Goal: Information Seeking & Learning: Learn about a topic

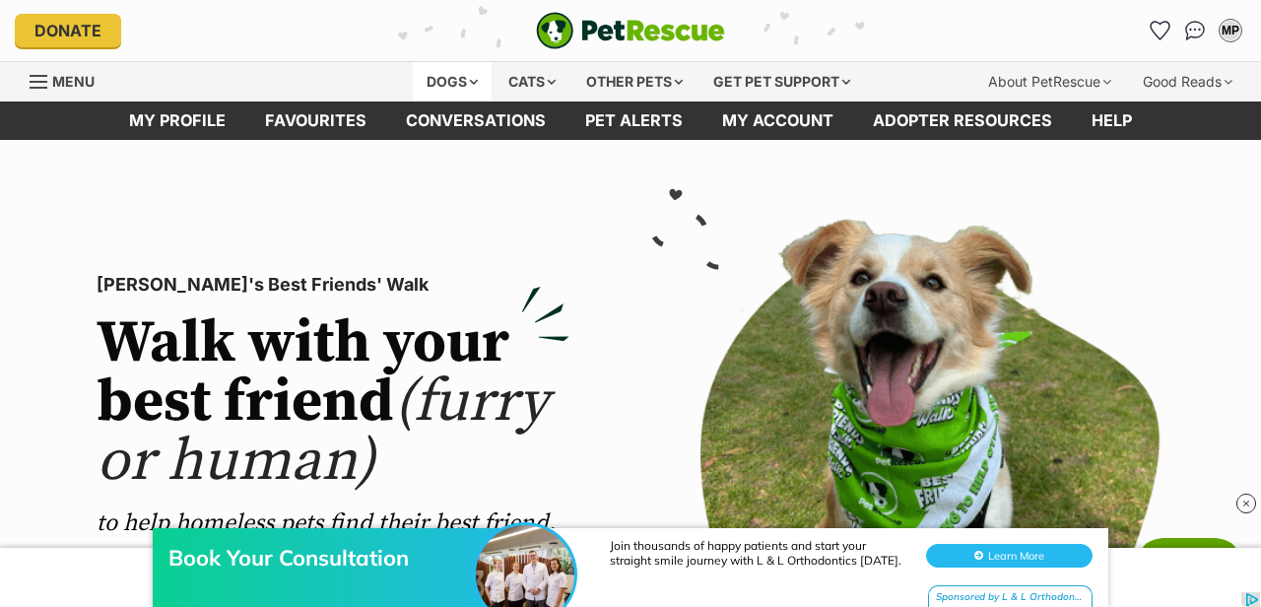
click at [468, 78] on div "Dogs" at bounding box center [452, 81] width 79 height 39
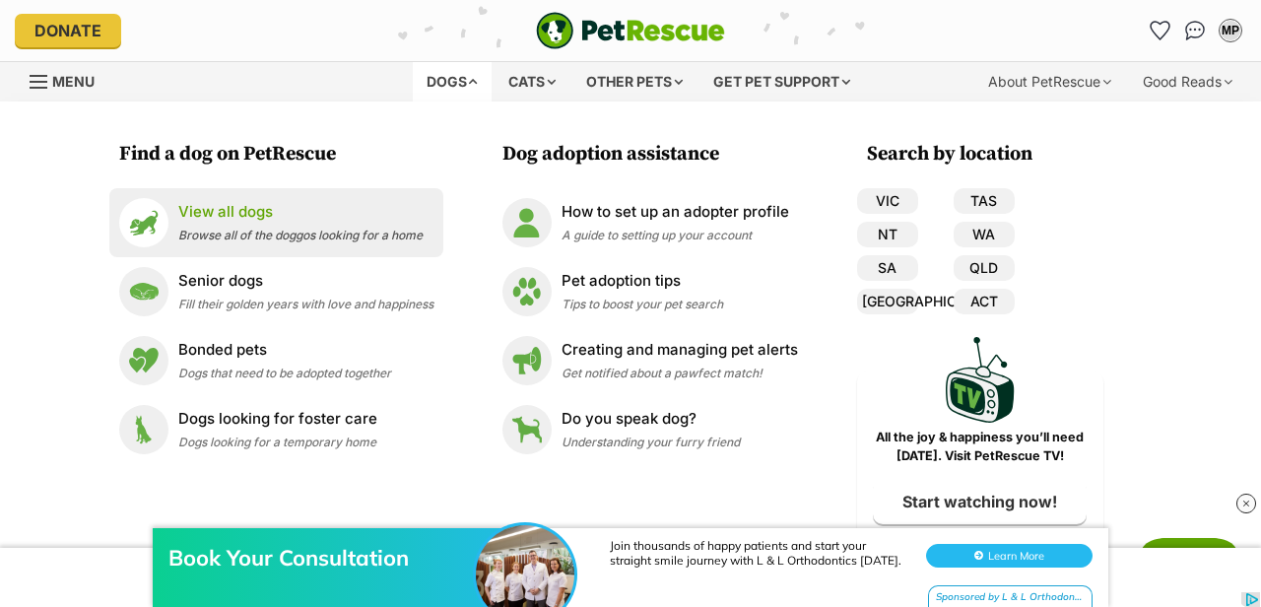
click at [313, 211] on p "View all dogs" at bounding box center [300, 212] width 244 height 23
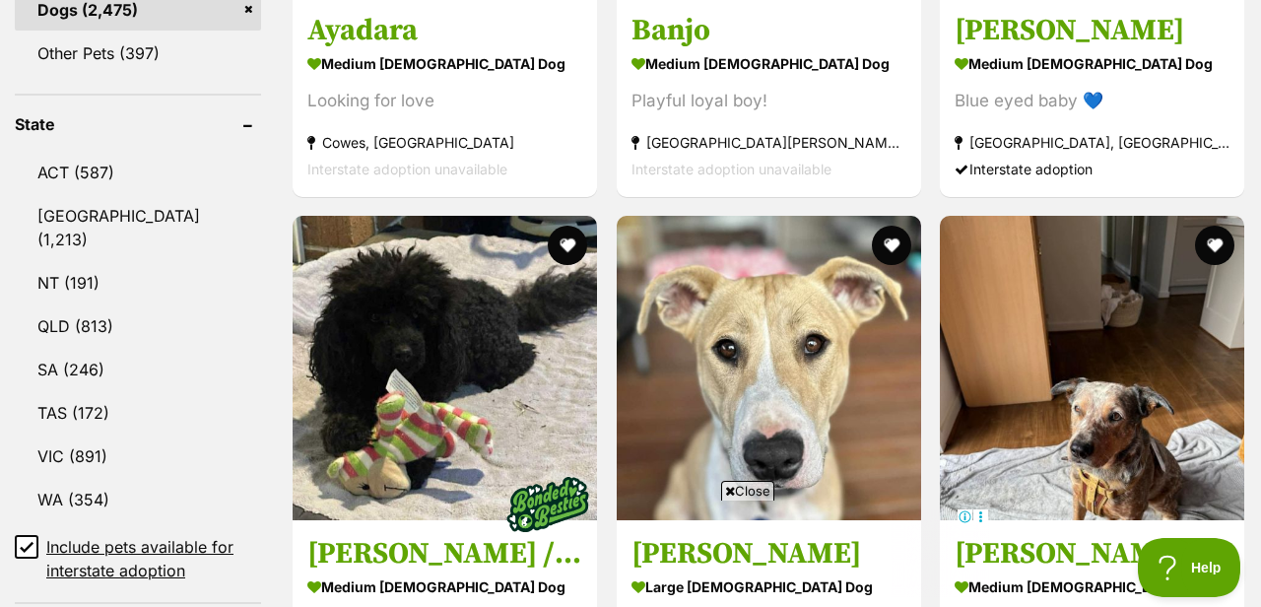
scroll to position [964, 0]
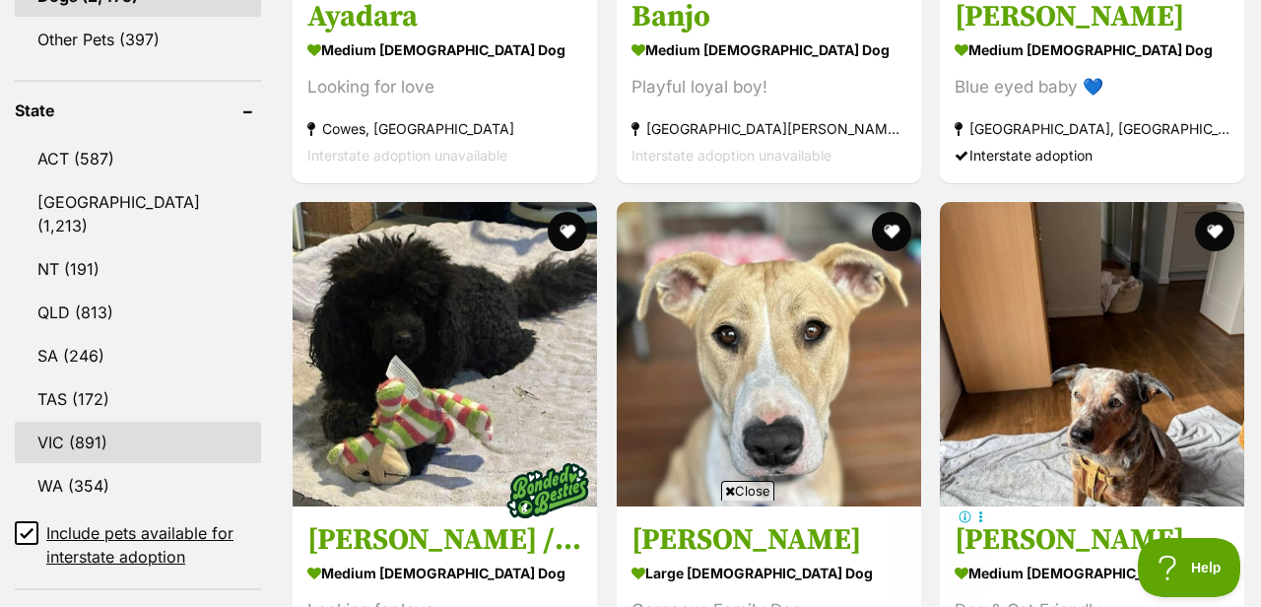
click at [55, 422] on link "VIC (891)" at bounding box center [138, 442] width 246 height 41
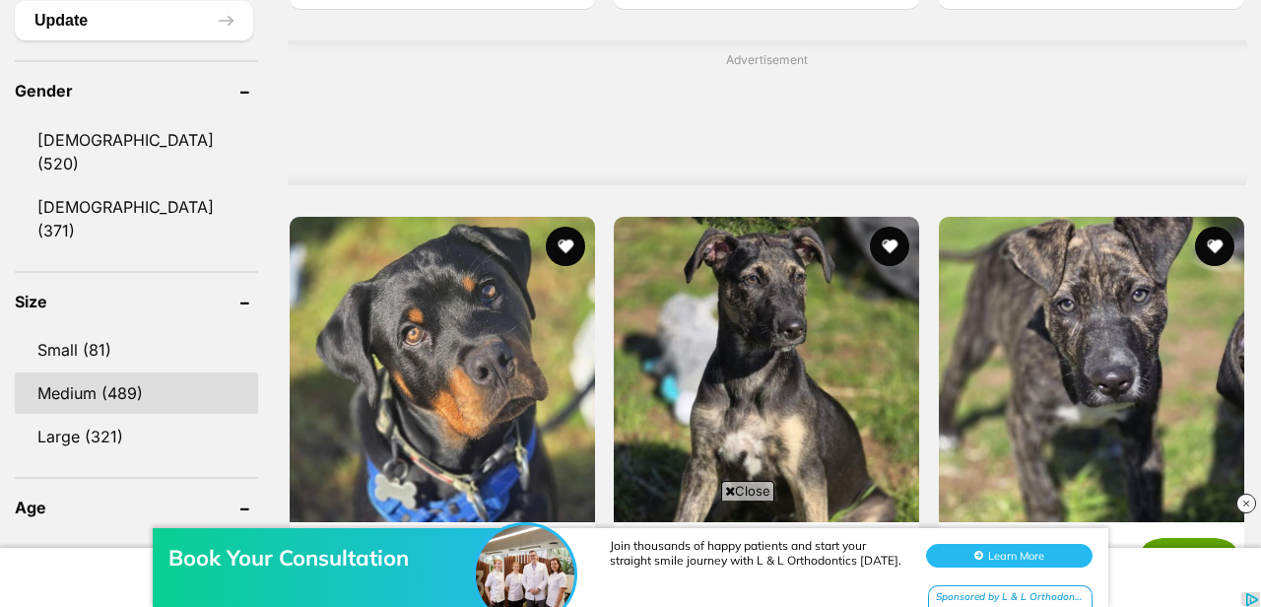
click at [129, 372] on link "Medium (489)" at bounding box center [136, 392] width 243 height 41
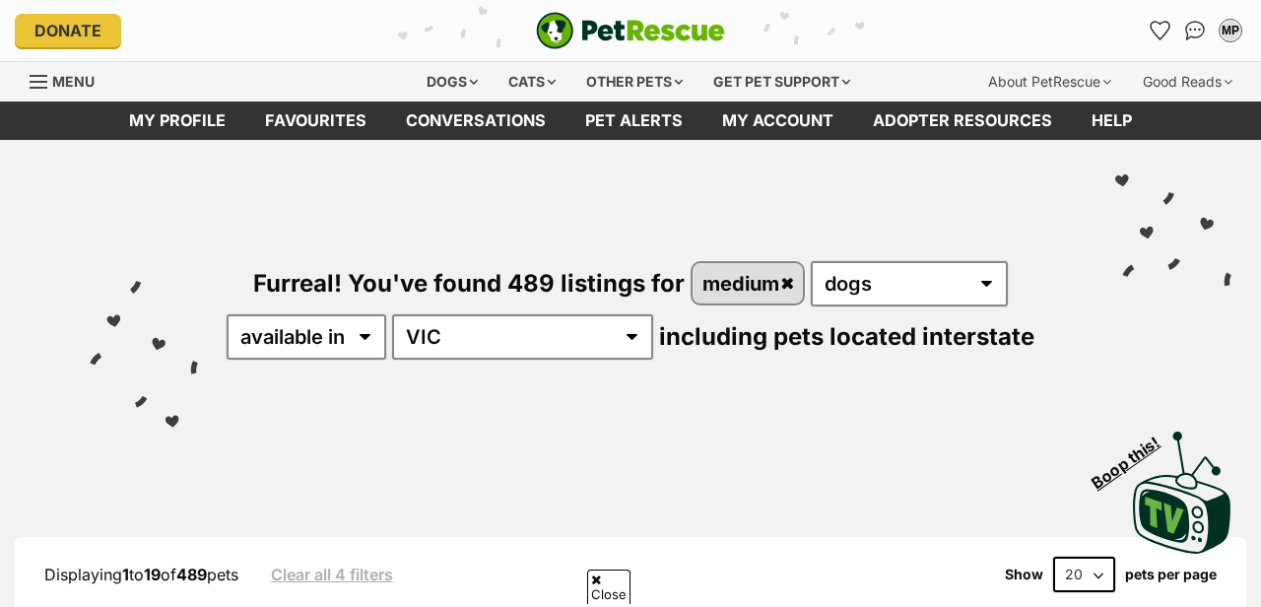
scroll to position [1331, 0]
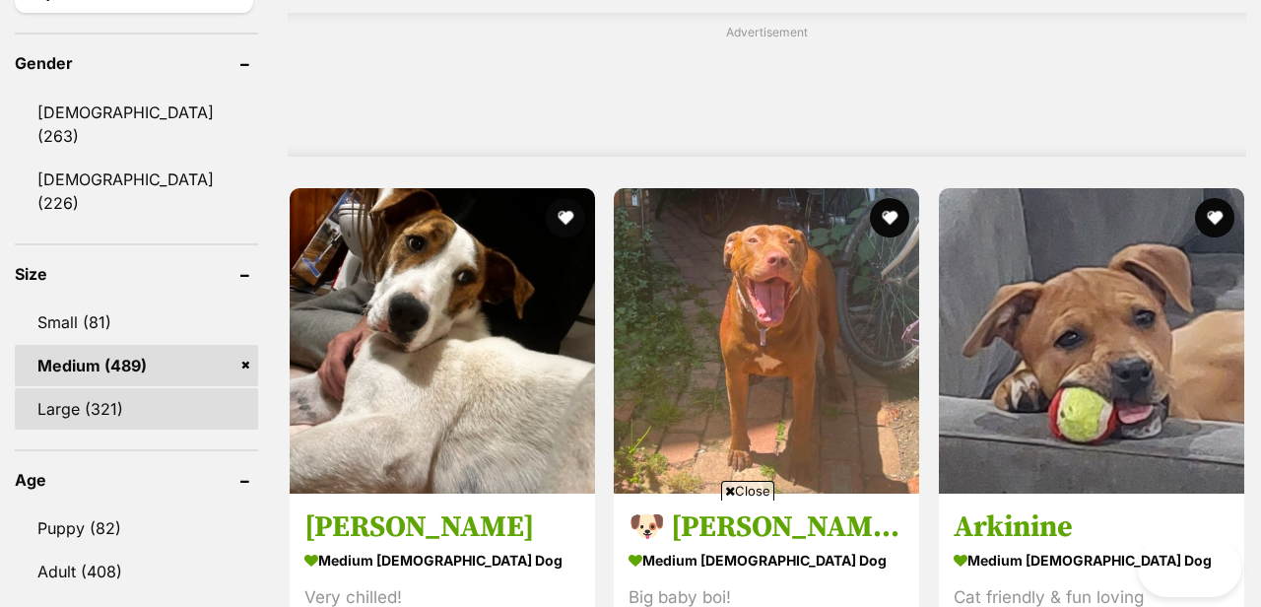
click at [92, 388] on link "Large (321)" at bounding box center [136, 408] width 243 height 41
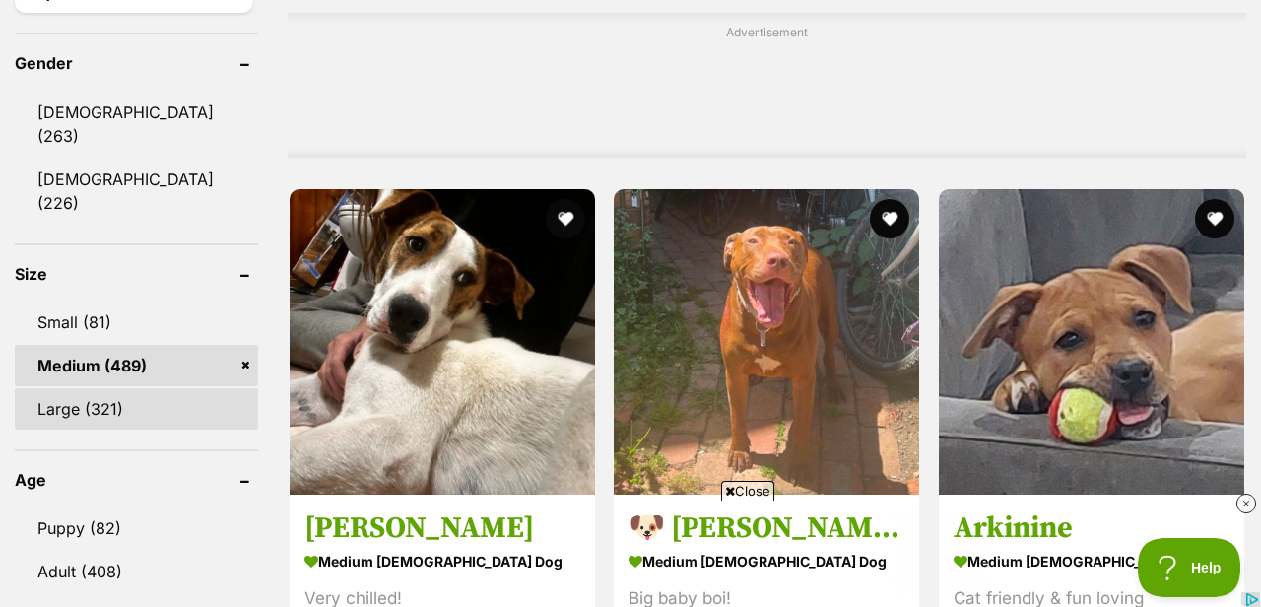
scroll to position [0, 0]
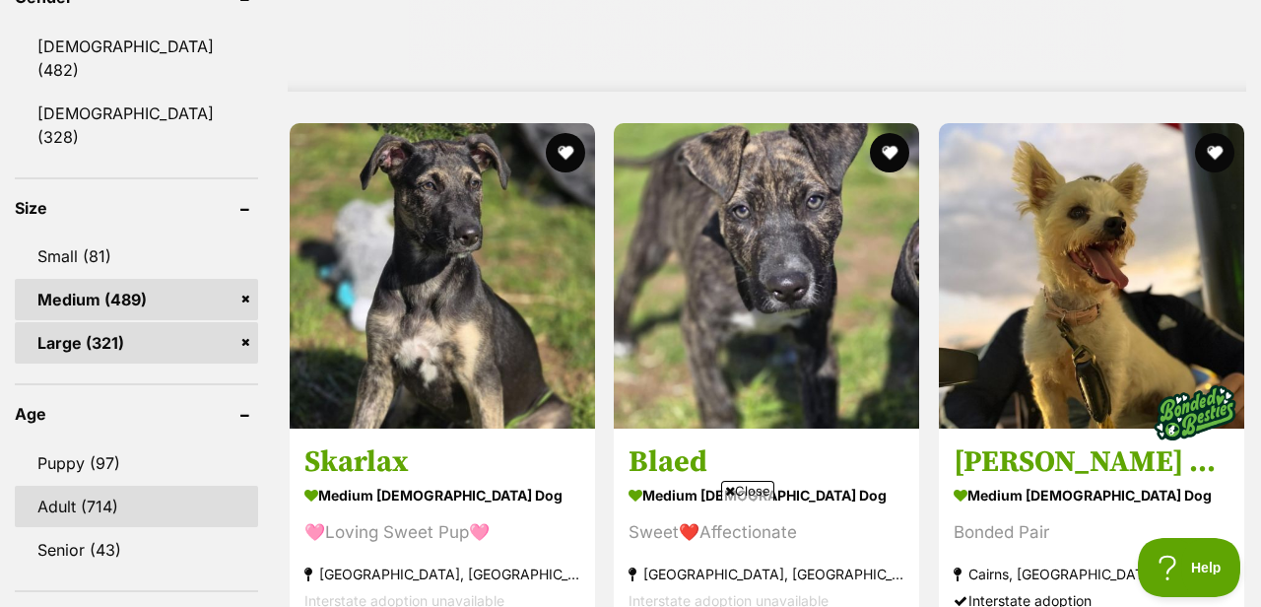
click at [87, 486] on link "Adult (714)" at bounding box center [136, 506] width 243 height 41
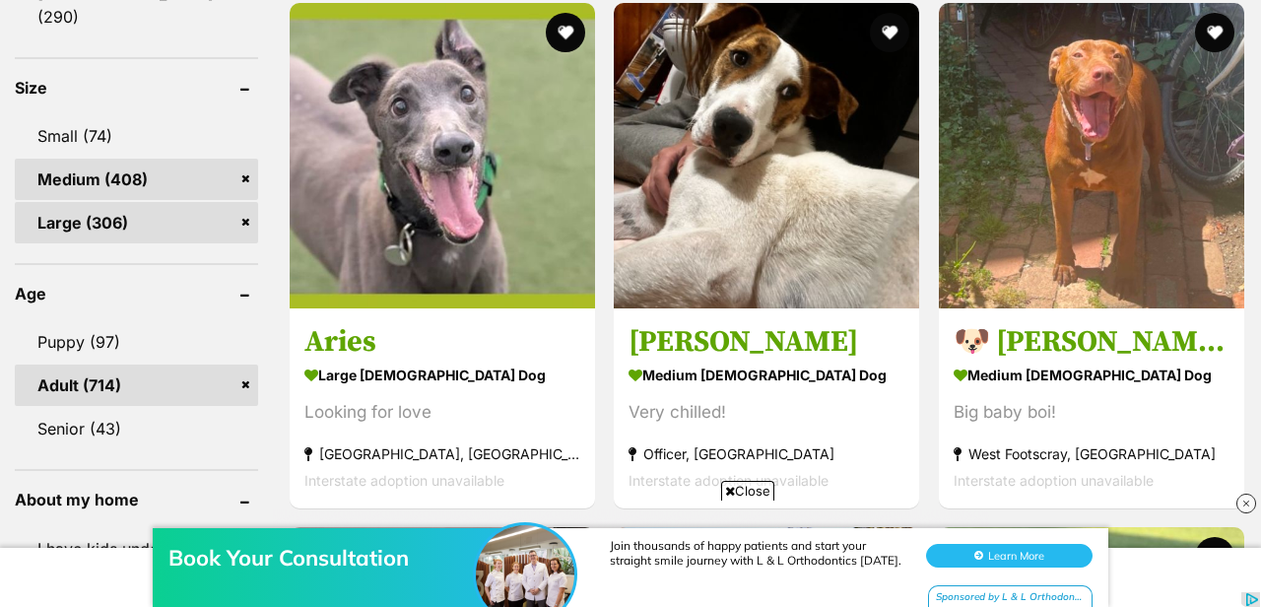
scroll to position [1943, 0]
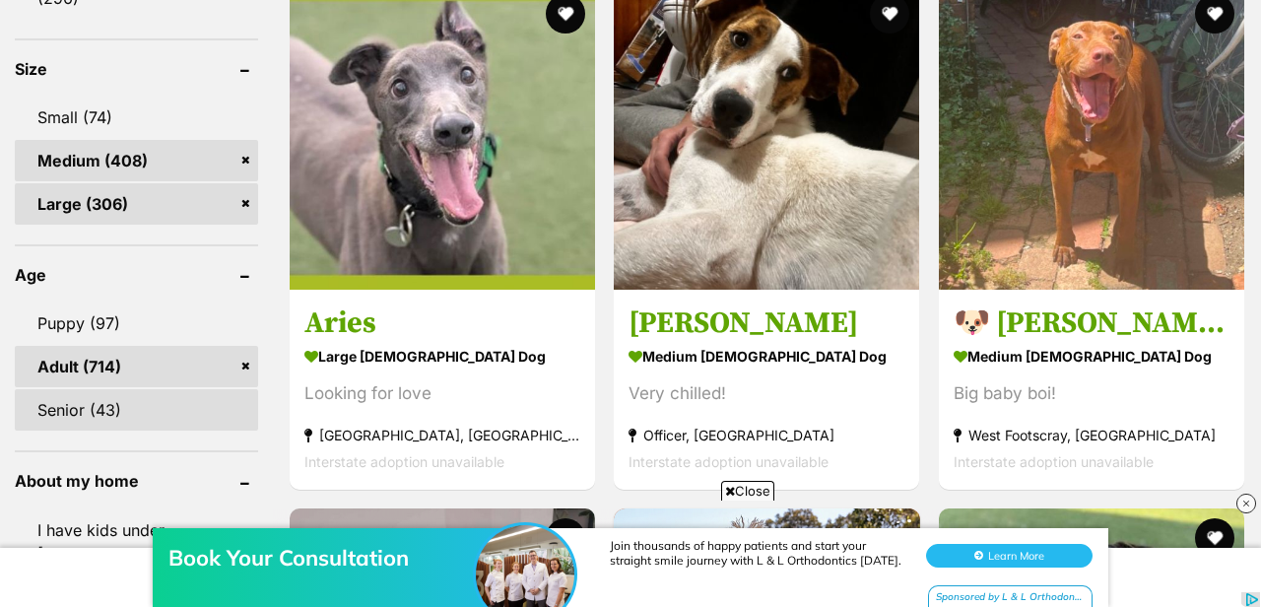
click at [104, 389] on link "Senior (43)" at bounding box center [136, 409] width 243 height 41
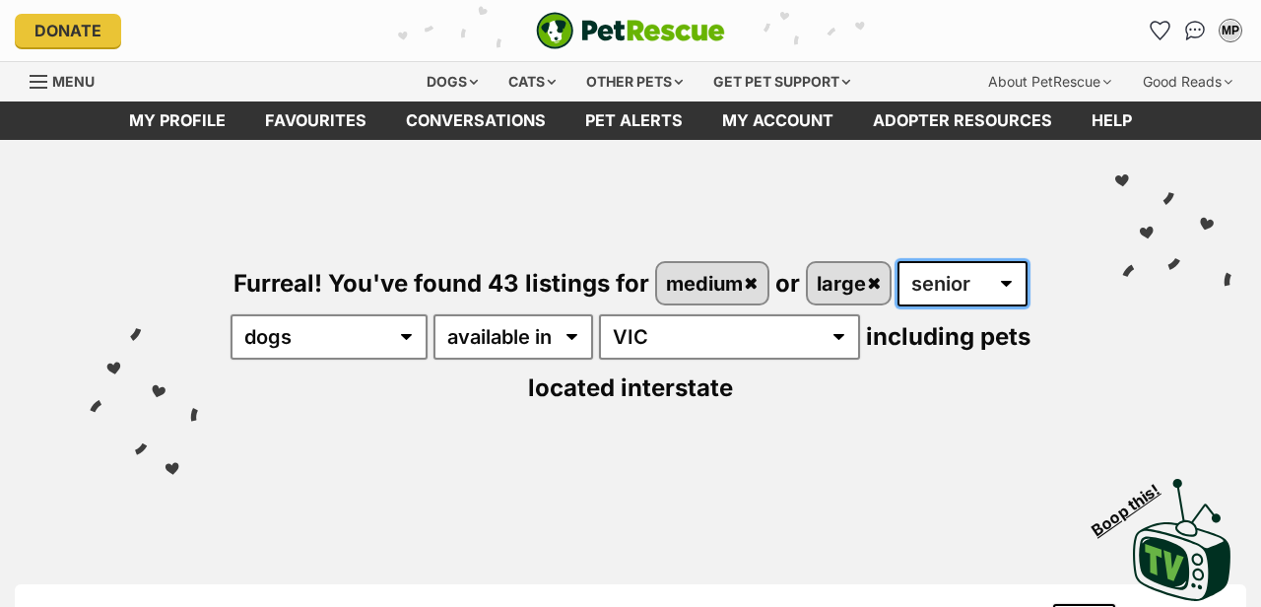
click at [1012, 284] on select "any age puppy adult senior" at bounding box center [962, 283] width 130 height 45
select select "adult"
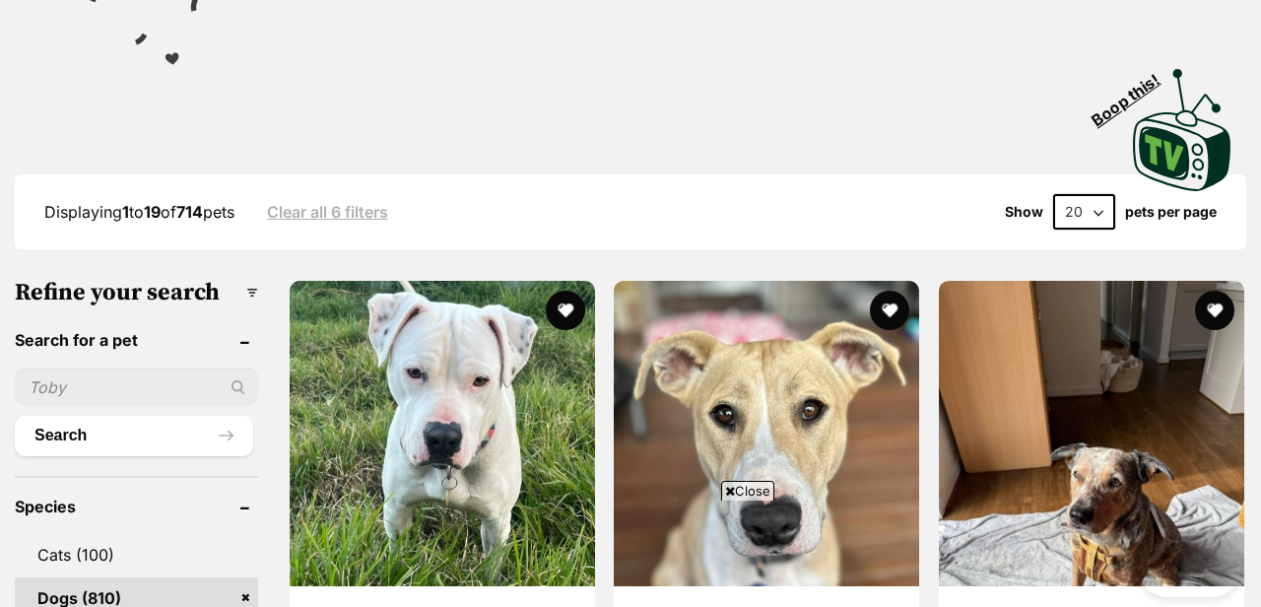
scroll to position [2162, 0]
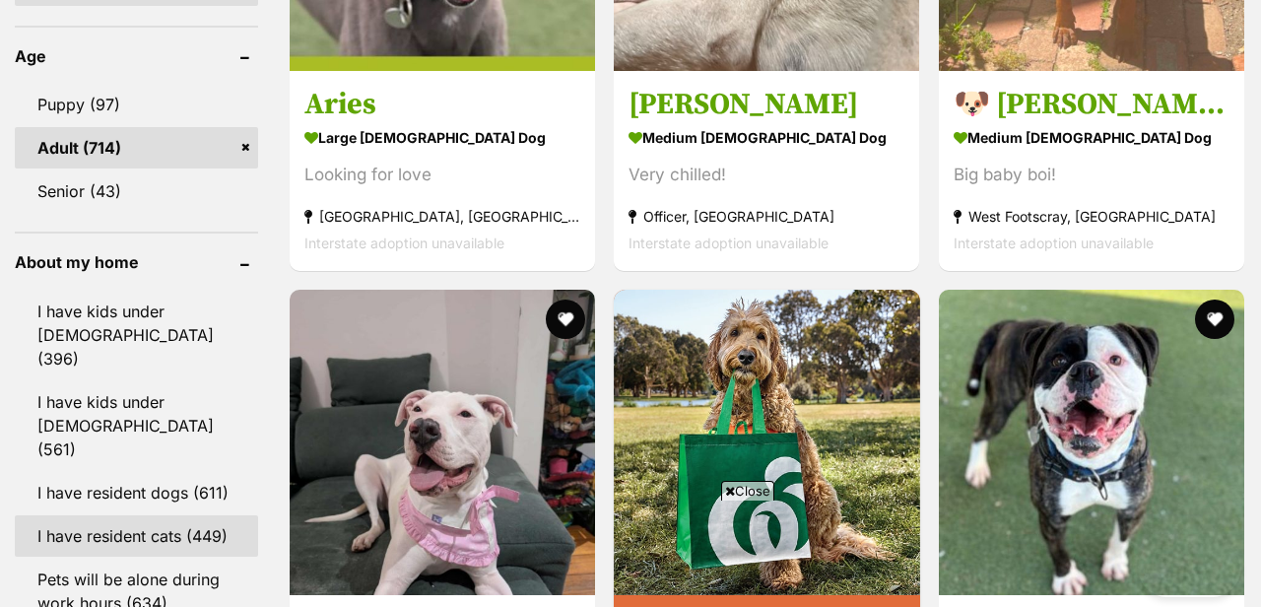
click at [190, 515] on link "I have resident cats (449)" at bounding box center [136, 535] width 243 height 41
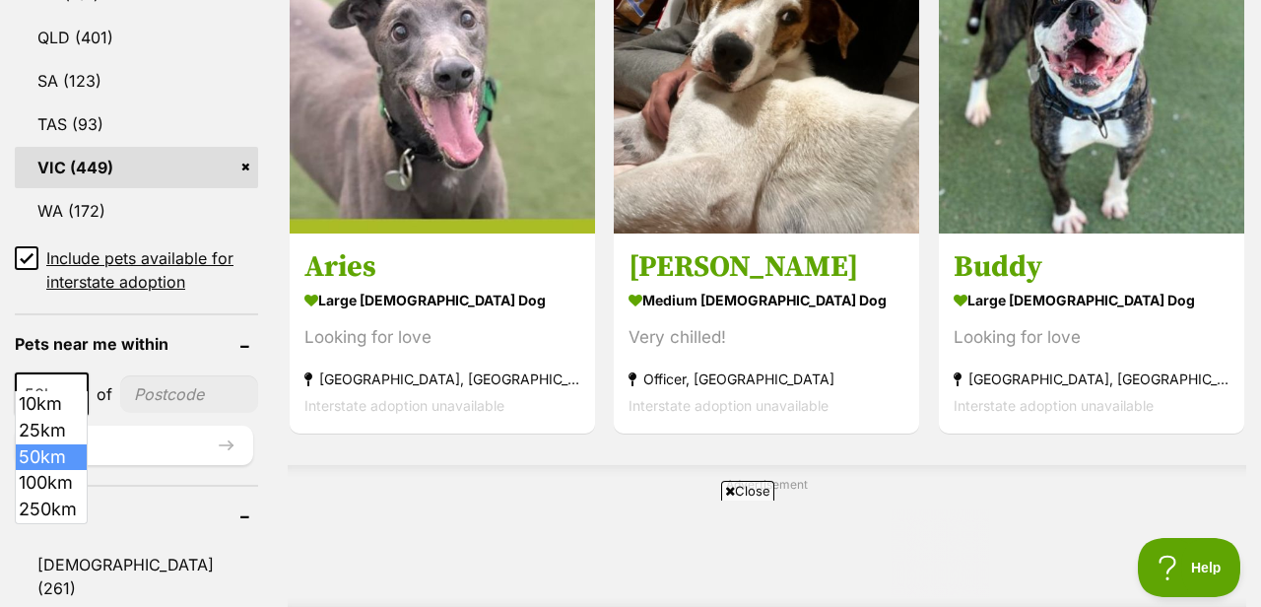
click at [75, 392] on b at bounding box center [76, 395] width 10 height 6
select select "250"
click at [198, 375] on input"] "postcode" at bounding box center [194, 393] width 128 height 37
type input"] "3095"
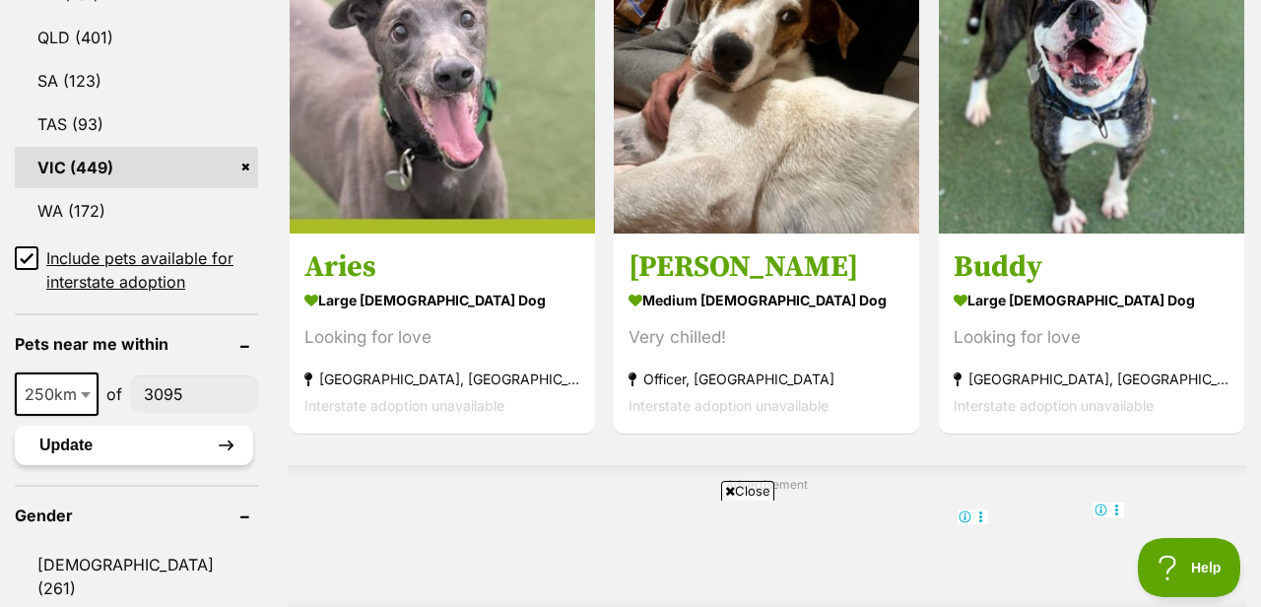
click at [208, 425] on button "Update" at bounding box center [134, 444] width 238 height 39
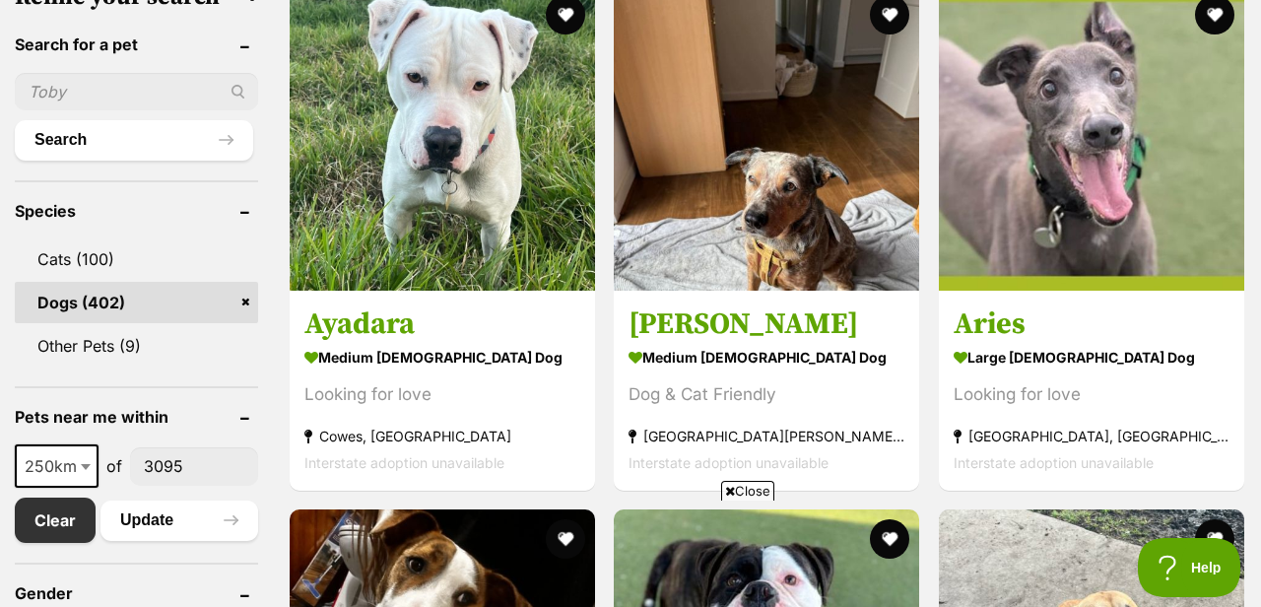
click at [763, 492] on span "Close" at bounding box center [747, 491] width 53 height 20
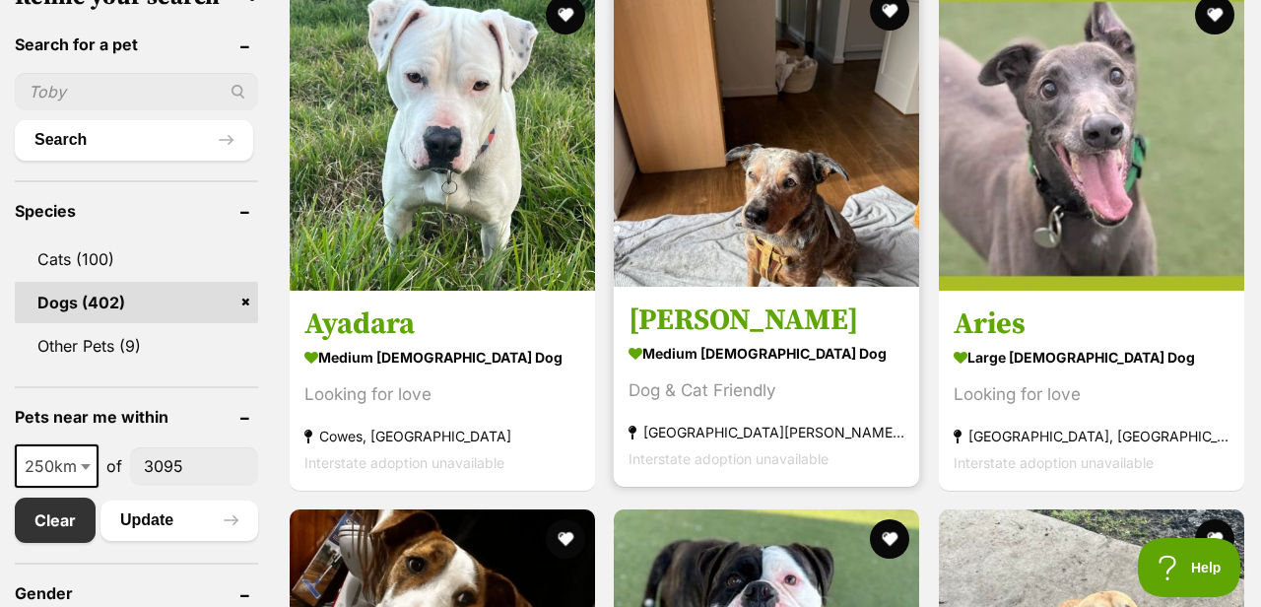
click at [729, 324] on h3 "[PERSON_NAME]" at bounding box center [766, 319] width 276 height 37
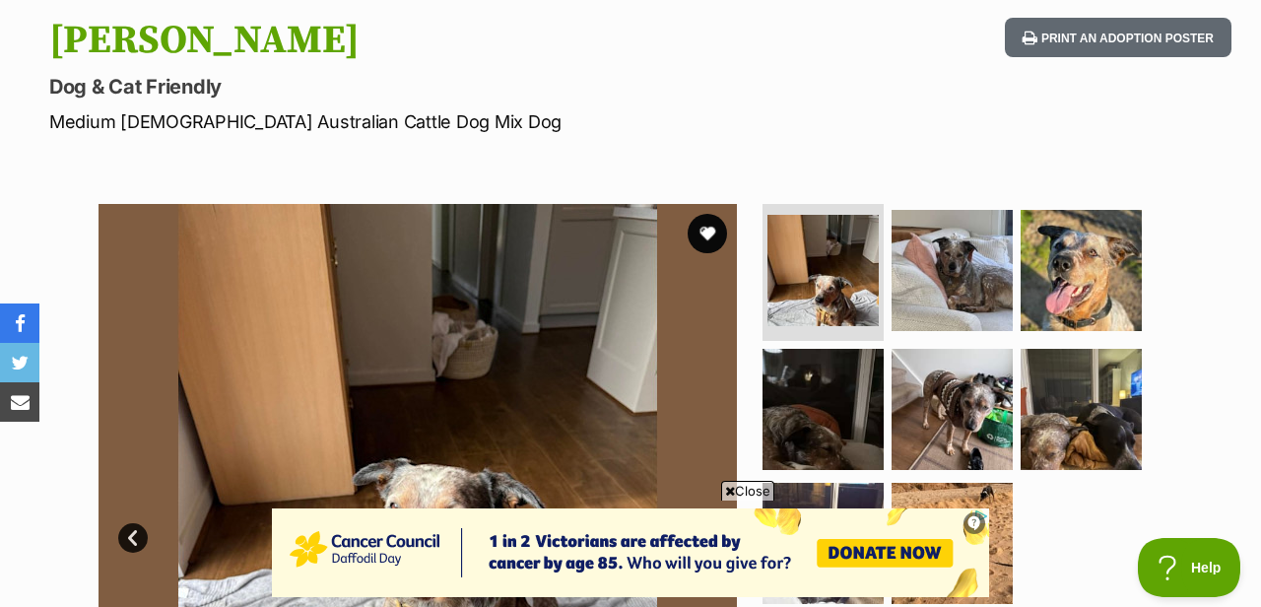
scroll to position [168, 0]
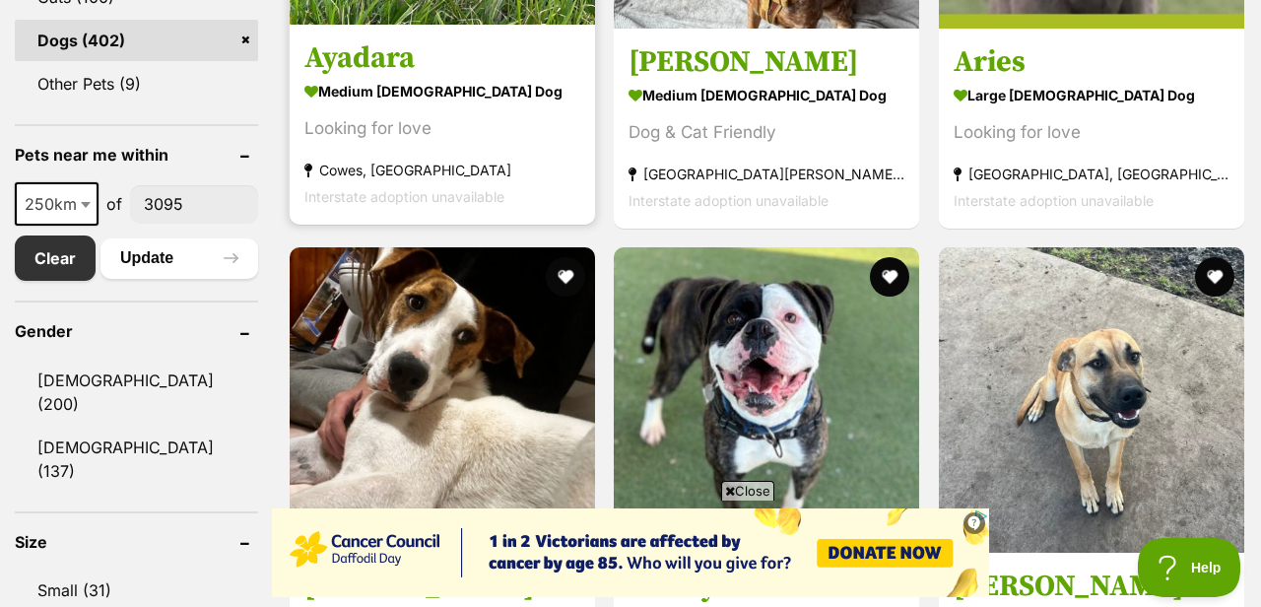
scroll to position [999, 0]
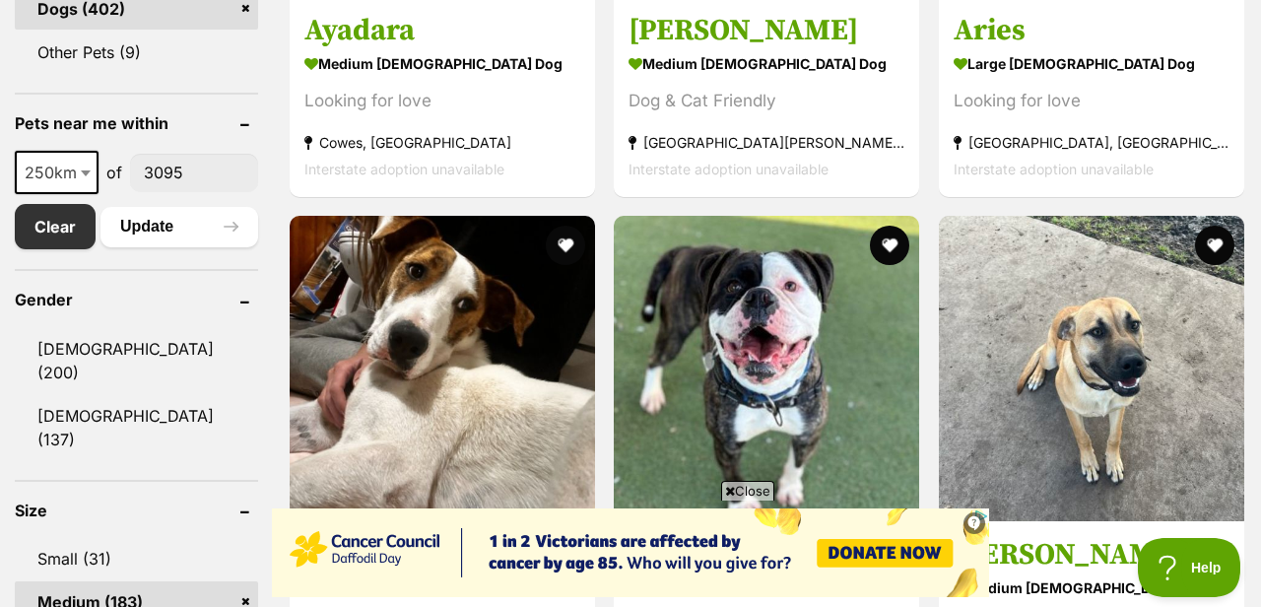
click at [741, 481] on span "Close" at bounding box center [747, 491] width 53 height 20
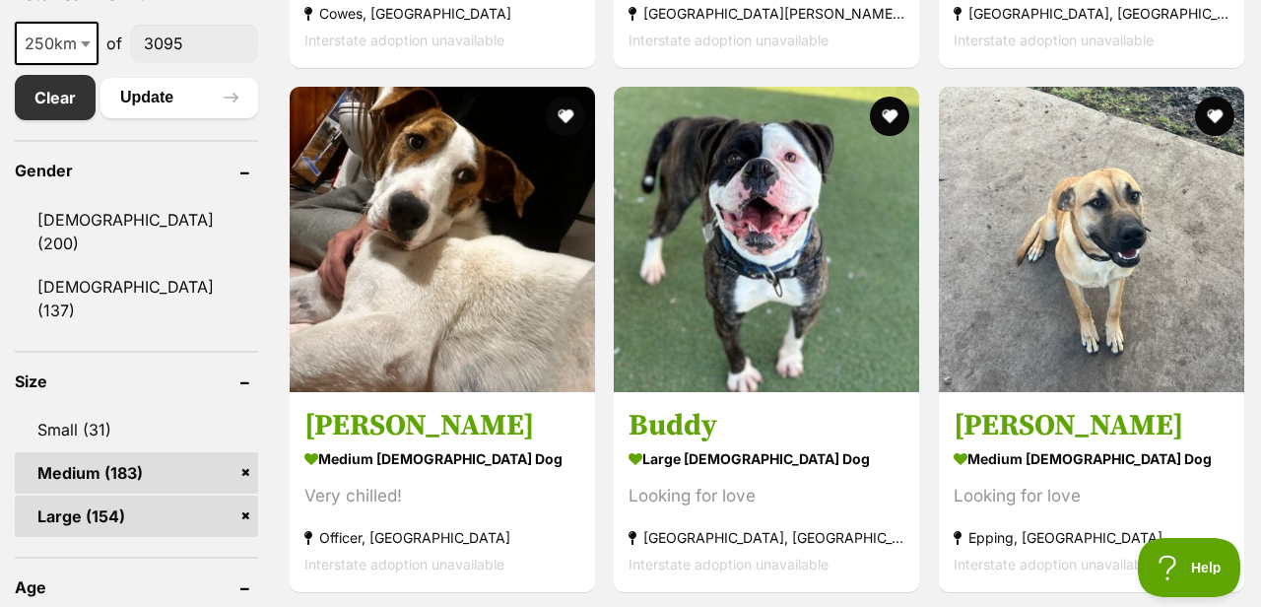
scroll to position [1143, 0]
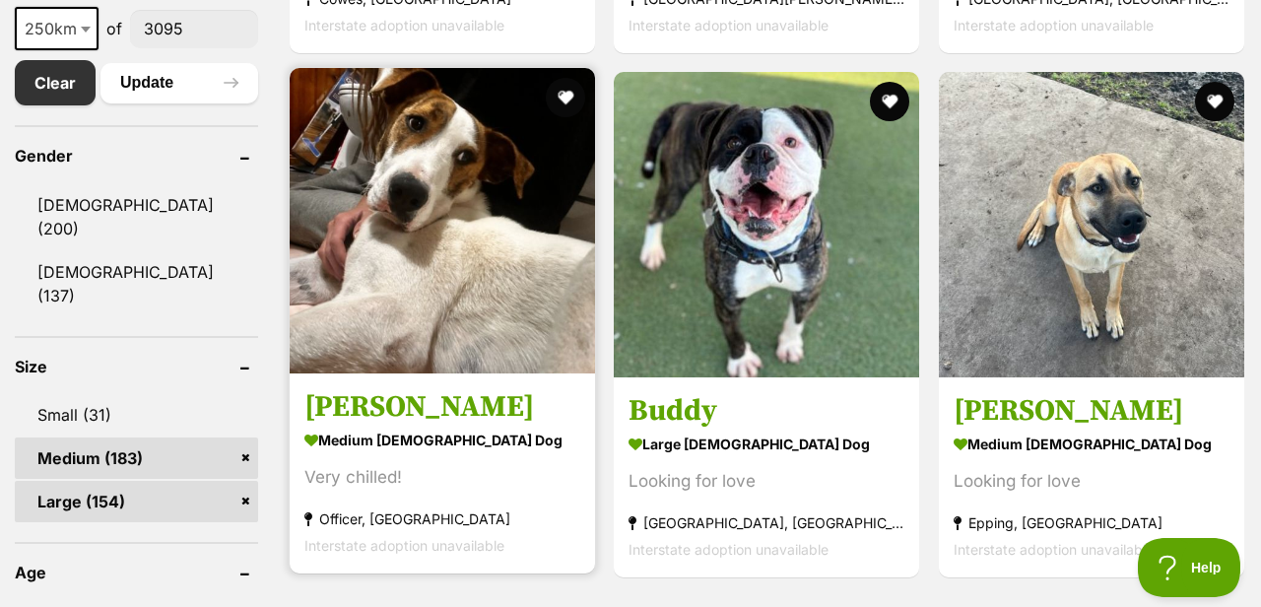
click at [492, 343] on img at bounding box center [442, 220] width 305 height 305
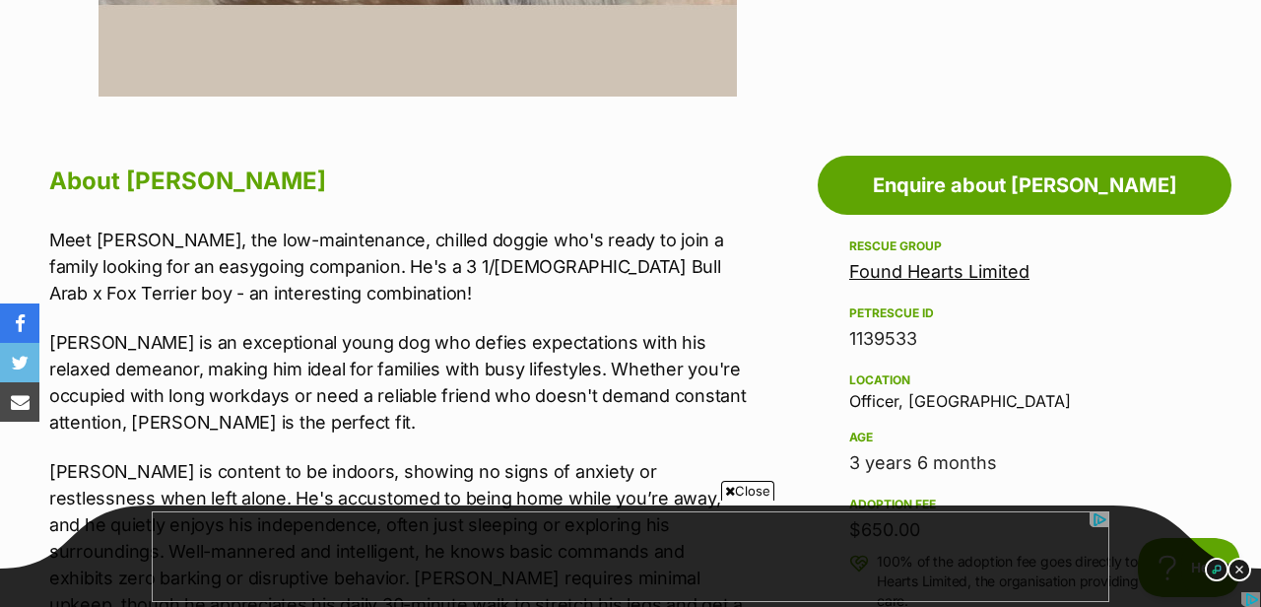
click at [758, 492] on span "Close" at bounding box center [747, 491] width 53 height 20
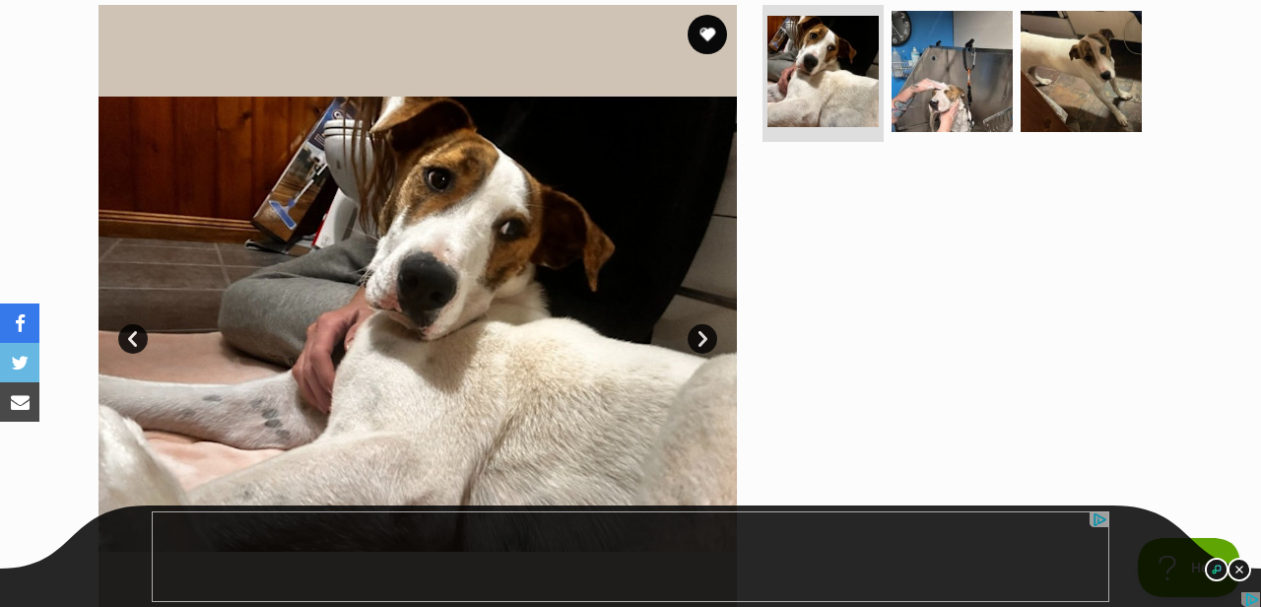
scroll to position [399, 0]
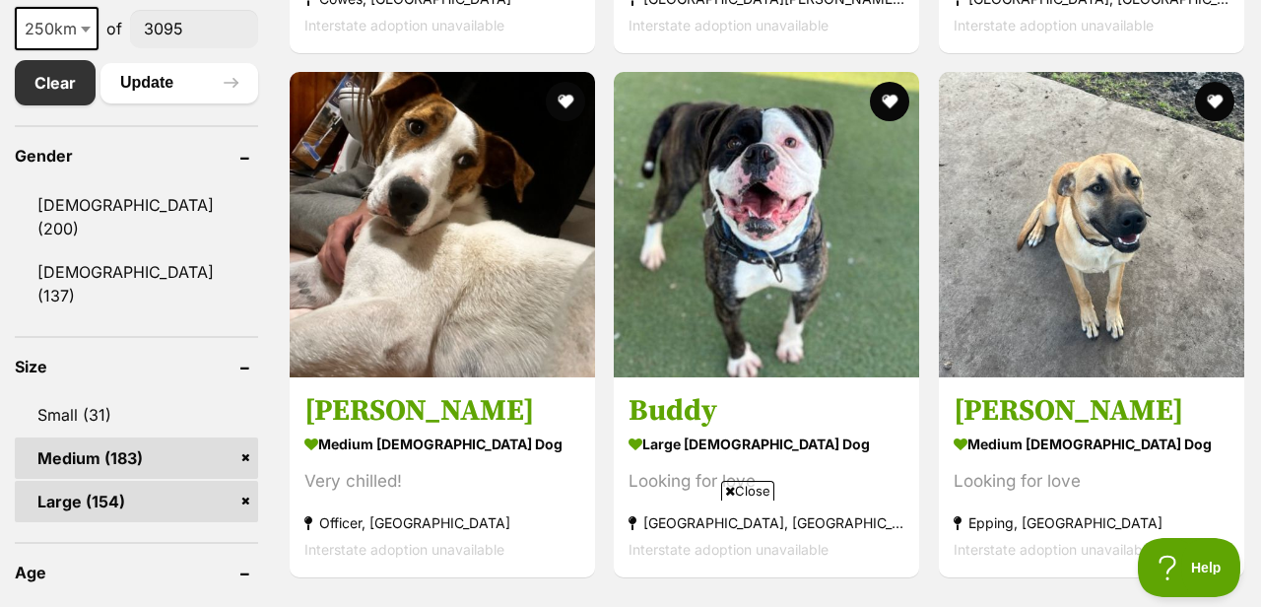
click at [742, 496] on span "Close" at bounding box center [747, 491] width 53 height 20
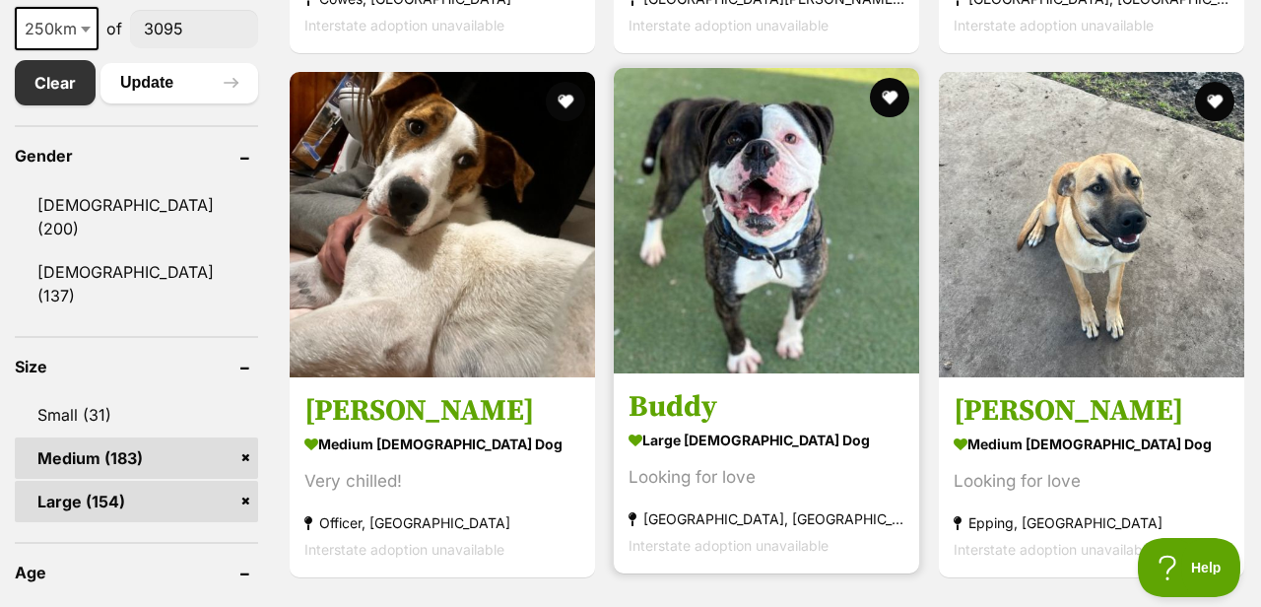
click at [679, 425] on h3 "Buddy" at bounding box center [766, 406] width 276 height 37
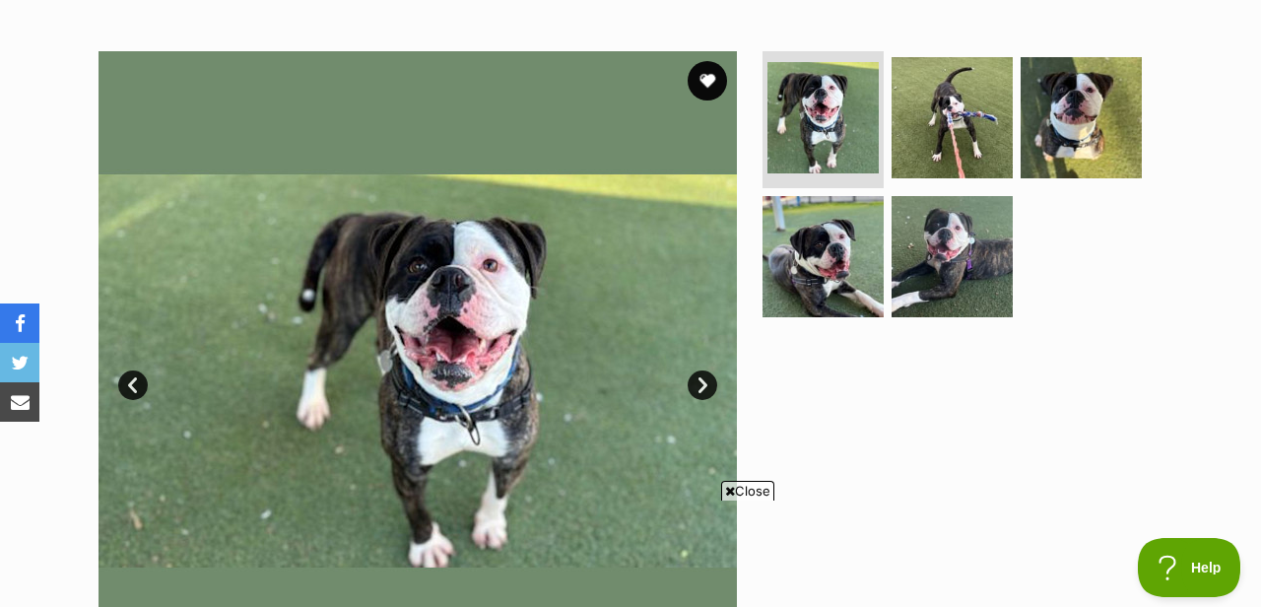
scroll to position [360, 0]
click at [756, 493] on span "Close" at bounding box center [747, 491] width 53 height 20
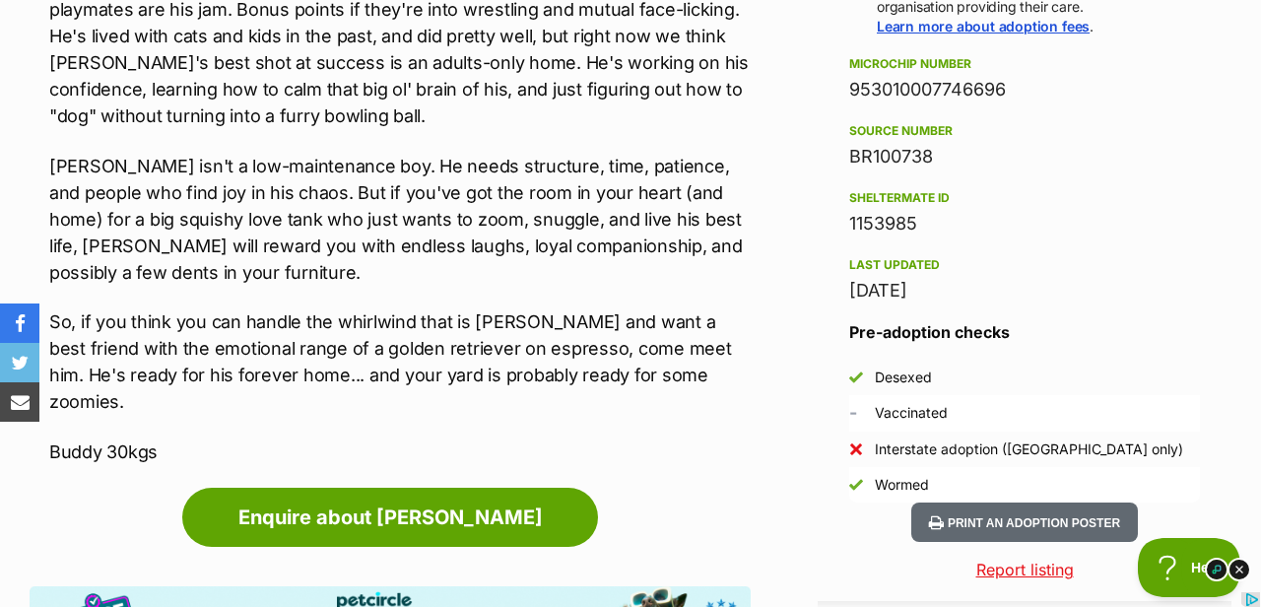
scroll to position [1579, 0]
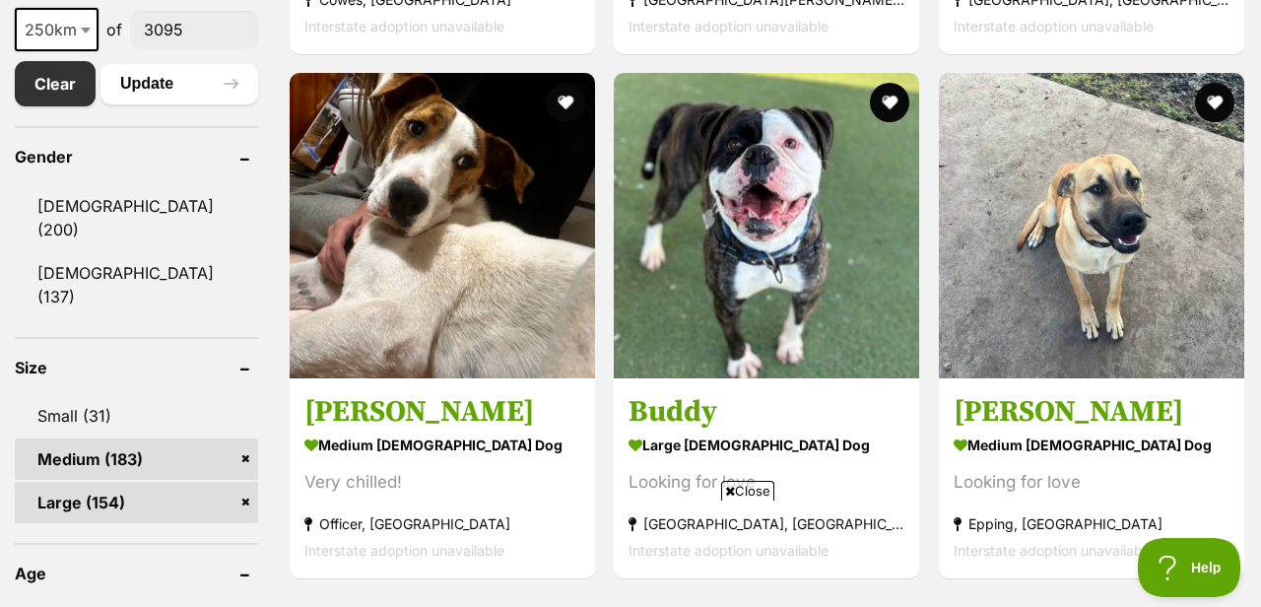
click at [755, 493] on span "Close" at bounding box center [747, 491] width 53 height 20
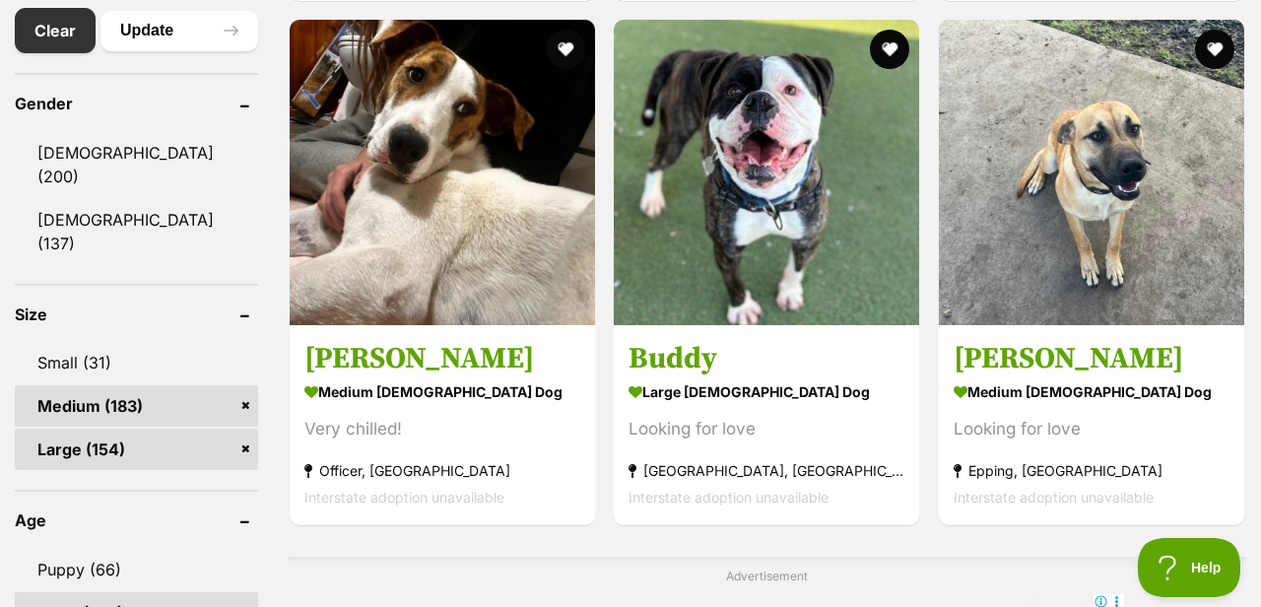
scroll to position [1186, 0]
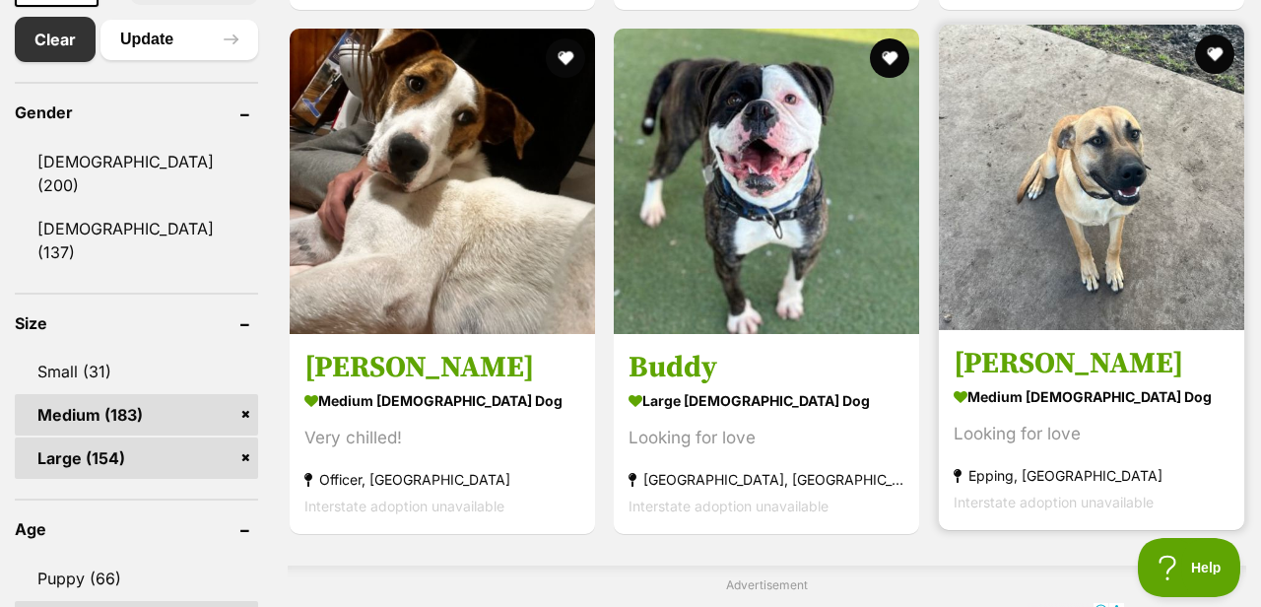
click at [1001, 385] on link "Nigel medium male Dog Looking for love Epping, VIC Interstate adoption unavaila…" at bounding box center [1091, 430] width 305 height 200
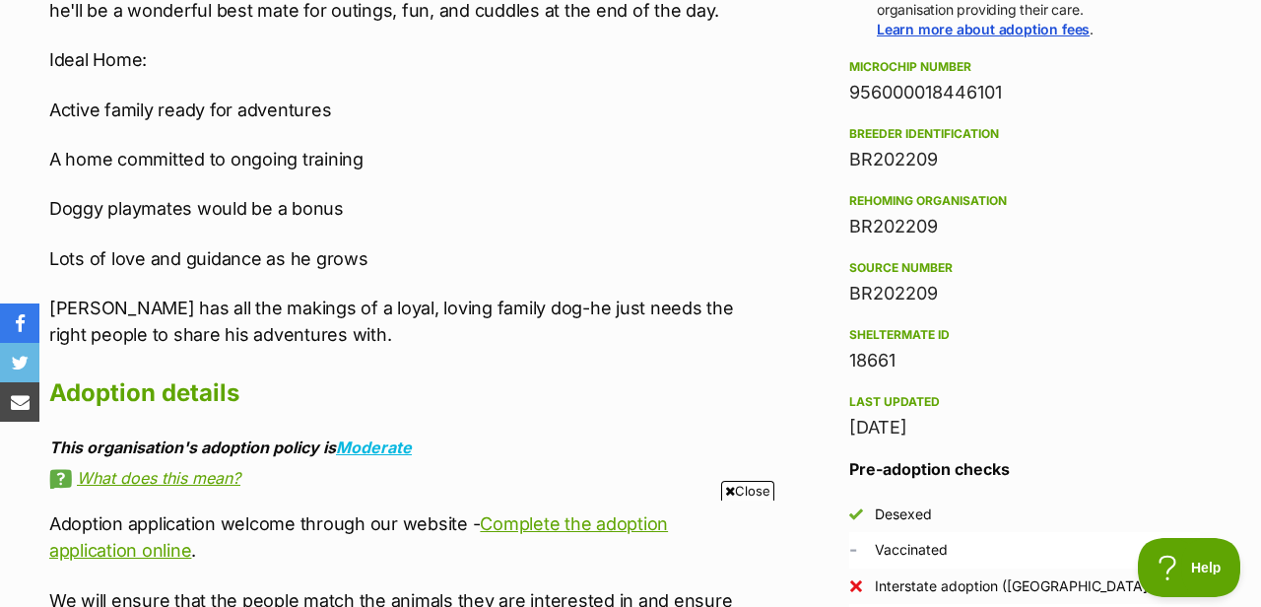
scroll to position [1556, 0]
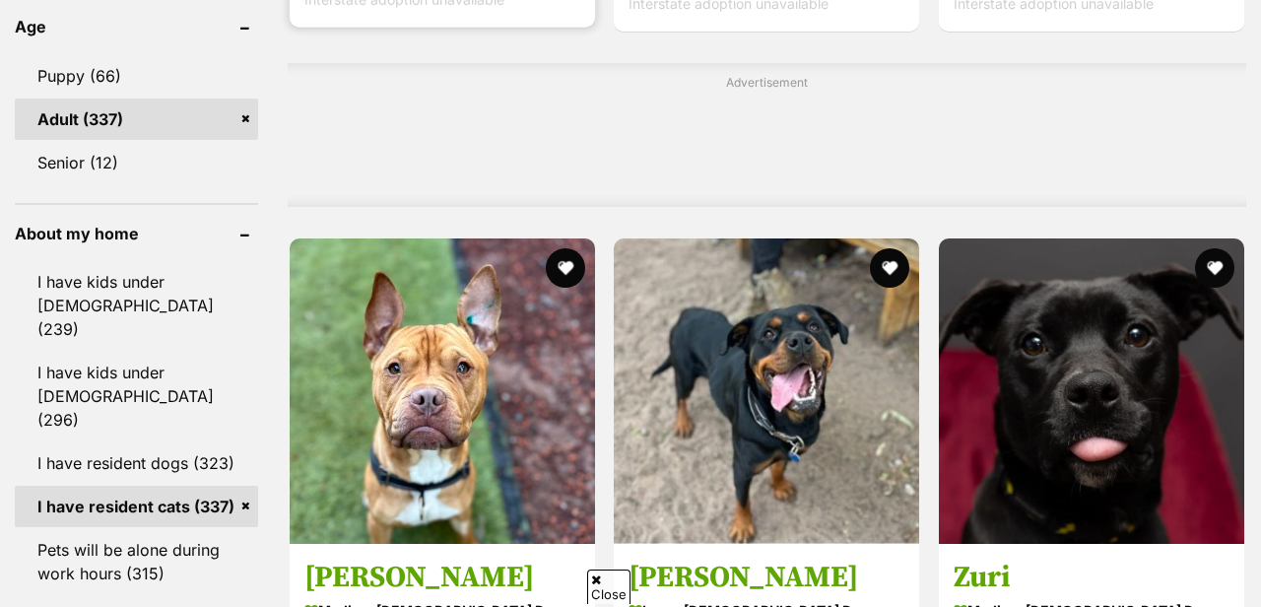
scroll to position [1853, 0]
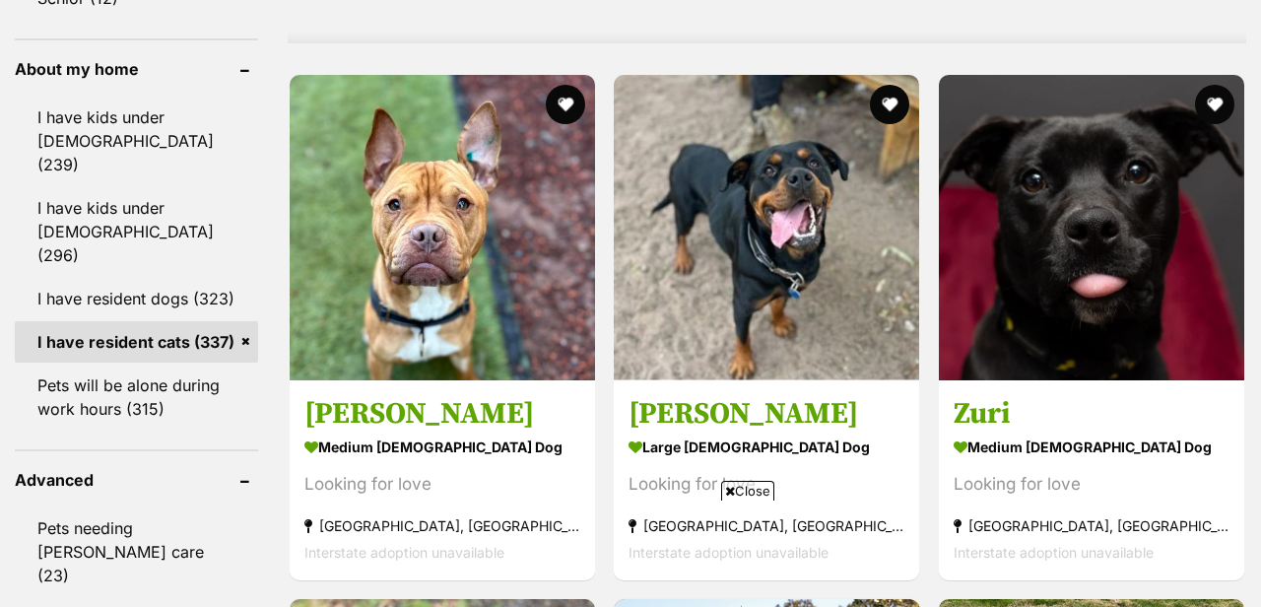
click at [756, 491] on span "Close" at bounding box center [747, 491] width 53 height 20
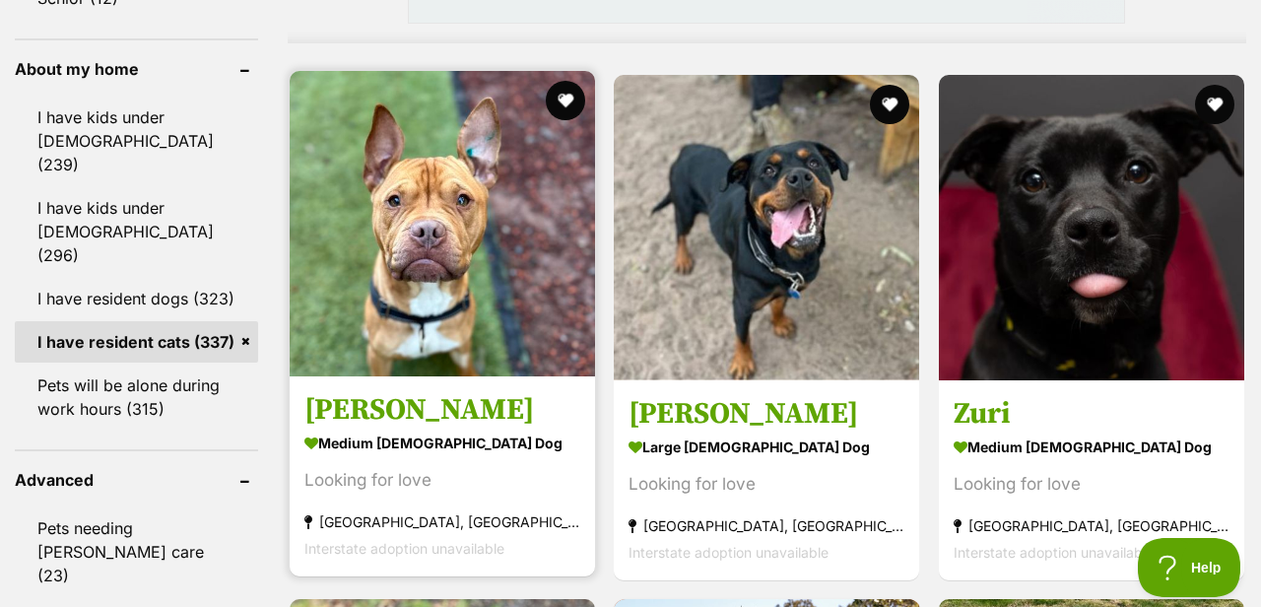
scroll to position [0, 0]
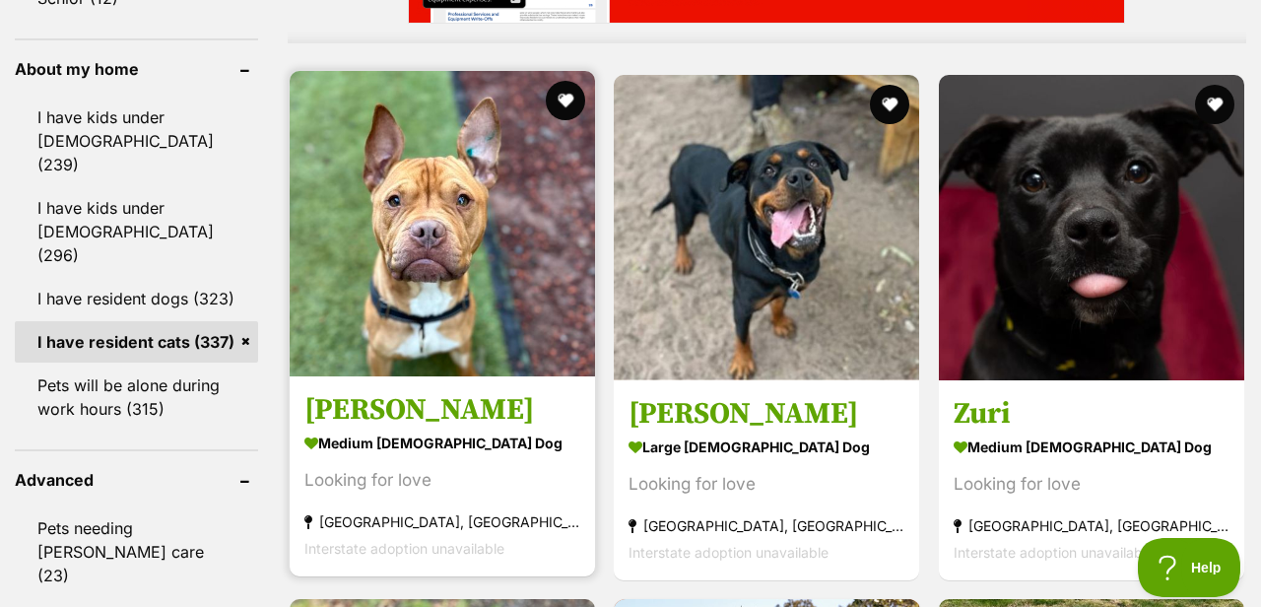
click at [466, 390] on link "Odie medium male Dog Looking for love Burwood East, VIC Interstate adoption una…" at bounding box center [442, 476] width 305 height 200
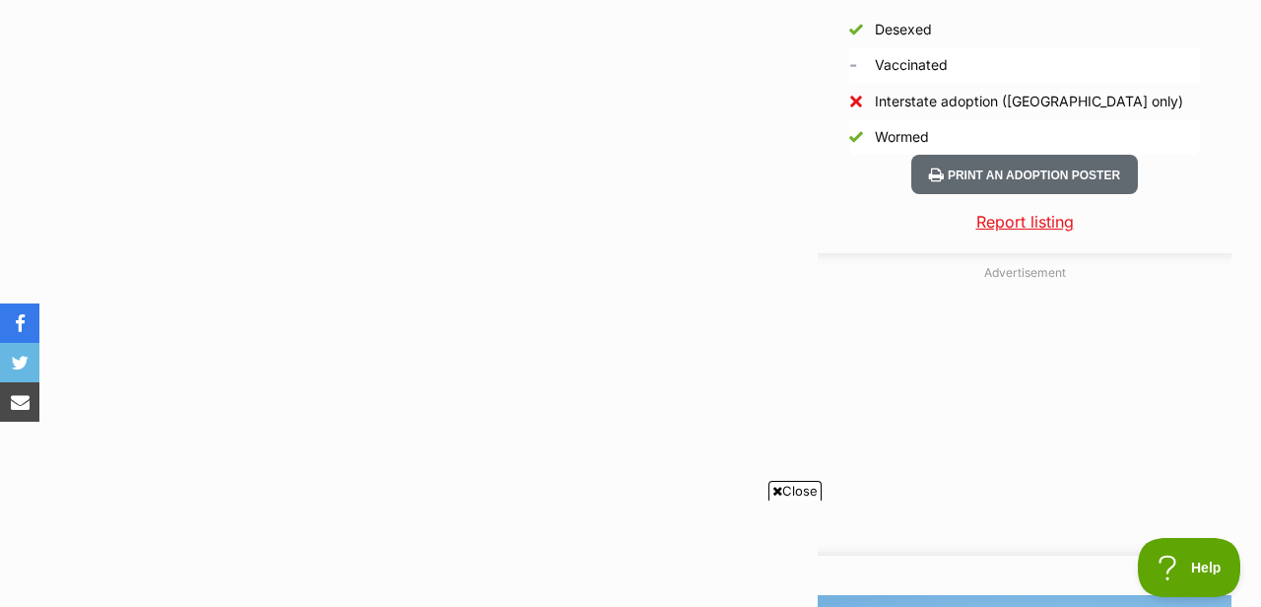
scroll to position [2204, 0]
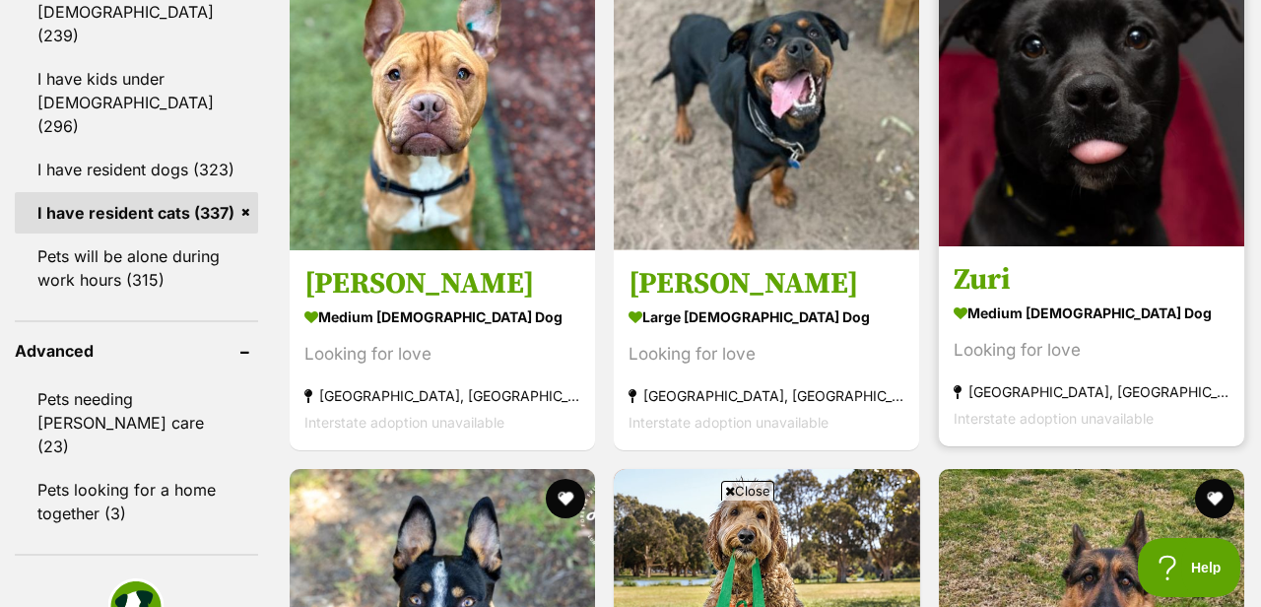
click at [986, 319] on strong "medium female Dog" at bounding box center [1091, 312] width 276 height 29
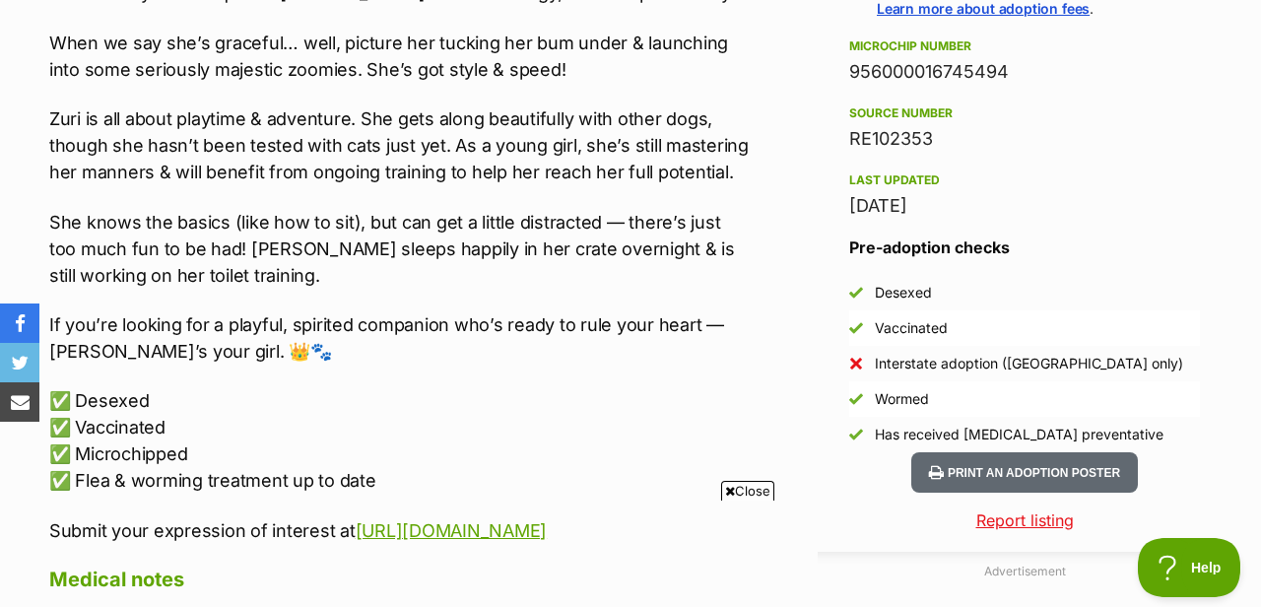
scroll to position [1566, 0]
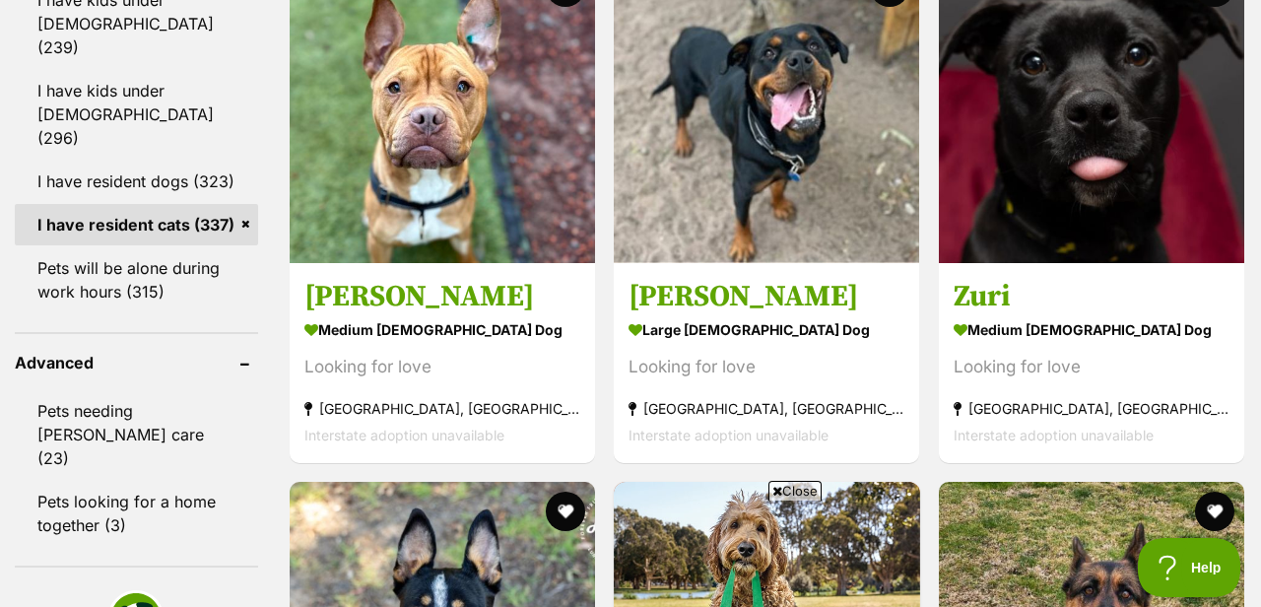
click at [783, 492] on span "Close" at bounding box center [794, 491] width 53 height 20
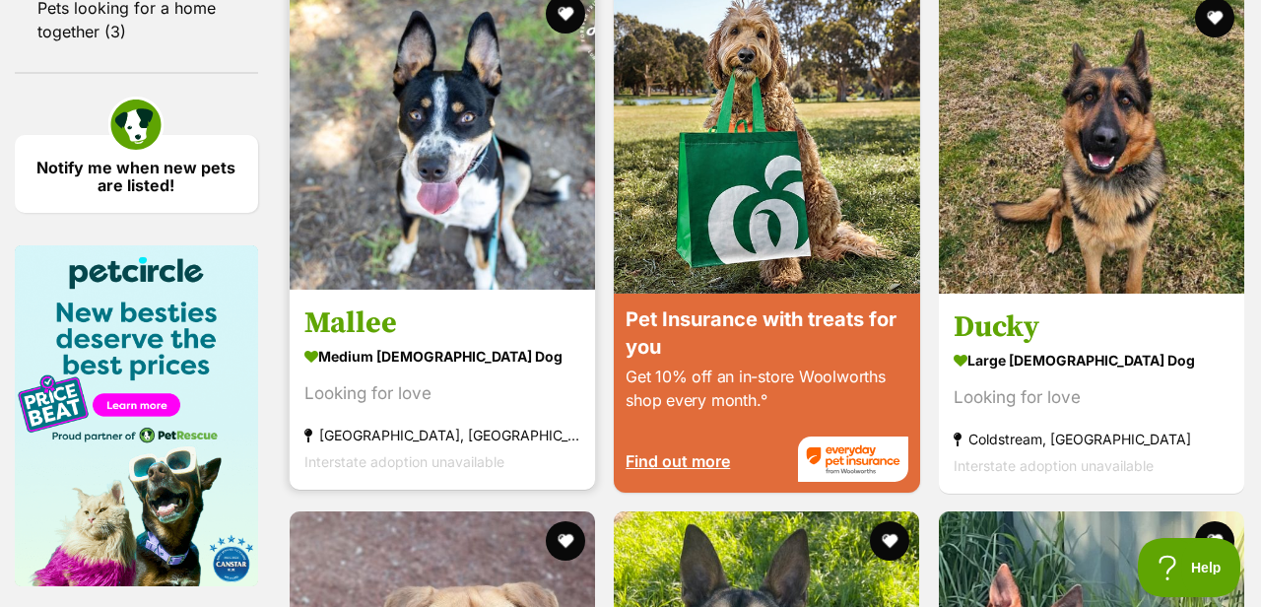
scroll to position [2467, 0]
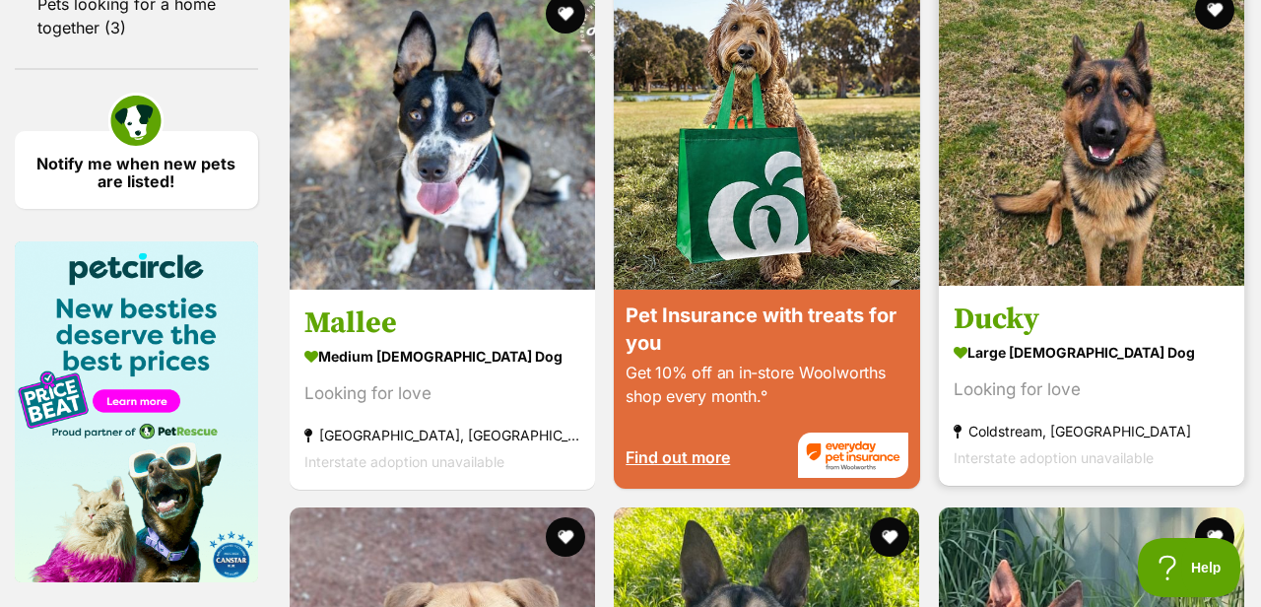
click at [1026, 371] on section "large female Dog Looking for love Coldstream, VIC Interstate adoption unavailab…" at bounding box center [1091, 403] width 276 height 133
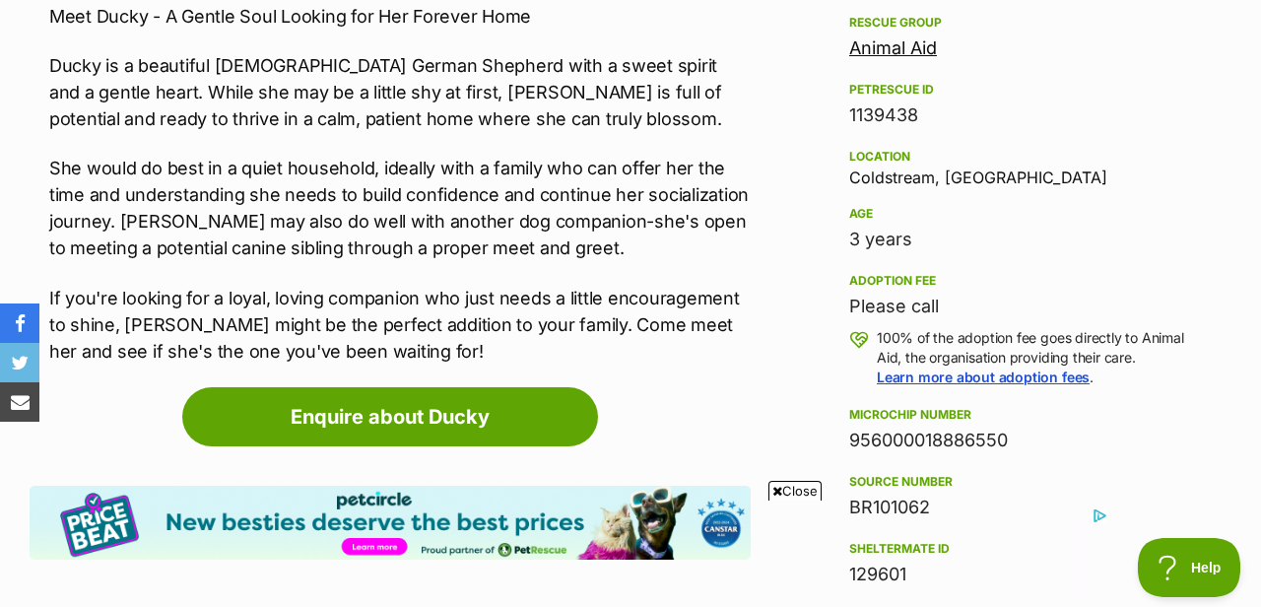
scroll to position [1176, 0]
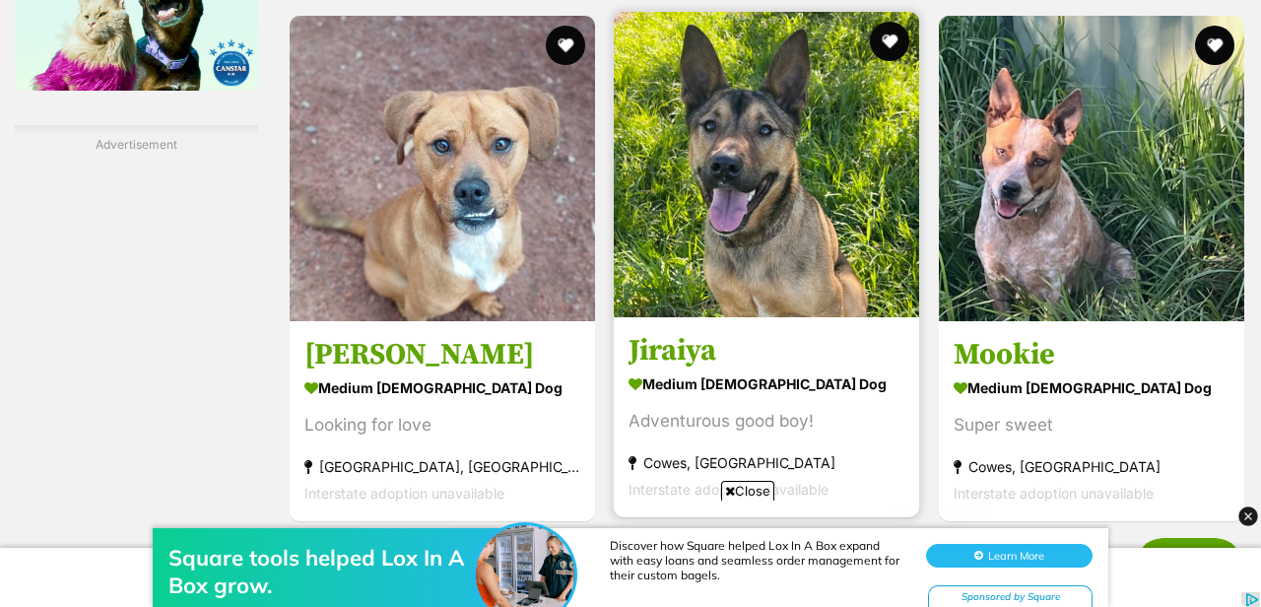
scroll to position [3009, 0]
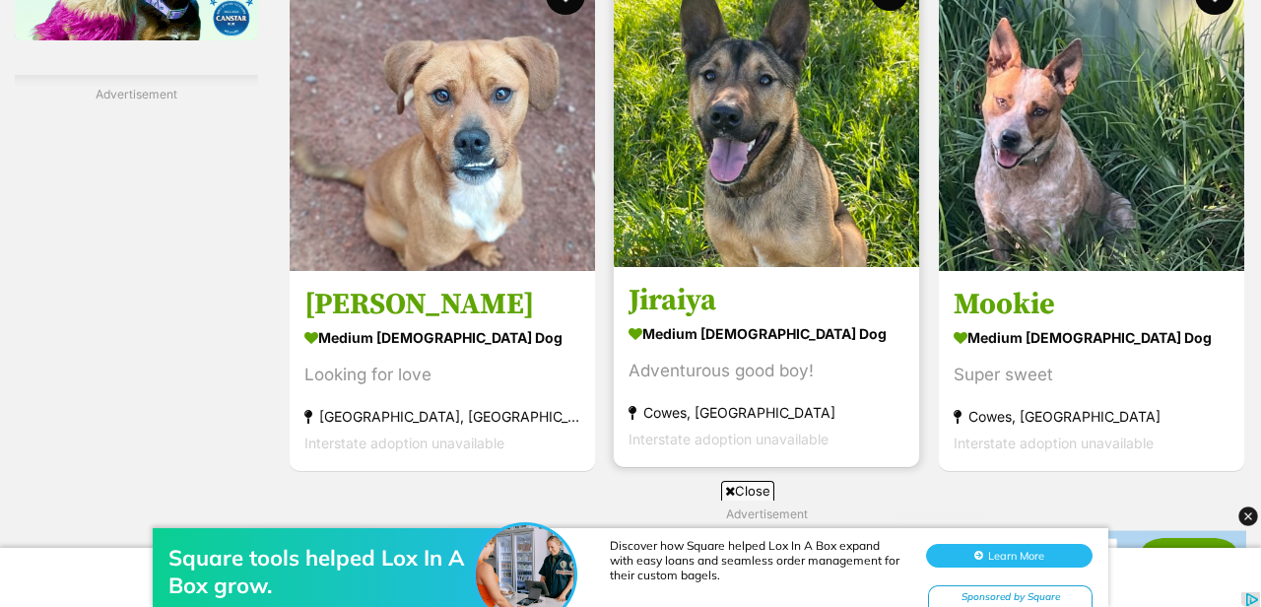
click at [686, 319] on h3 "Jiraiya" at bounding box center [766, 300] width 276 height 37
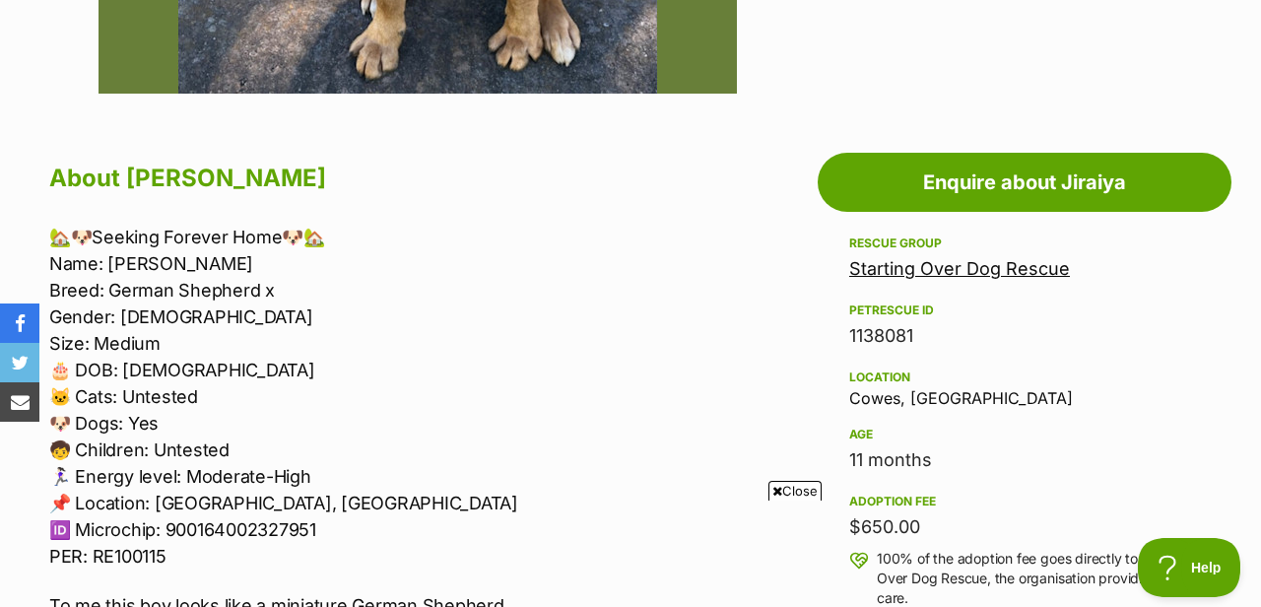
scroll to position [958, 0]
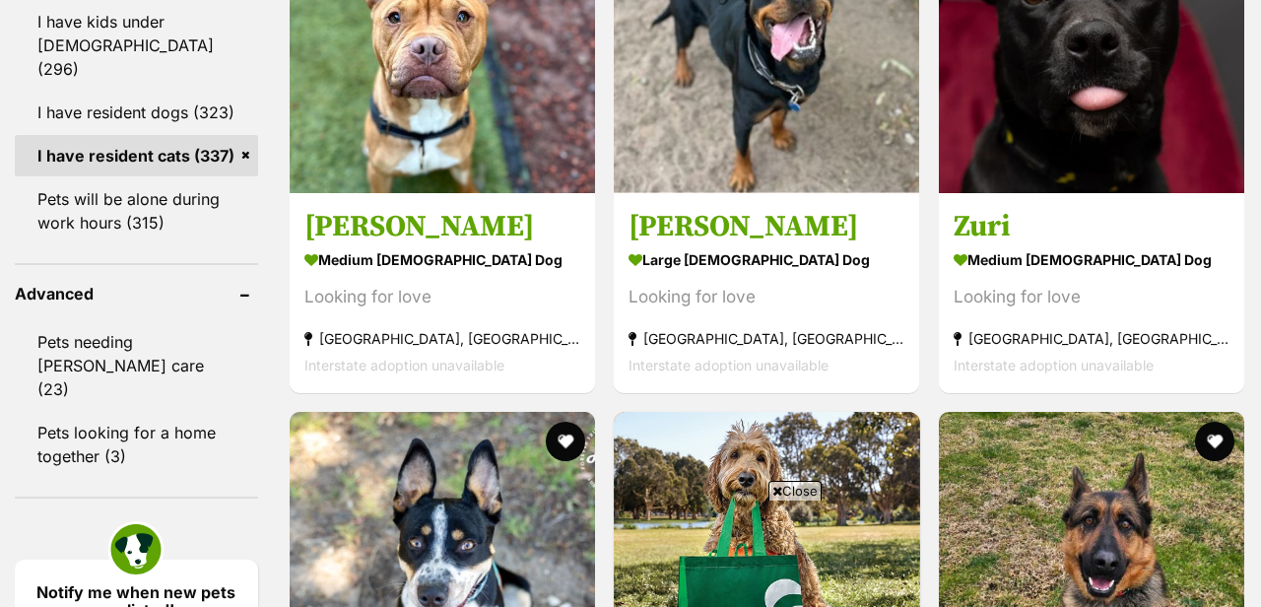
scroll to position [2632, 0]
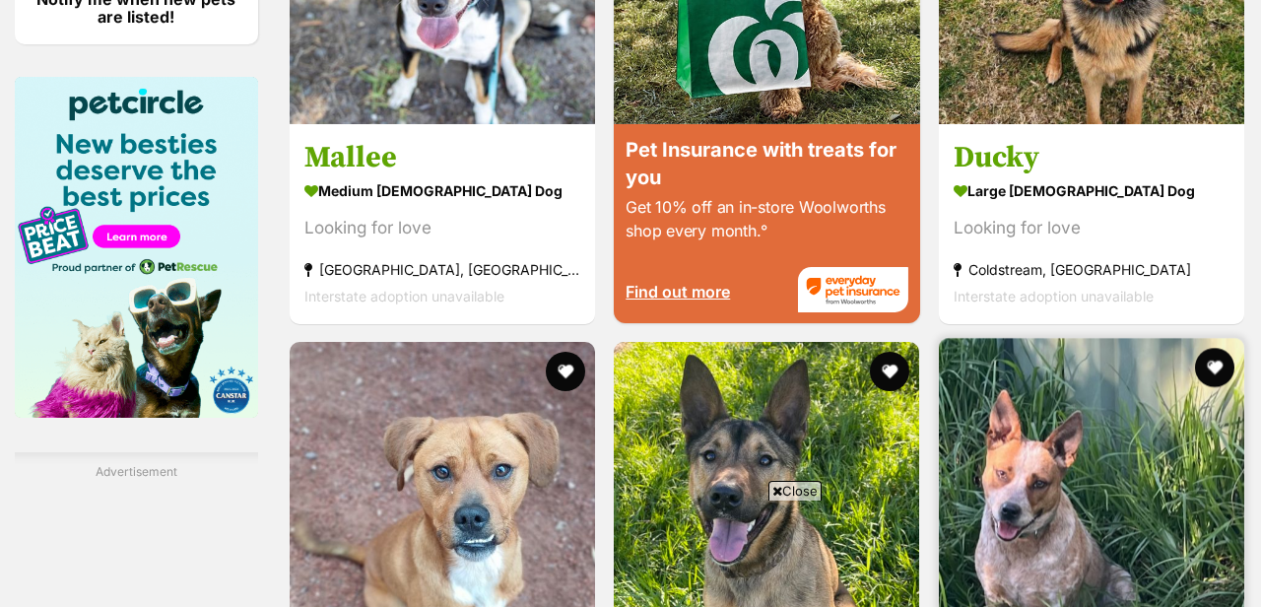
click at [1075, 338] on img at bounding box center [1091, 490] width 305 height 305
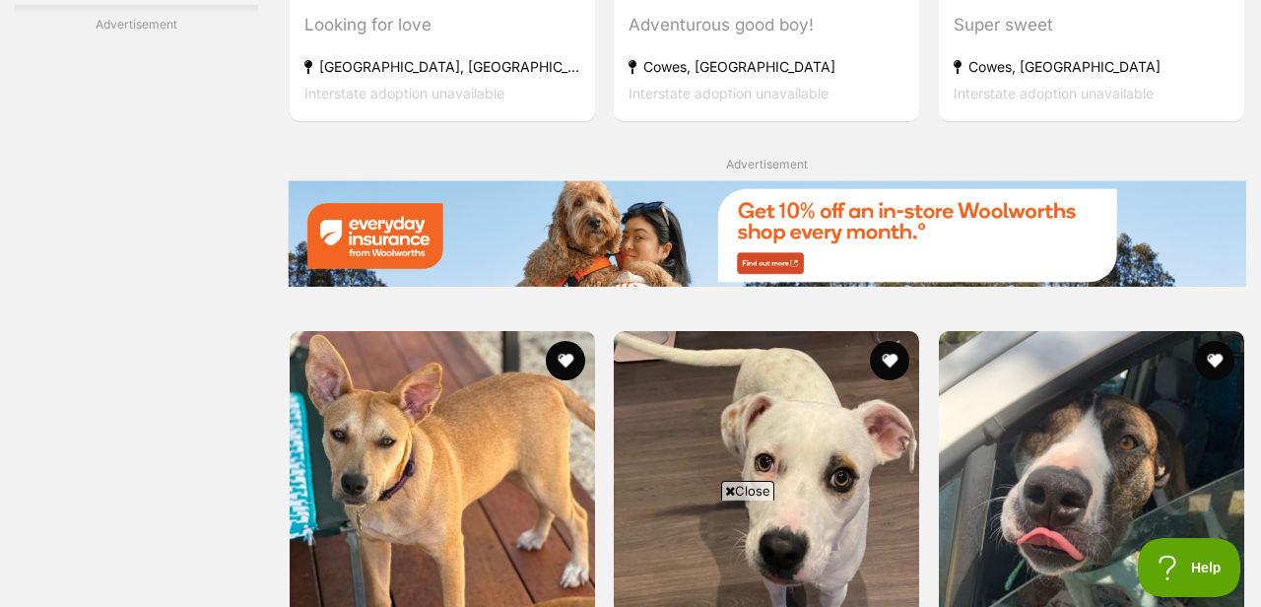
click at [759, 491] on span "Close" at bounding box center [747, 491] width 53 height 20
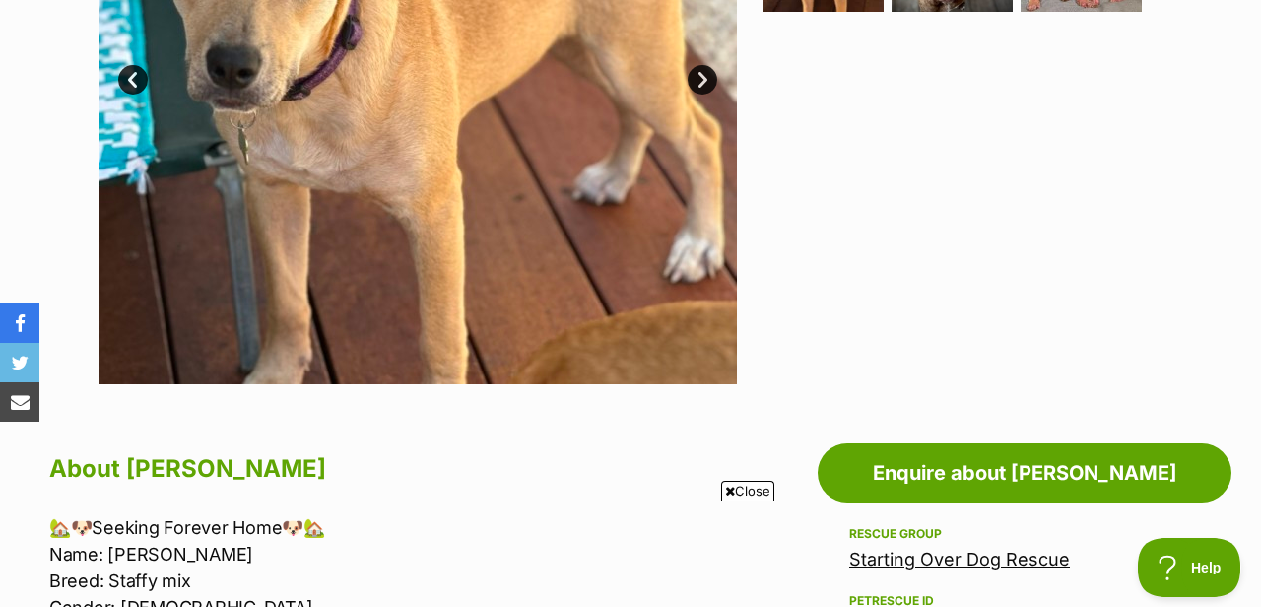
click at [745, 493] on span "Close" at bounding box center [747, 491] width 53 height 20
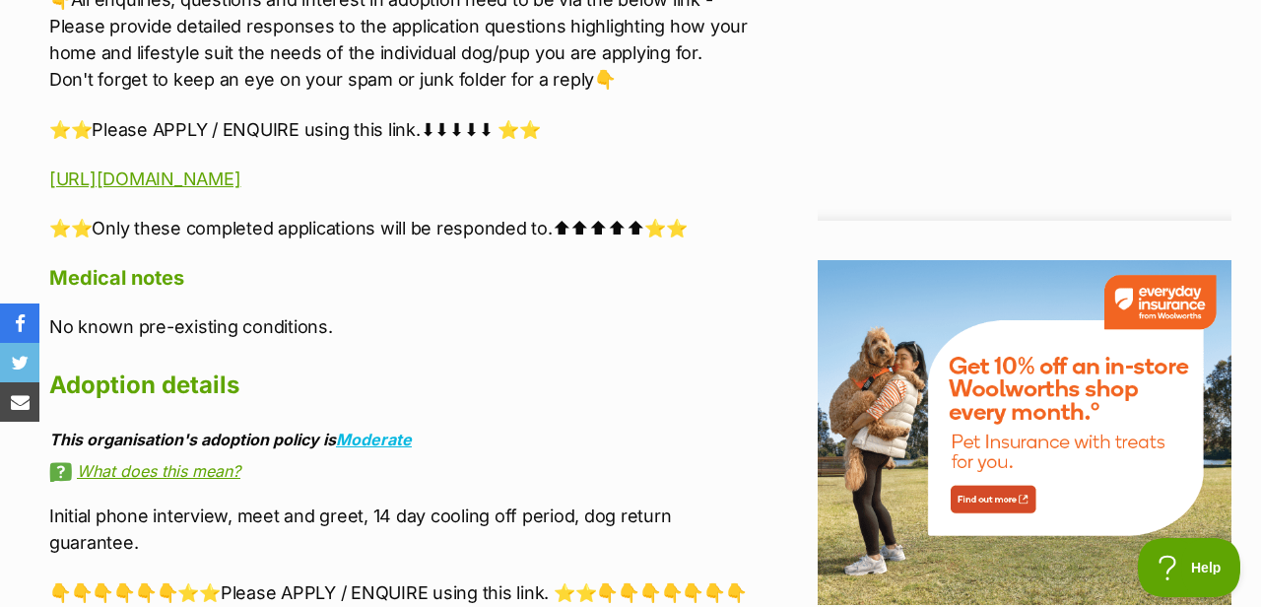
scroll to position [253, 0]
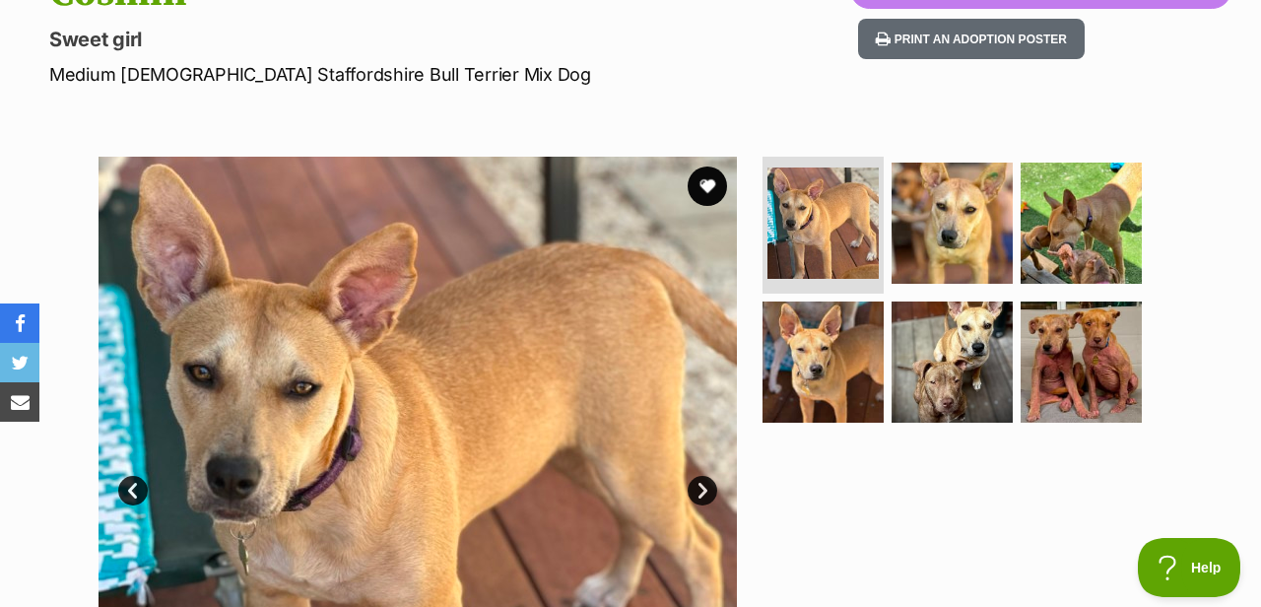
click at [701, 489] on link "Next" at bounding box center [702, 491] width 30 height 30
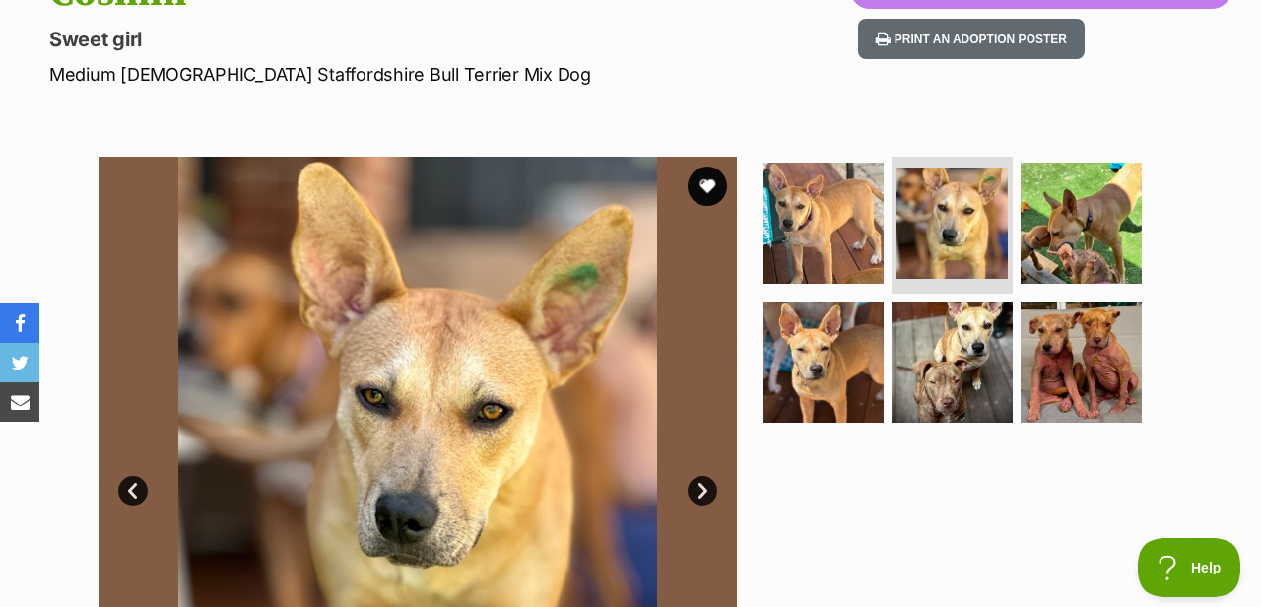
click at [701, 489] on link "Next" at bounding box center [702, 491] width 30 height 30
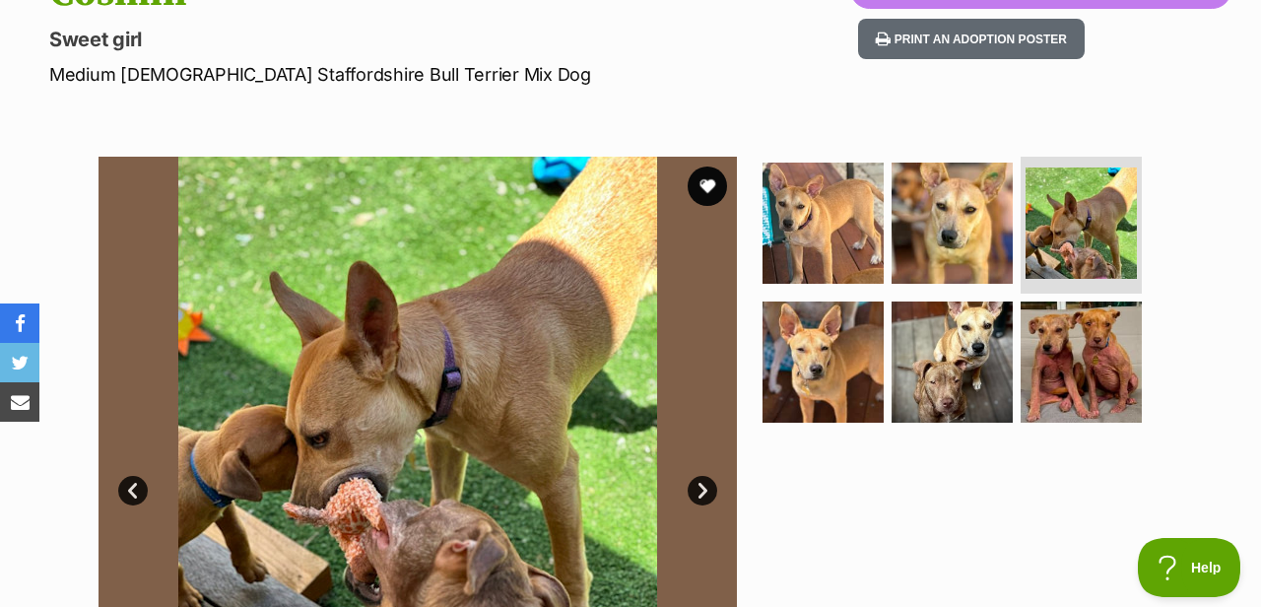
click at [701, 489] on link "Next" at bounding box center [702, 491] width 30 height 30
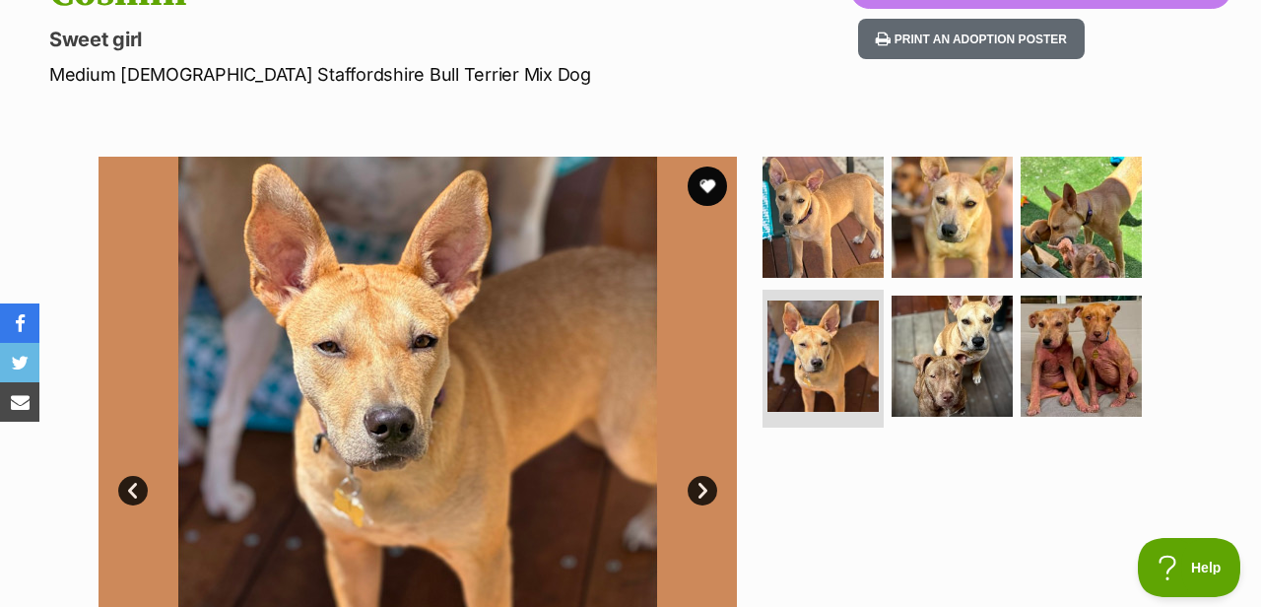
click at [701, 489] on link "Next" at bounding box center [702, 491] width 30 height 30
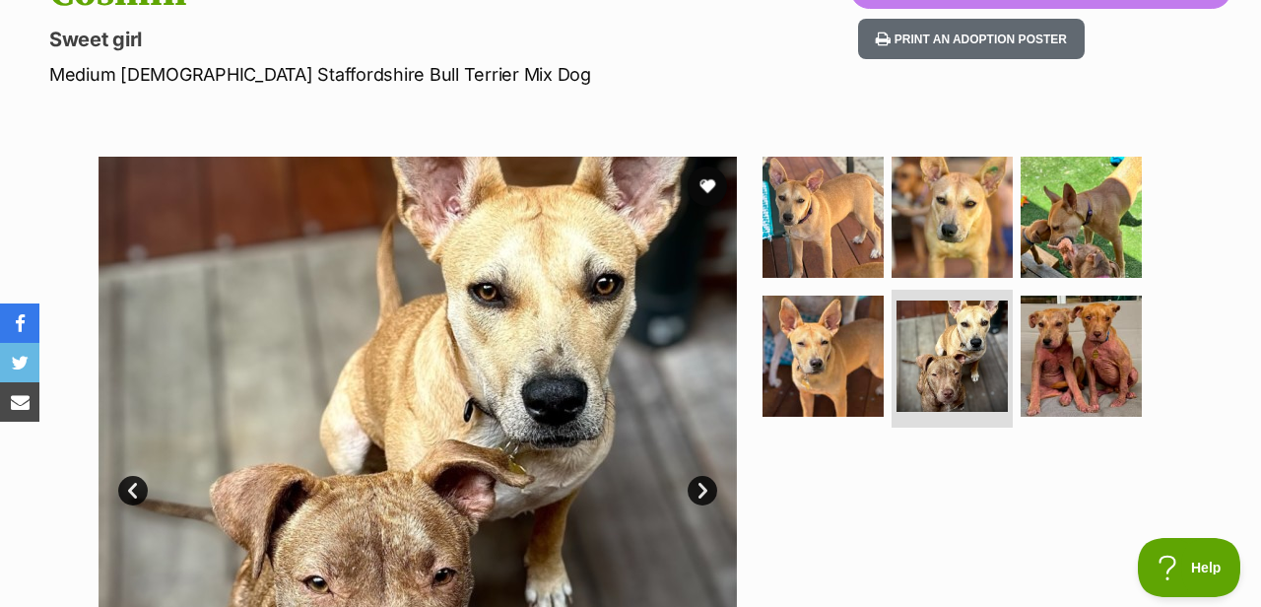
click at [701, 489] on link "Next" at bounding box center [702, 491] width 30 height 30
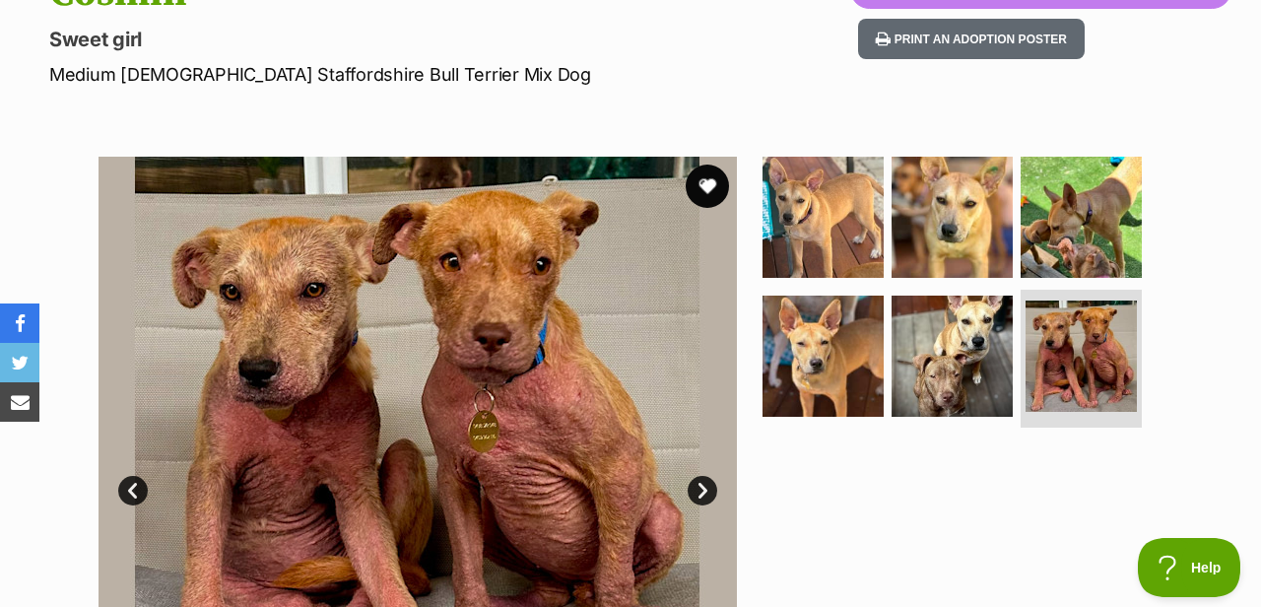
click at [703, 187] on button "favourite" at bounding box center [707, 185] width 43 height 43
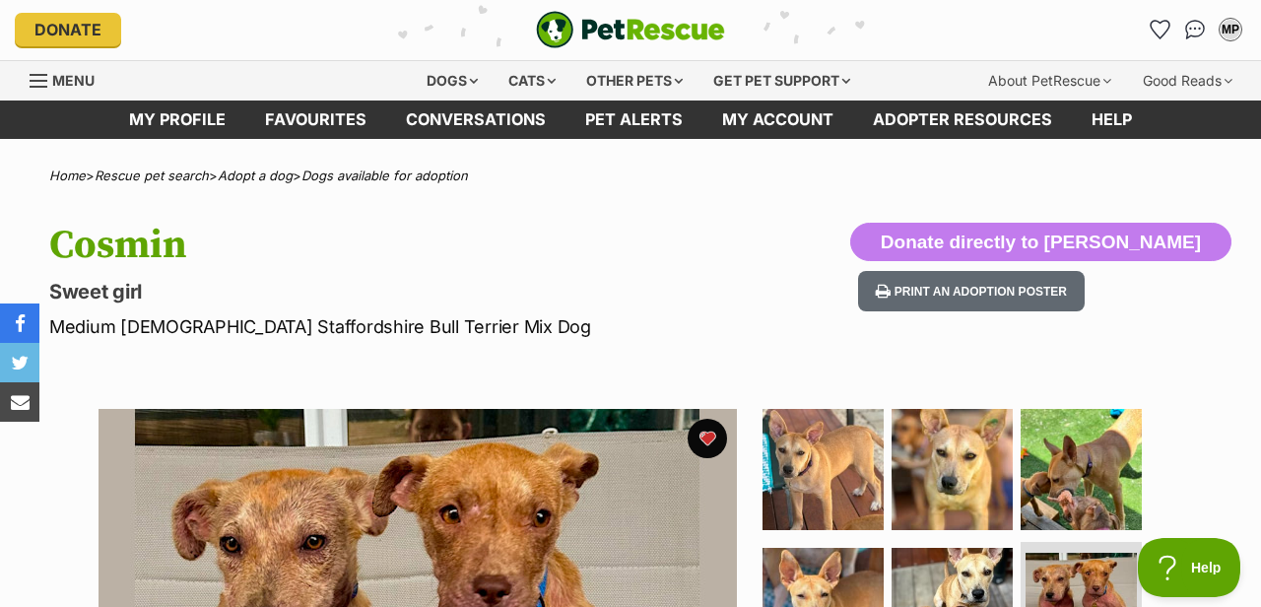
scroll to position [0, 0]
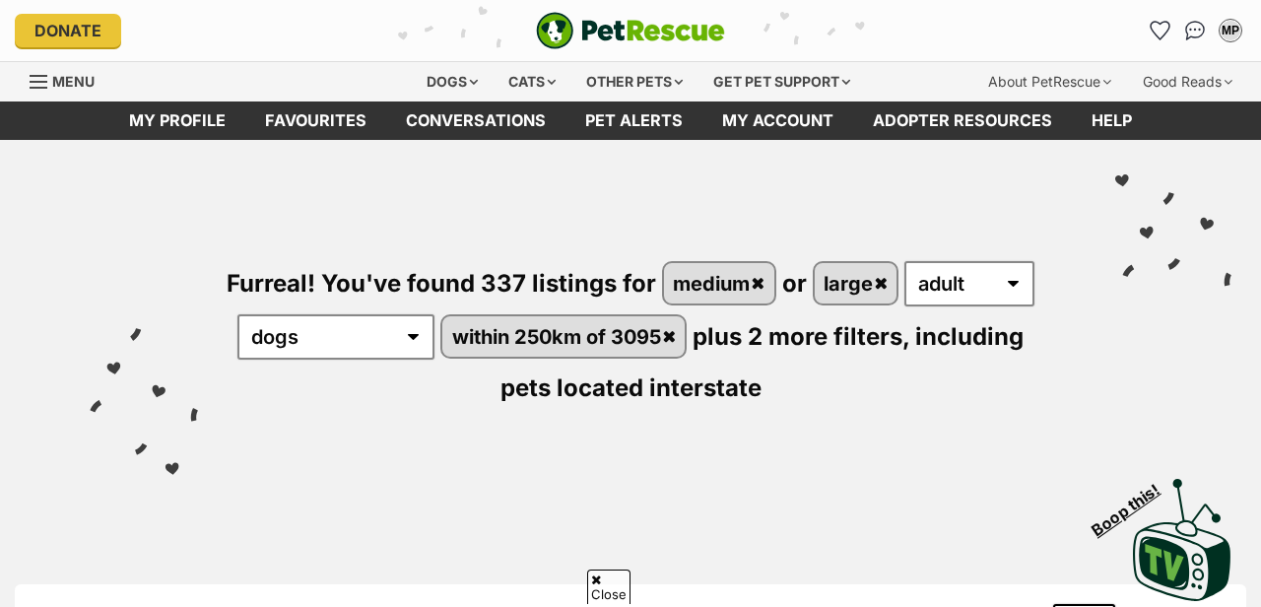
scroll to position [3359, 0]
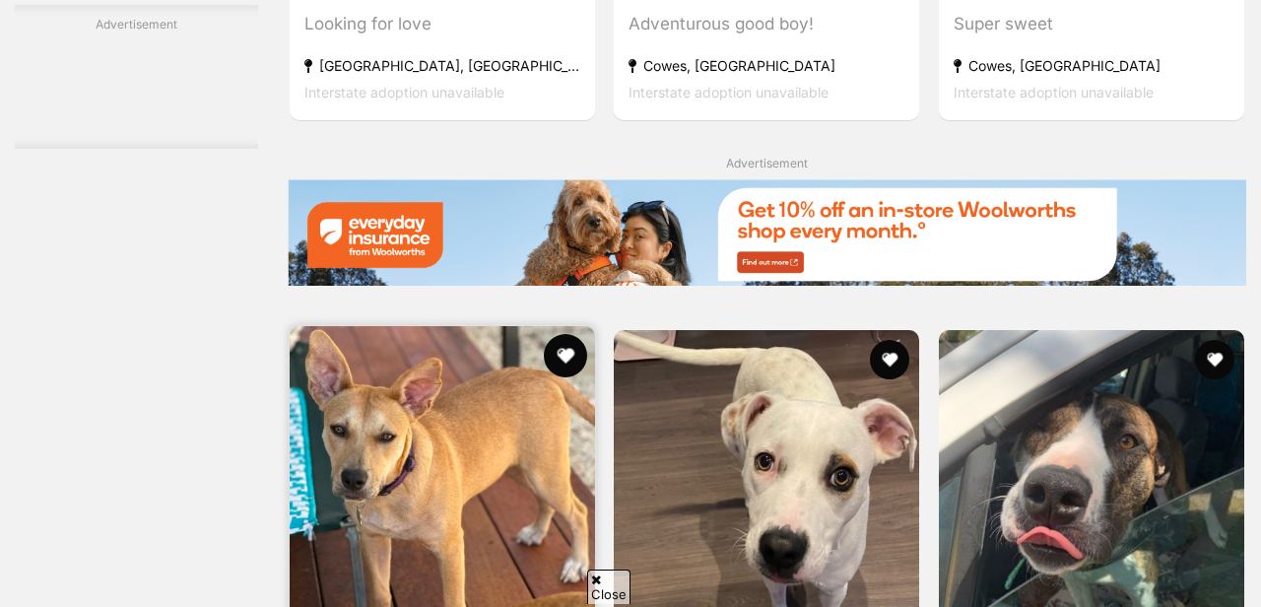
click at [570, 359] on button "favourite" at bounding box center [565, 355] width 43 height 43
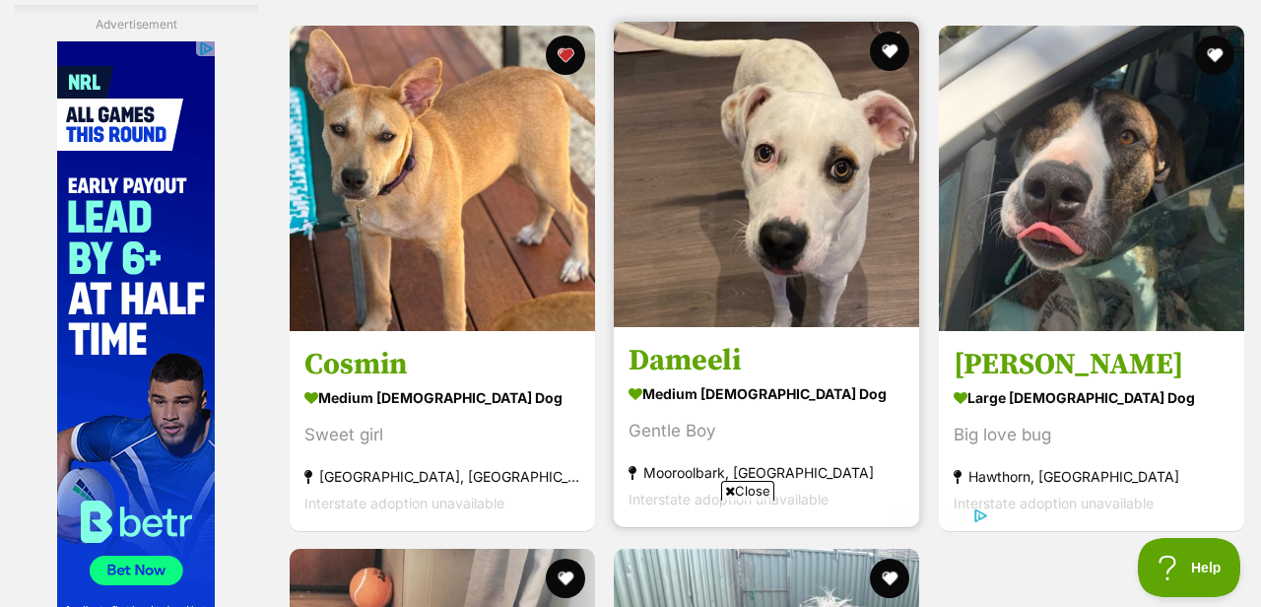
scroll to position [0, 0]
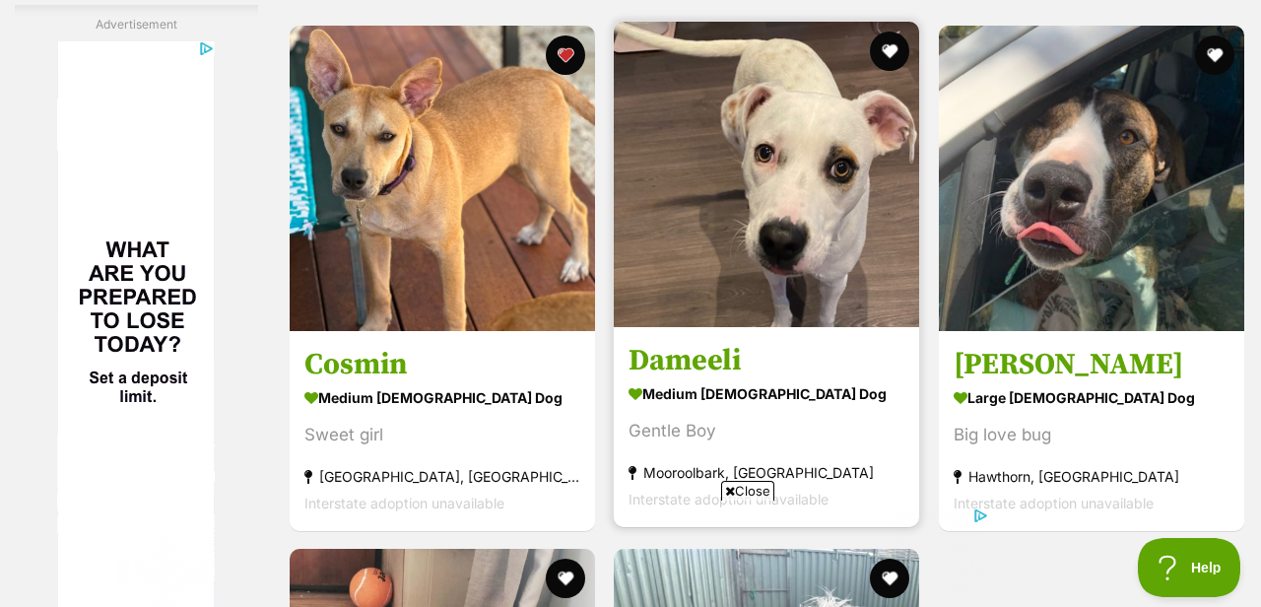
click at [811, 354] on h3 "Dameeli" at bounding box center [766, 359] width 276 height 37
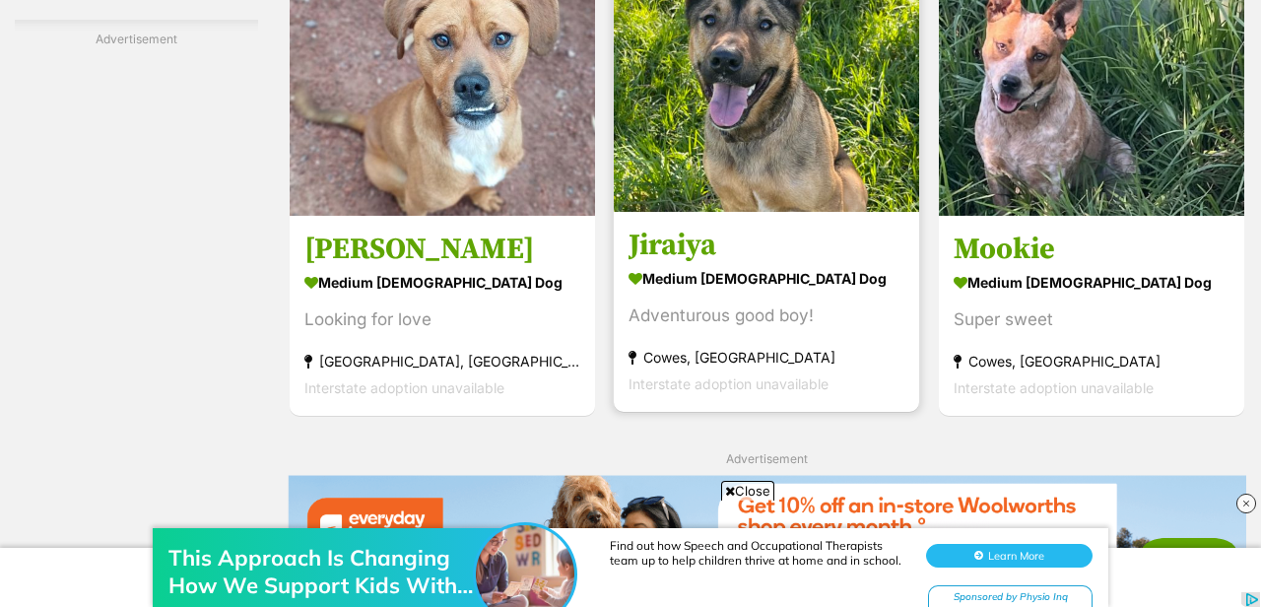
scroll to position [3081, 0]
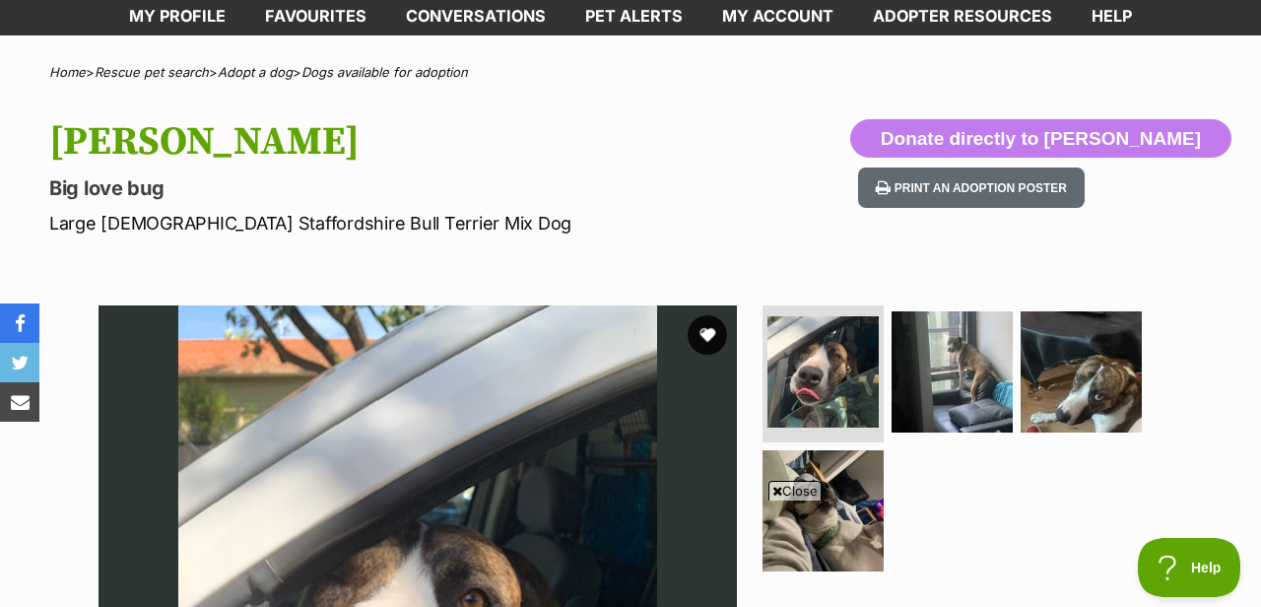
scroll to position [378, 0]
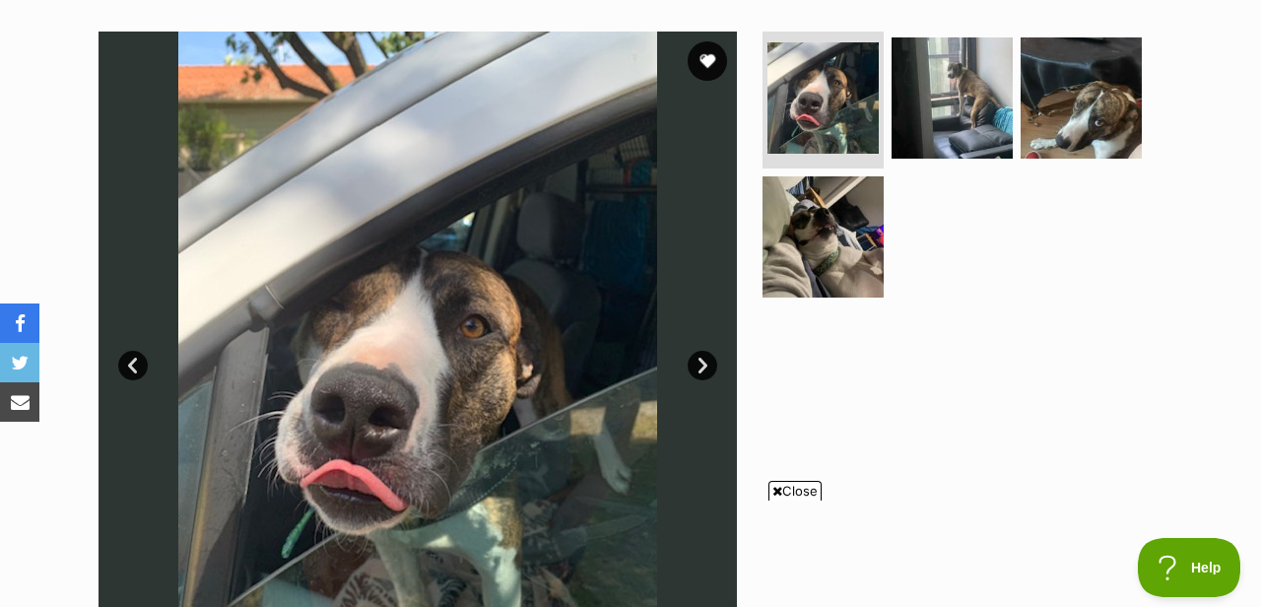
click at [795, 488] on span "Close" at bounding box center [794, 491] width 53 height 20
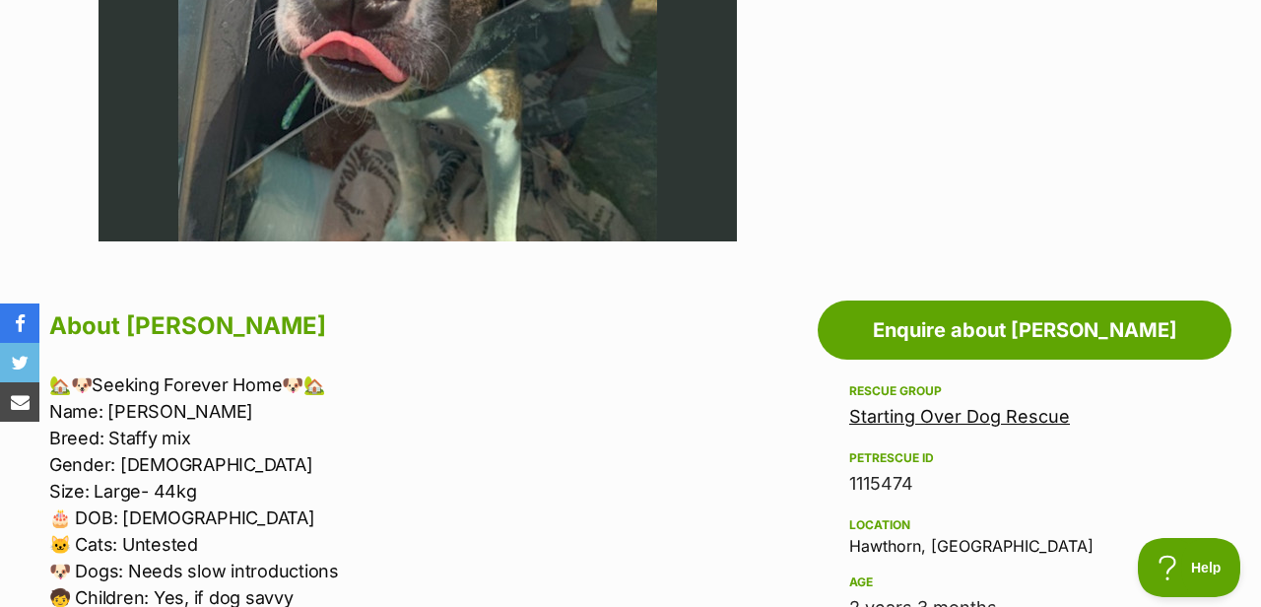
scroll to position [809, 0]
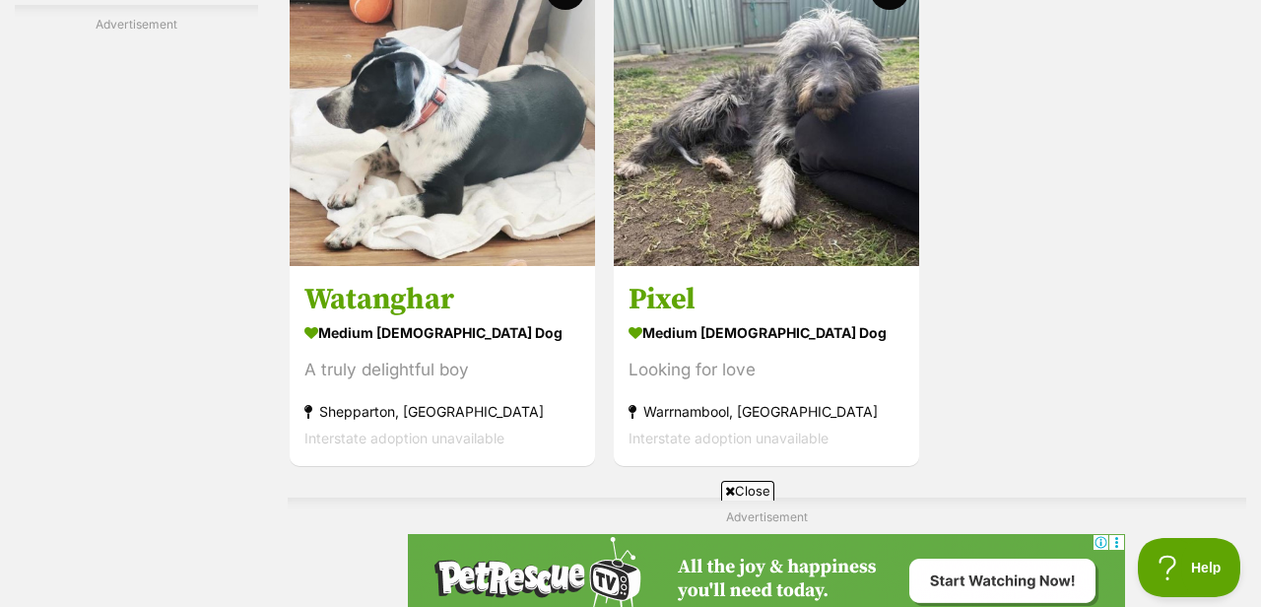
scroll to position [4254, 0]
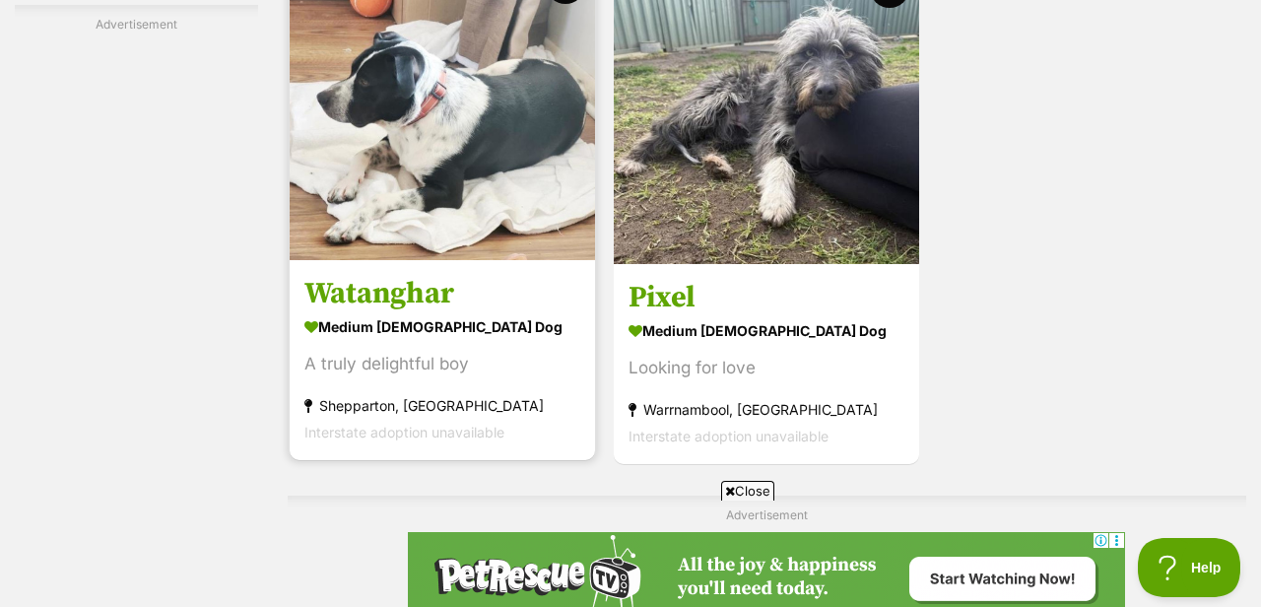
click at [505, 177] on img at bounding box center [442, 107] width 305 height 305
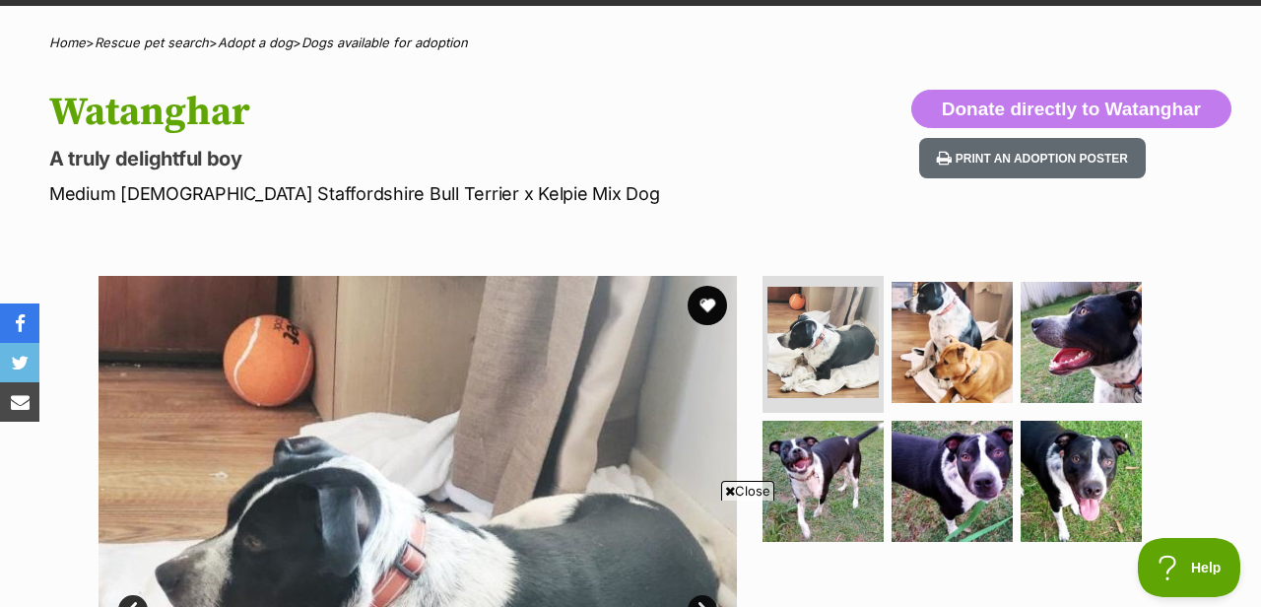
scroll to position [142, 0]
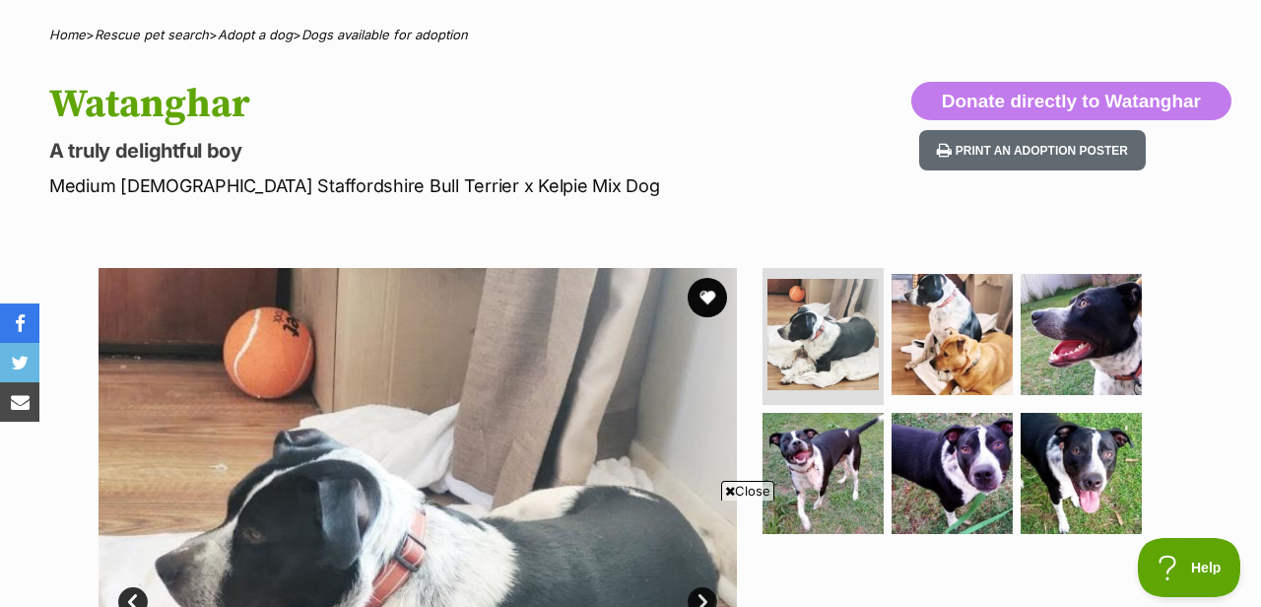
click at [747, 491] on span "Close" at bounding box center [747, 491] width 53 height 20
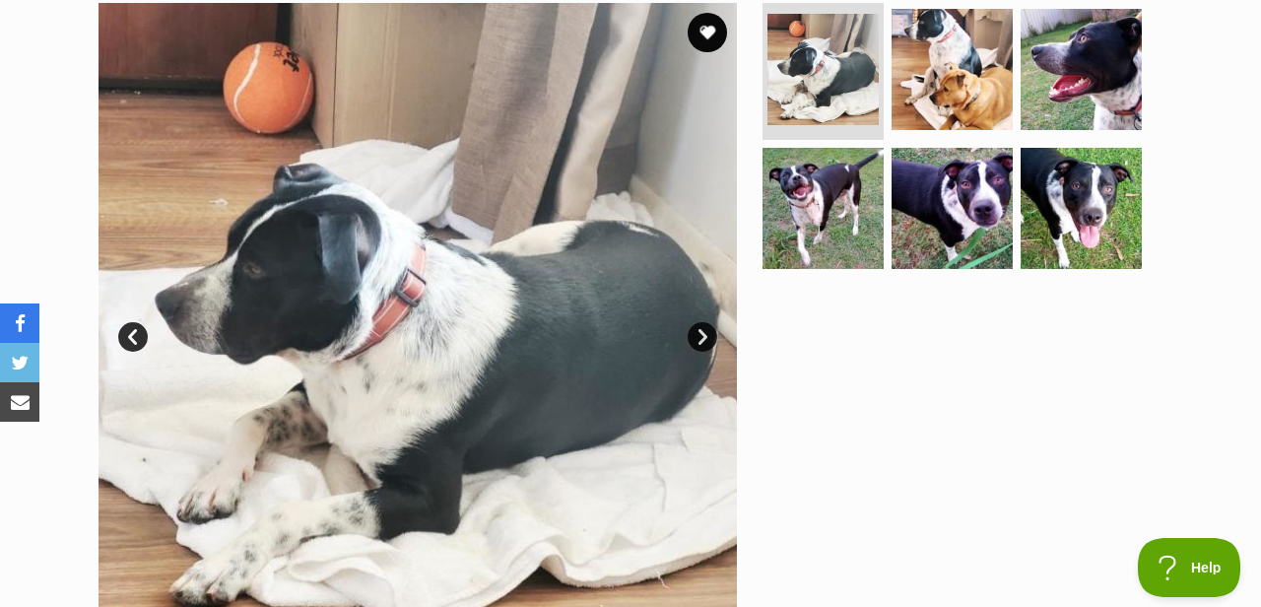
scroll to position [156, 0]
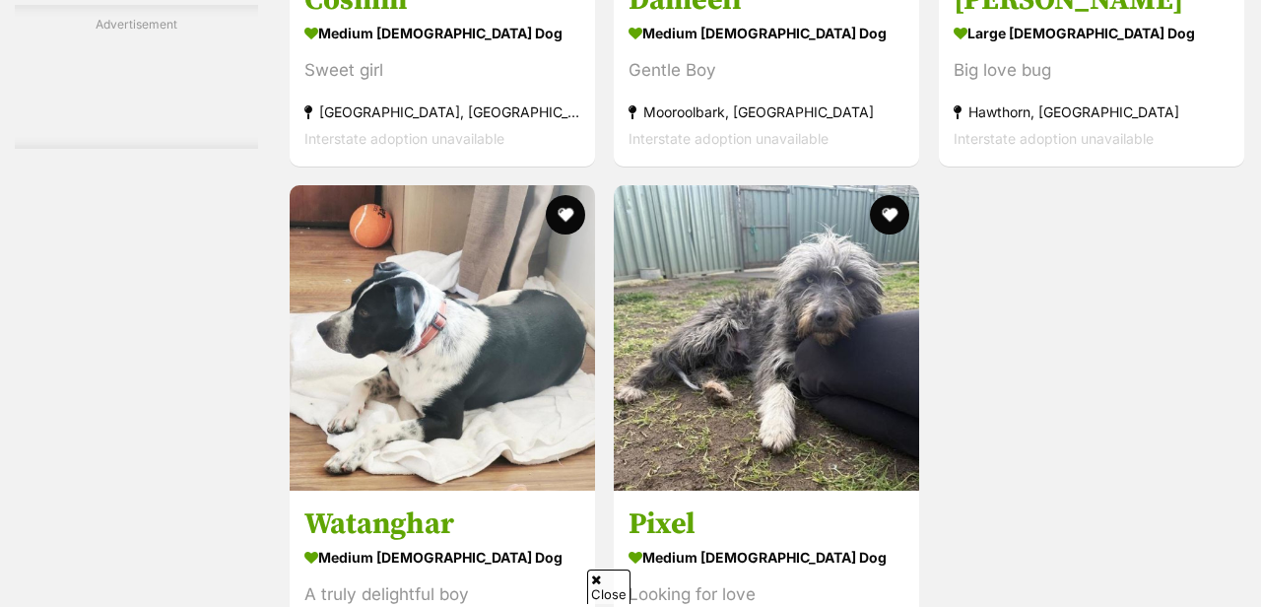
scroll to position [4027, 0]
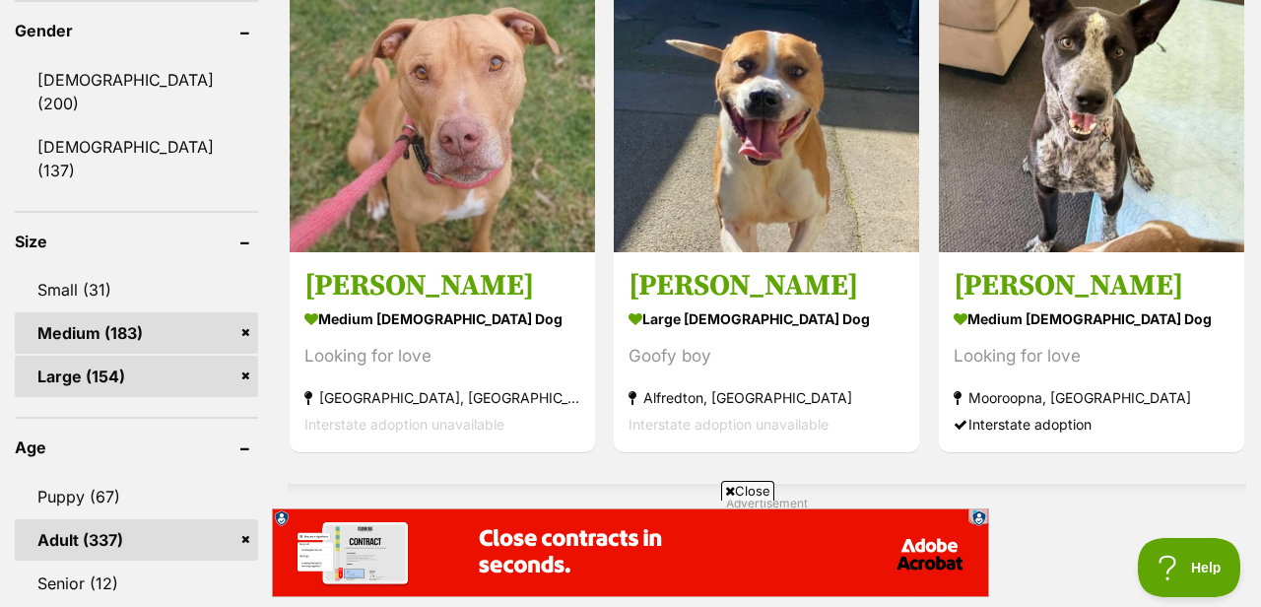
scroll to position [1271, 0]
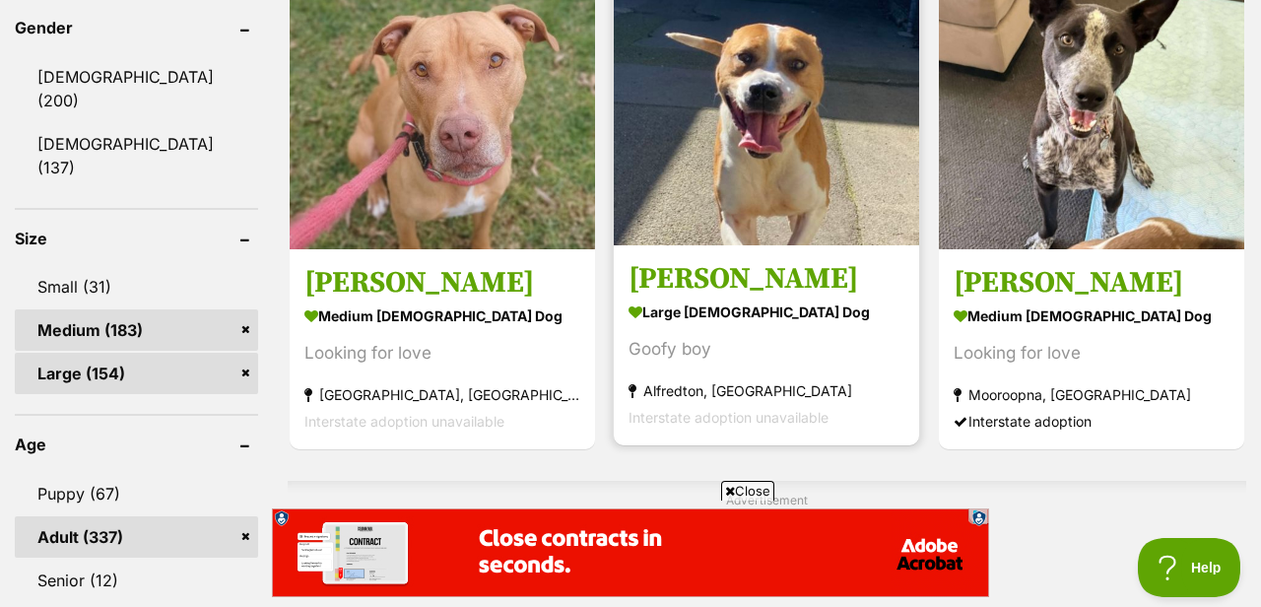
click at [720, 198] on img at bounding box center [766, 92] width 305 height 305
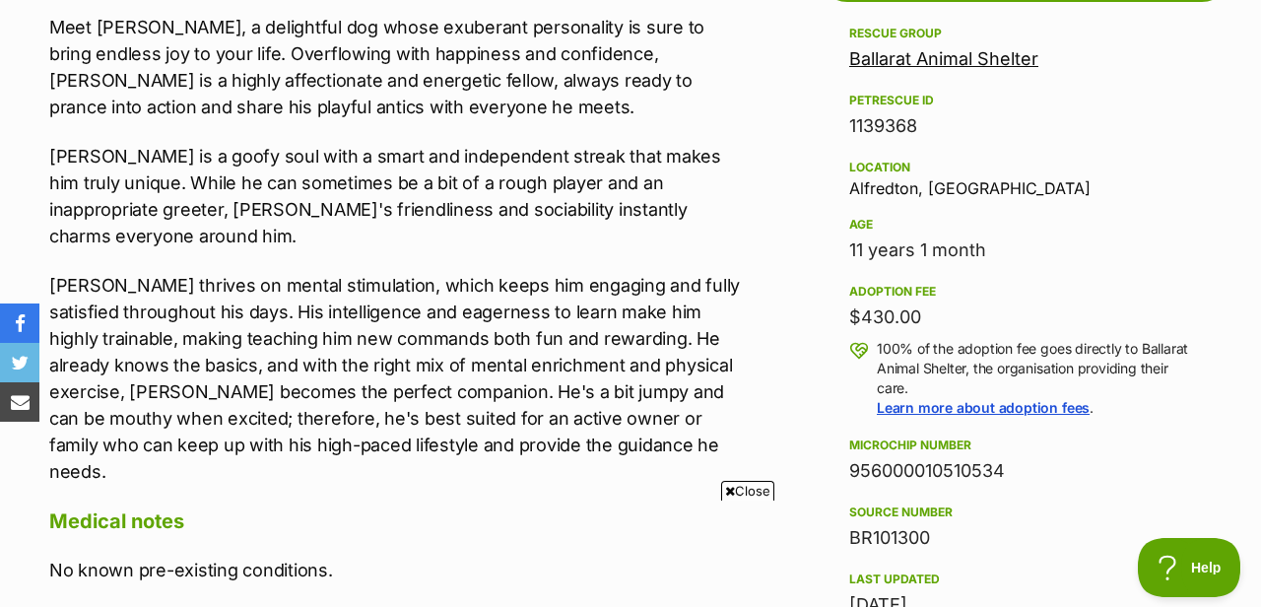
scroll to position [1166, 0]
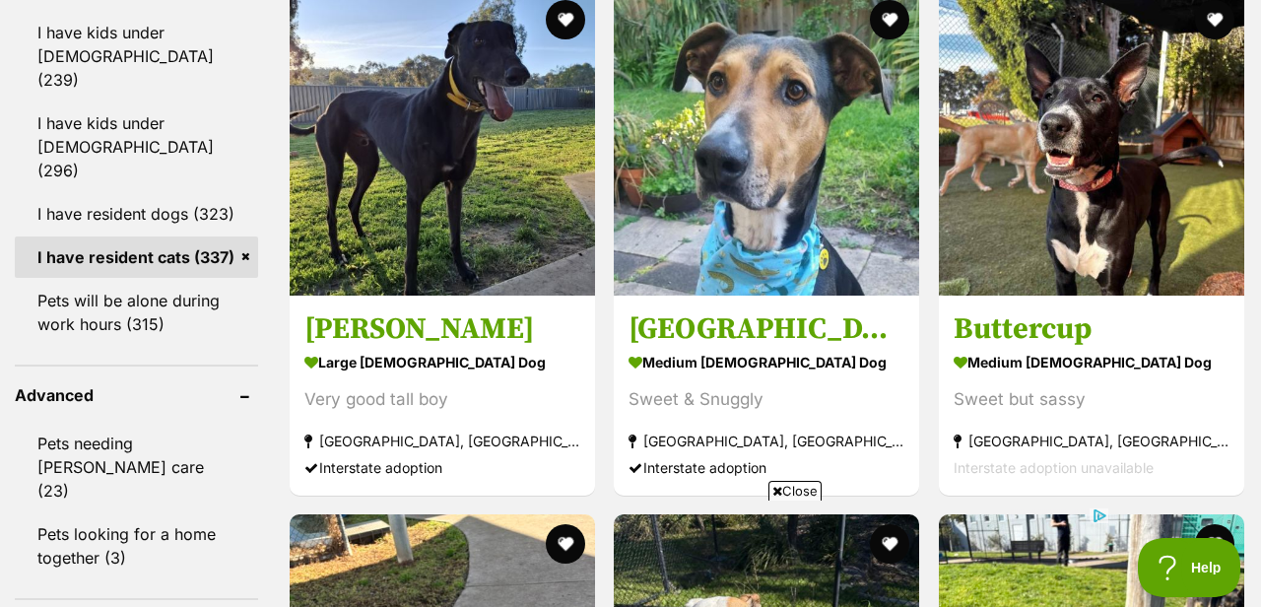
scroll to position [1938, 0]
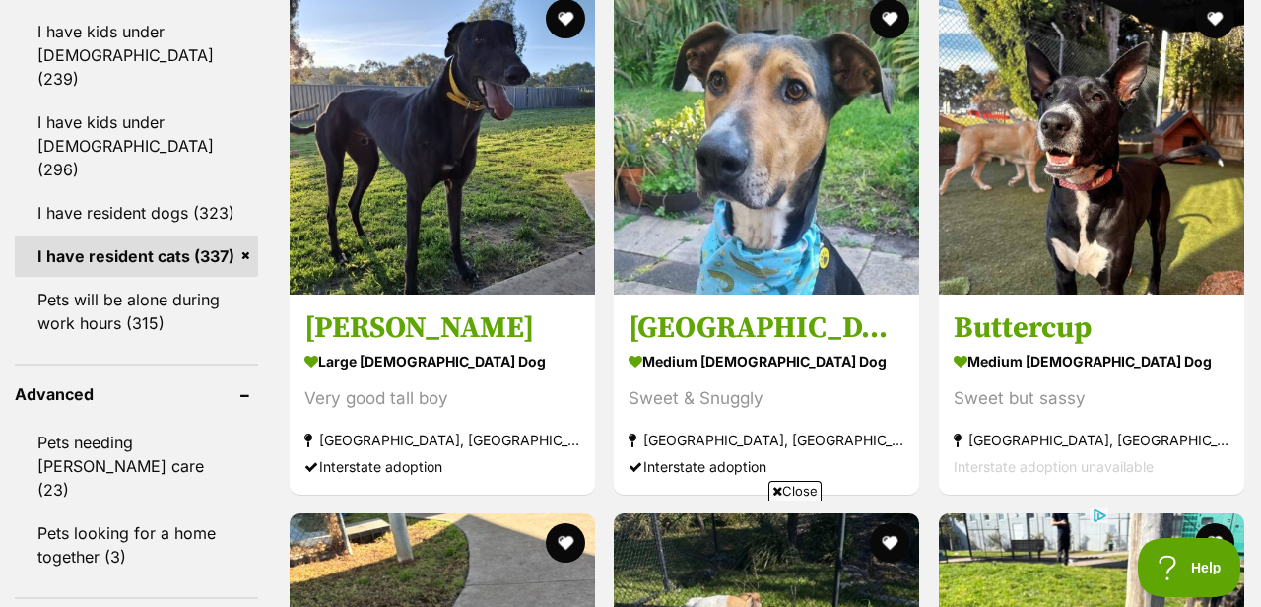
click at [801, 486] on span "Close" at bounding box center [794, 491] width 53 height 20
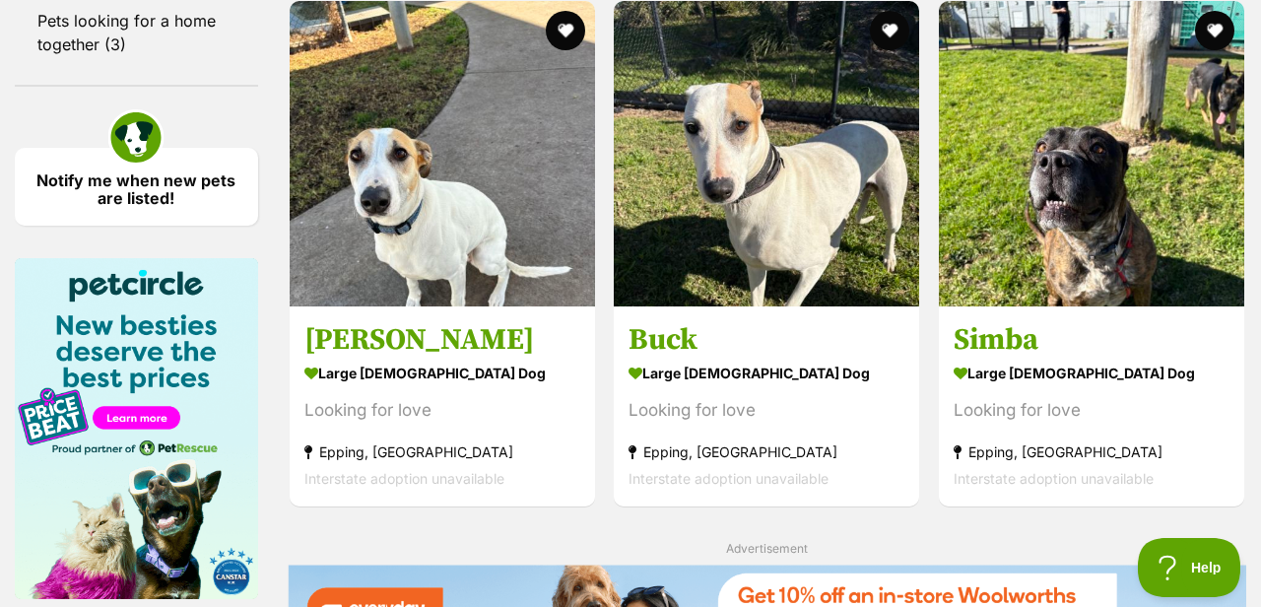
scroll to position [2452, 0]
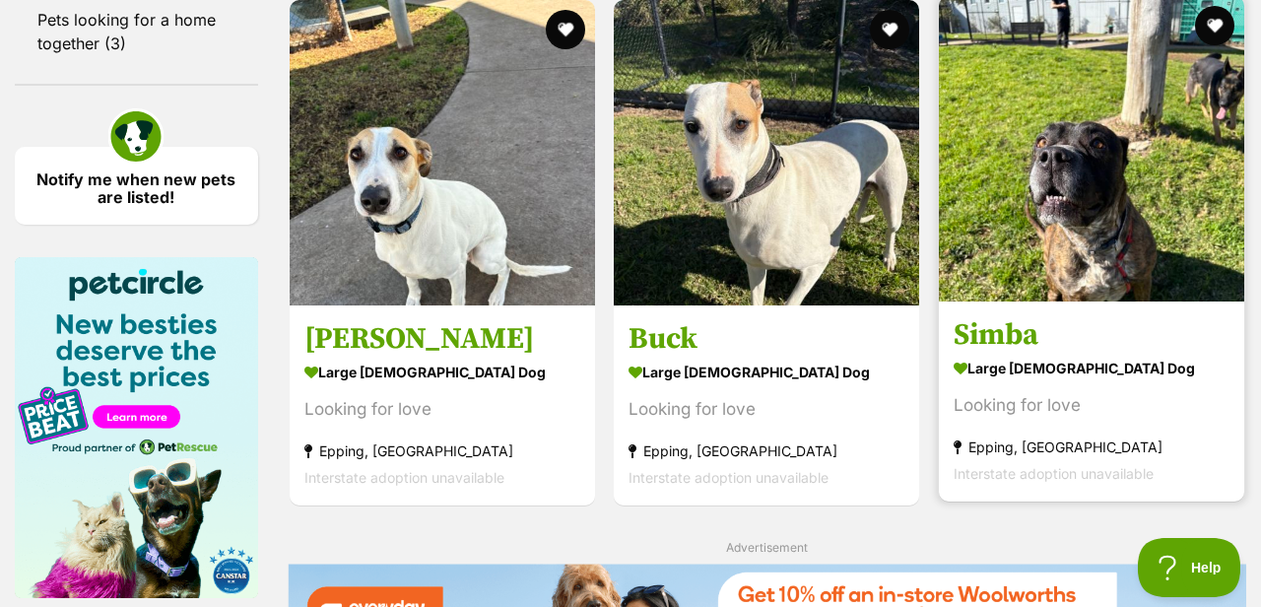
click at [995, 353] on h3 "Simba" at bounding box center [1091, 333] width 276 height 37
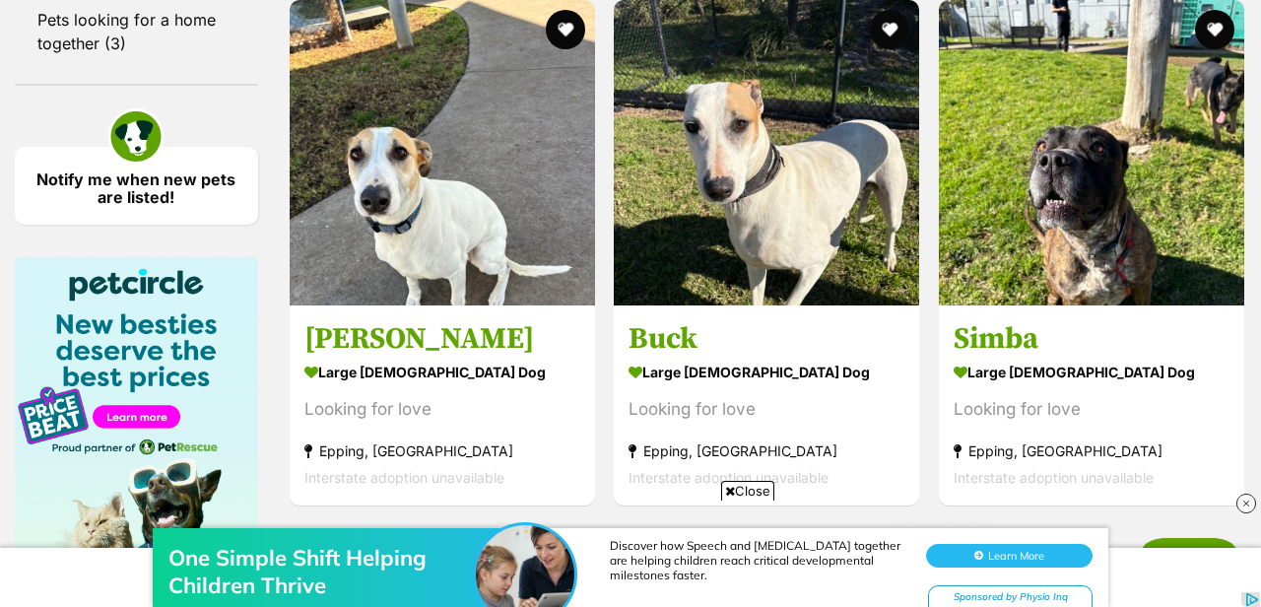
click at [762, 490] on div "One Simple Shift Helping Children Thrive Discover how Speech and Occupational T…" at bounding box center [630, 548] width 1261 height 118
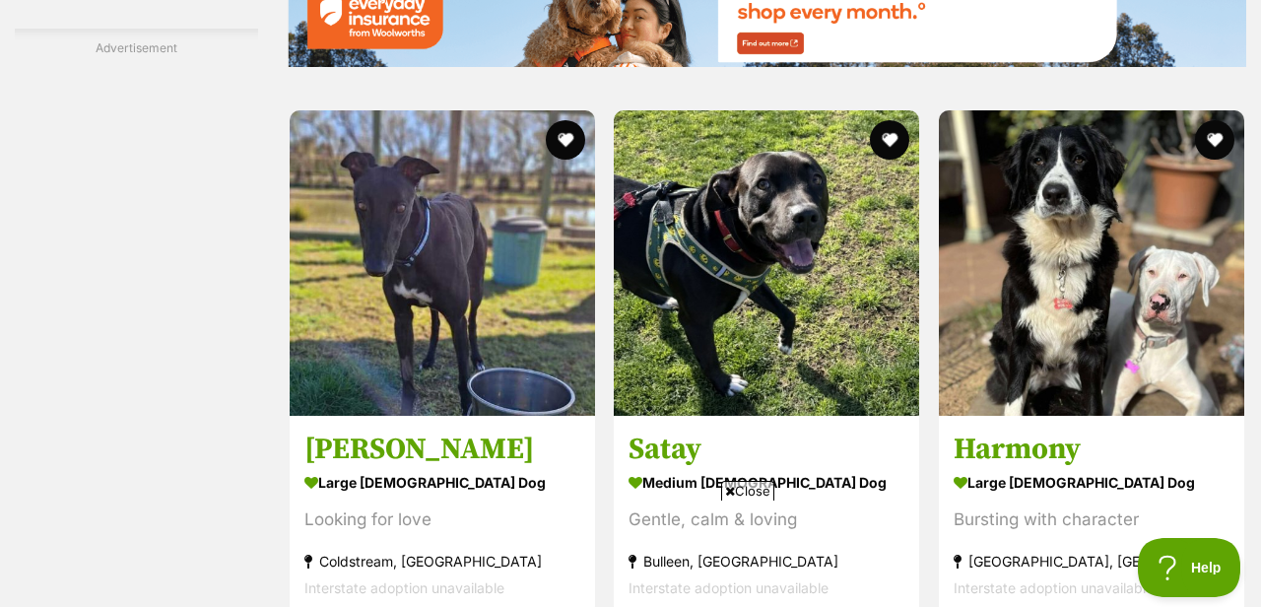
scroll to position [3073, 0]
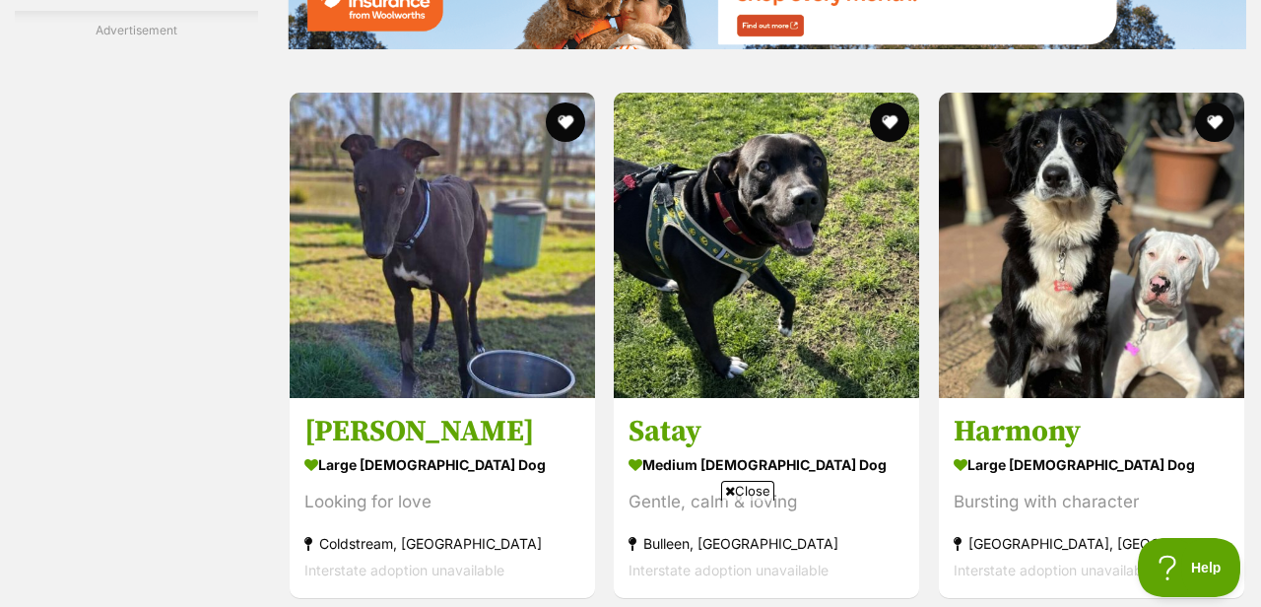
click at [751, 491] on span "Close" at bounding box center [747, 491] width 53 height 20
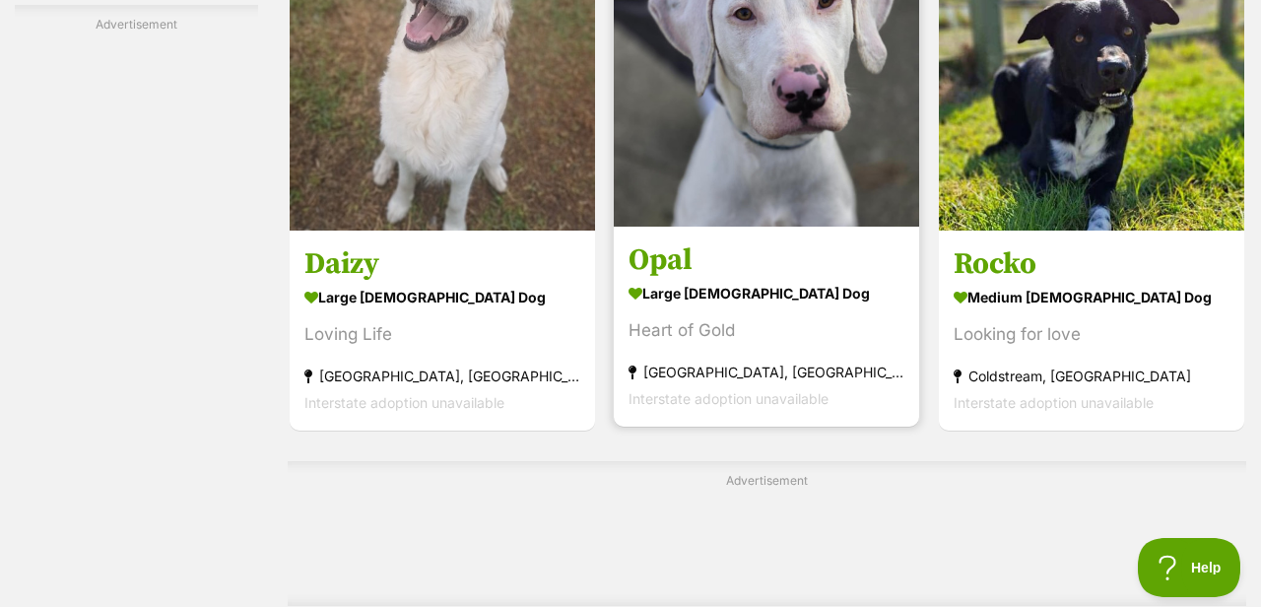
scroll to position [3765, 0]
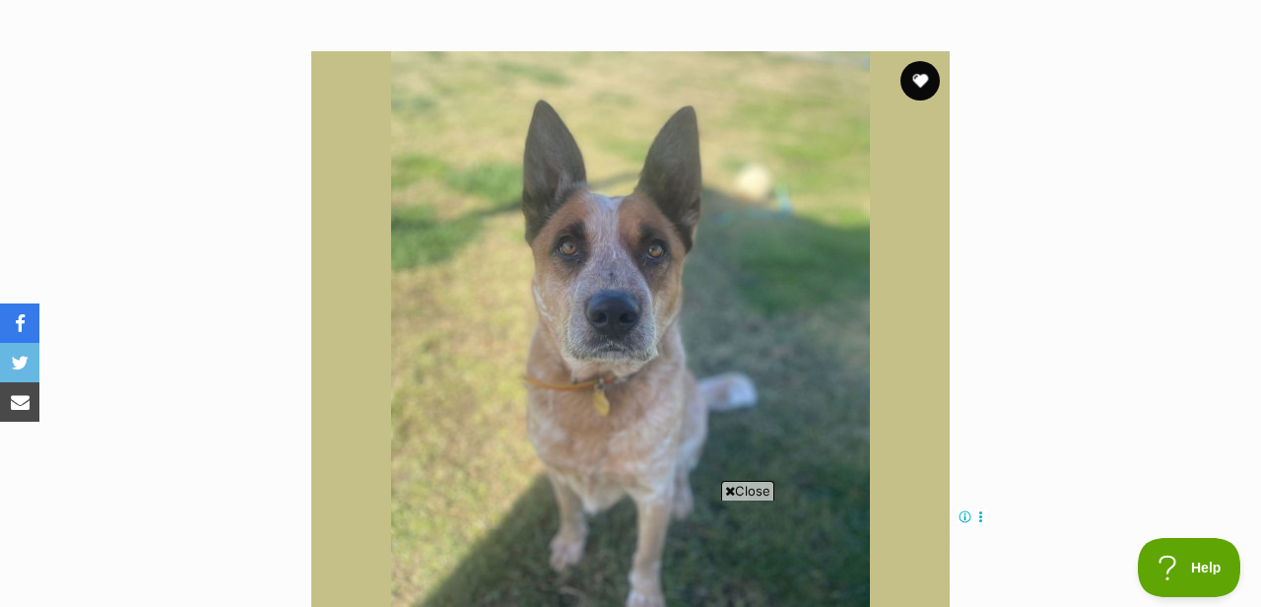
scroll to position [380, 0]
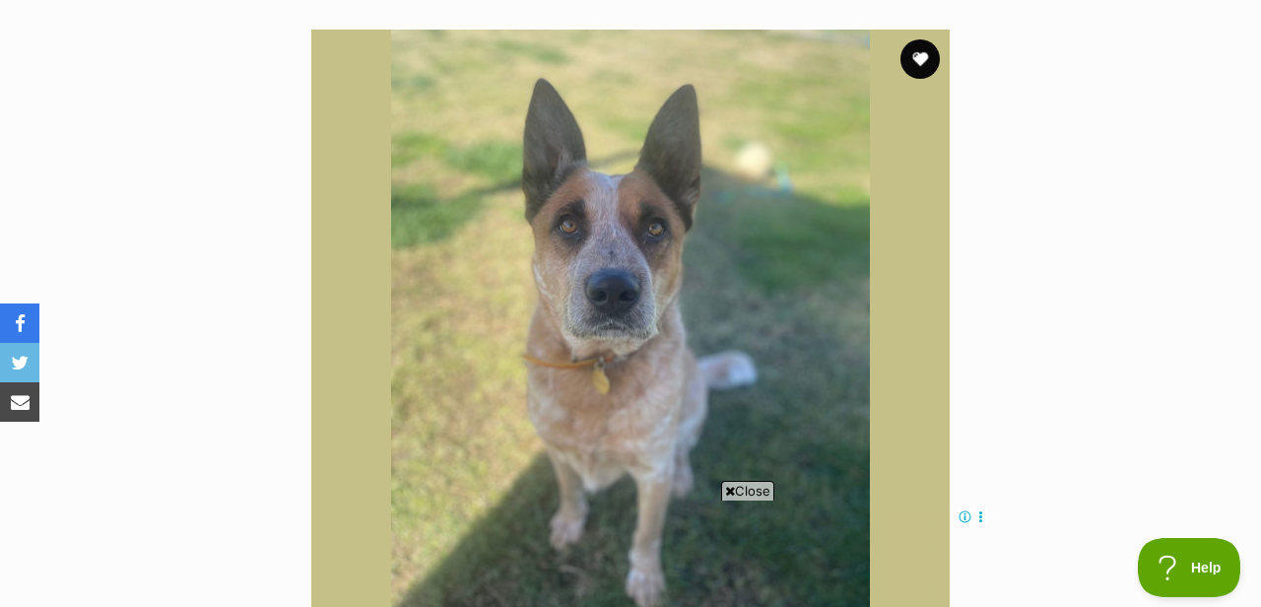
click at [764, 489] on span "Close" at bounding box center [747, 491] width 53 height 20
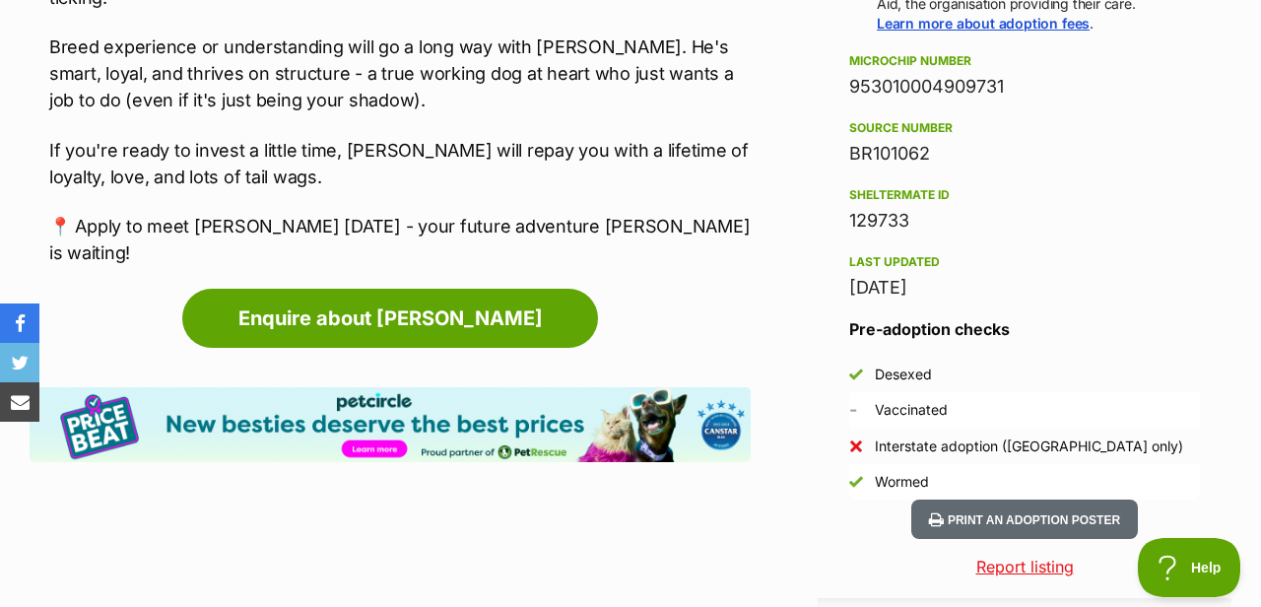
scroll to position [1531, 0]
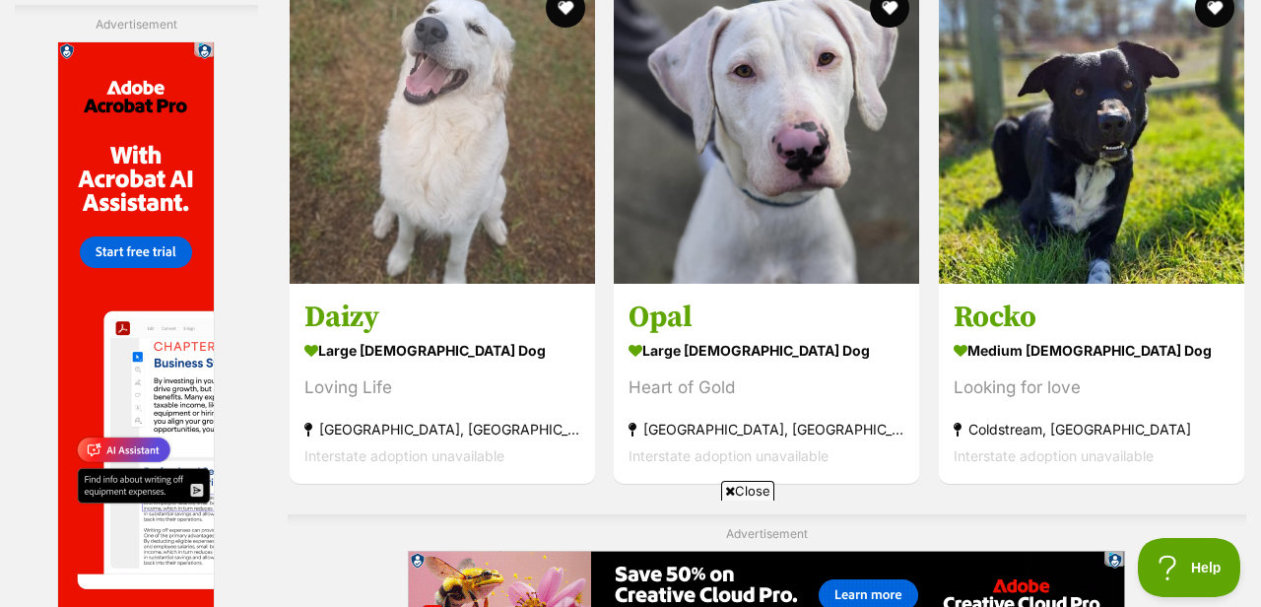
scroll to position [3728, 0]
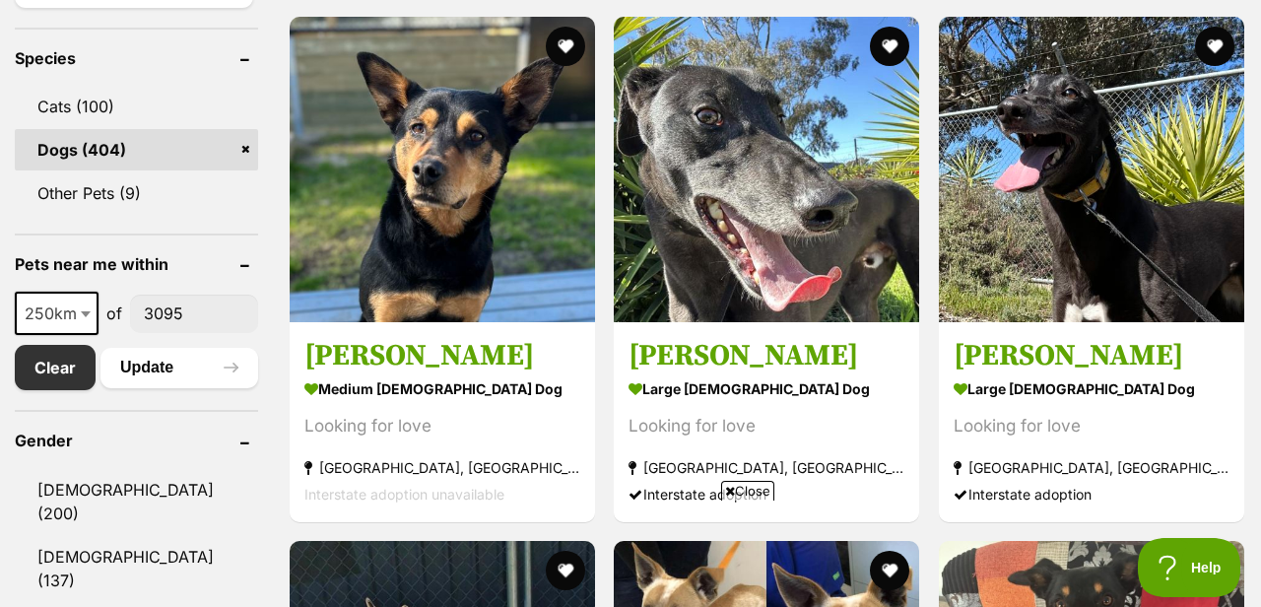
scroll to position [859, 0]
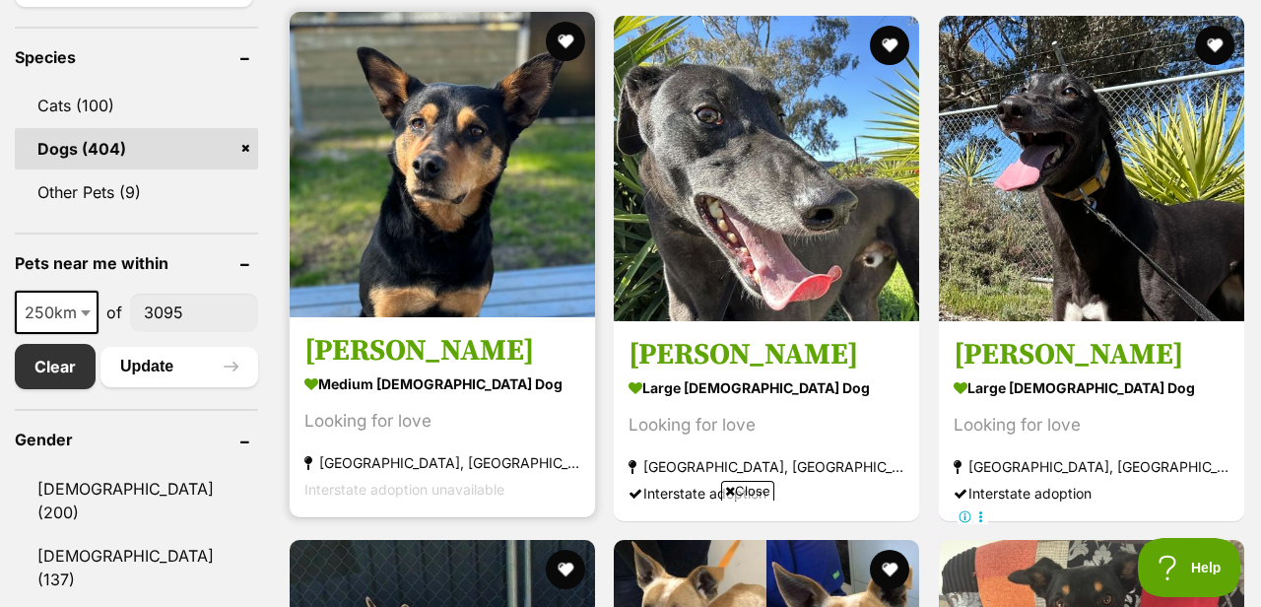
click at [373, 348] on h3 "[PERSON_NAME]" at bounding box center [442, 350] width 276 height 37
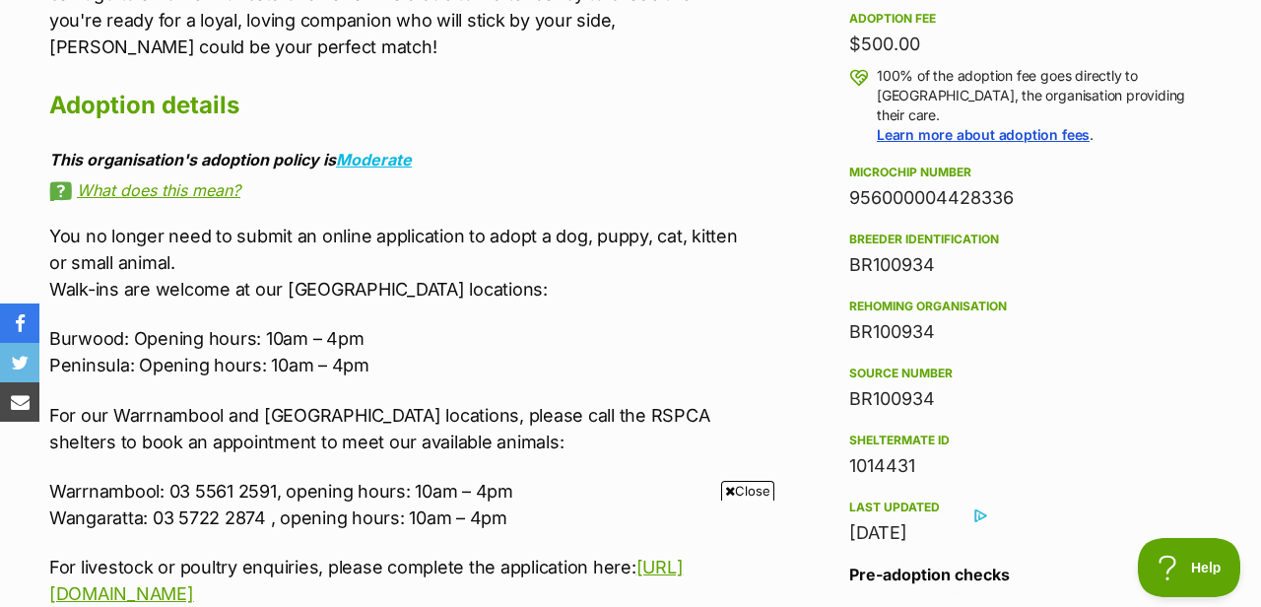
scroll to position [1439, 0]
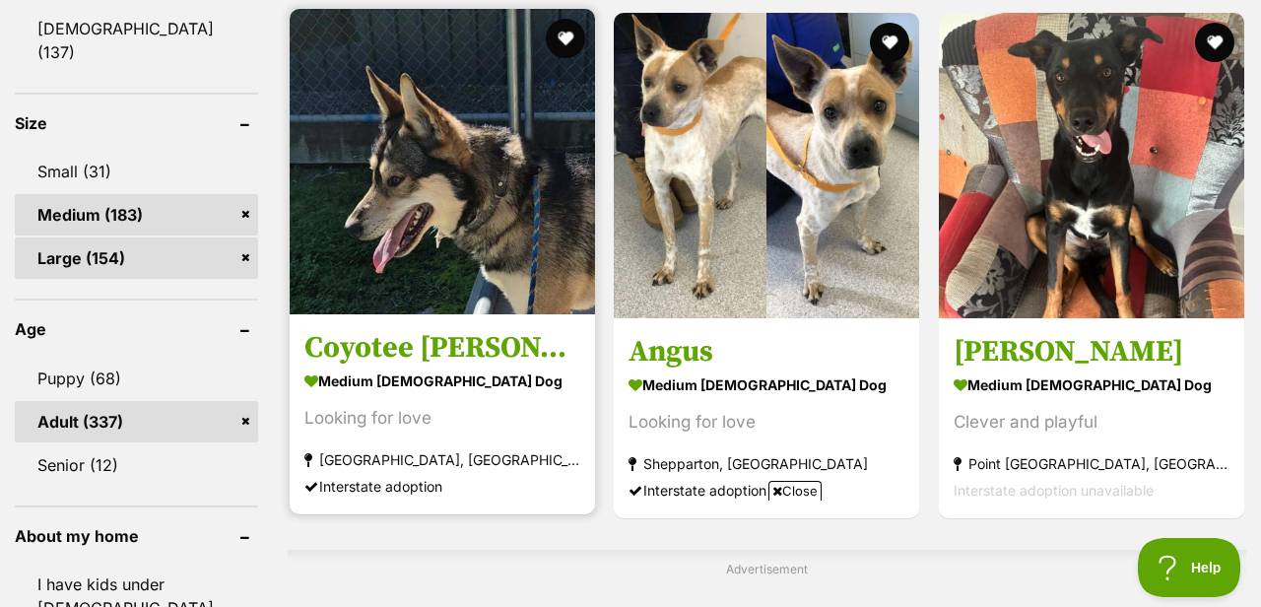
click at [448, 347] on h3 "Coyotee [PERSON_NAME]" at bounding box center [442, 347] width 276 height 37
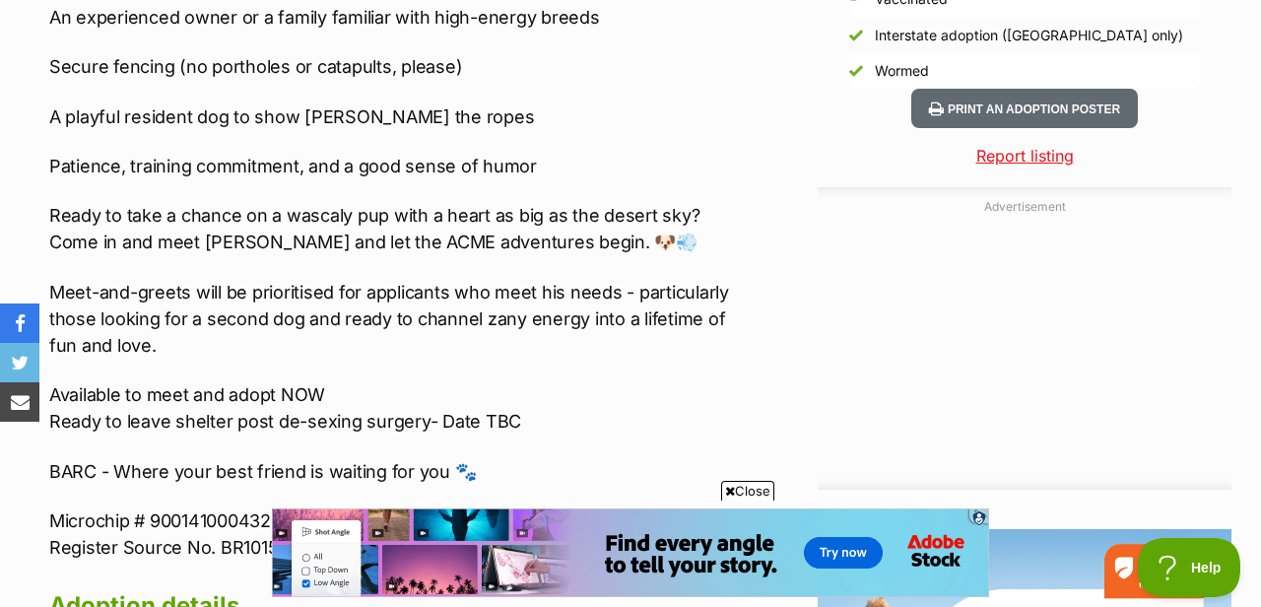
scroll to position [2215, 0]
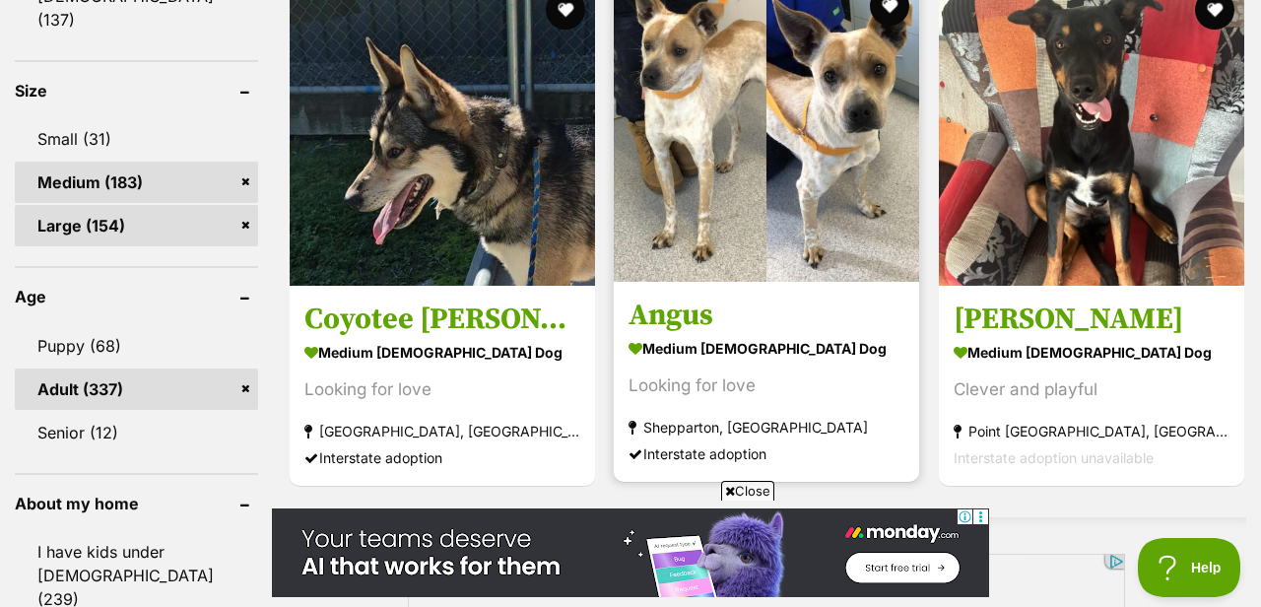
scroll to position [1412, 0]
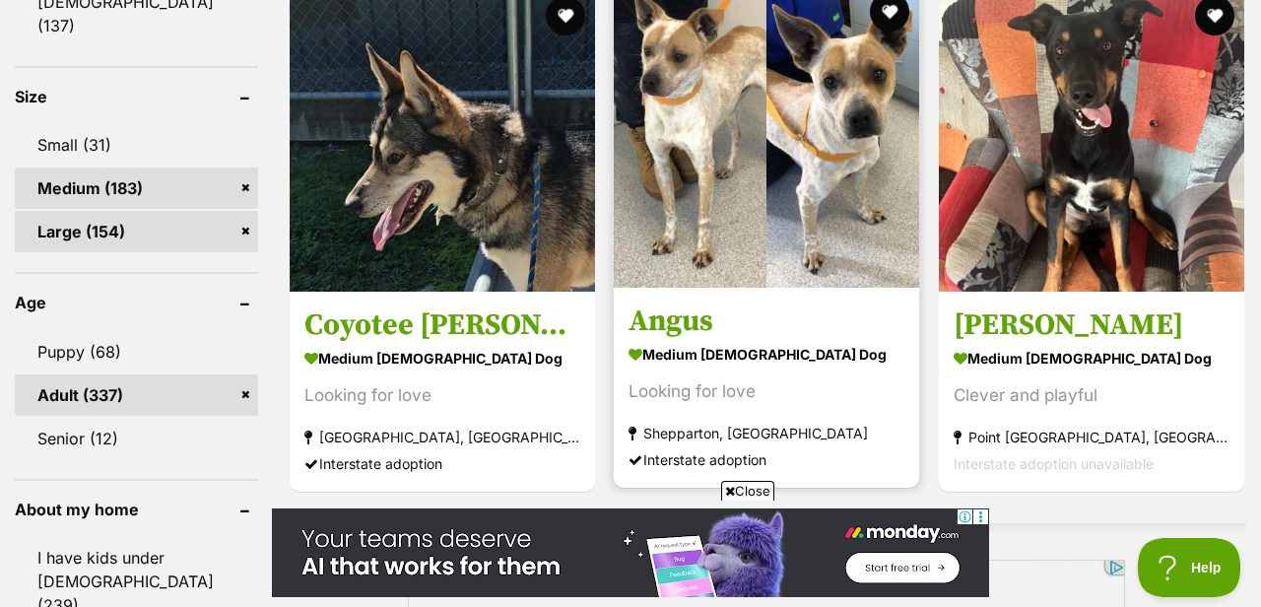
click at [651, 344] on link "Angus medium male Dog Looking for love Shepparton, VIC Interstate adoption" at bounding box center [766, 388] width 305 height 200
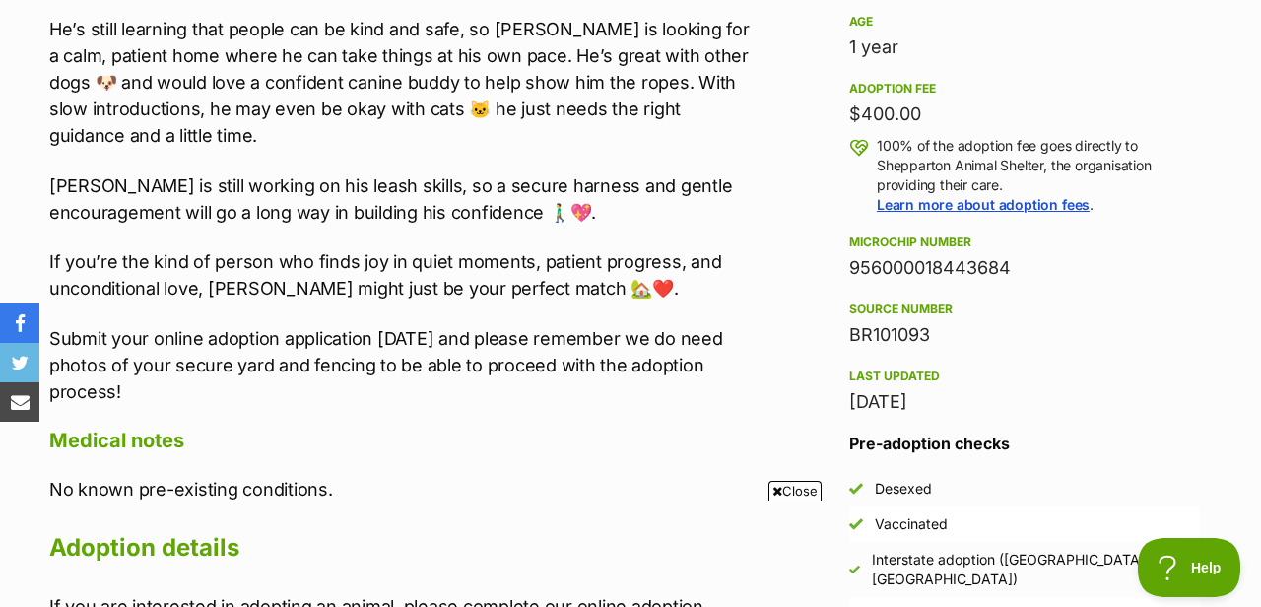
scroll to position [1371, 0]
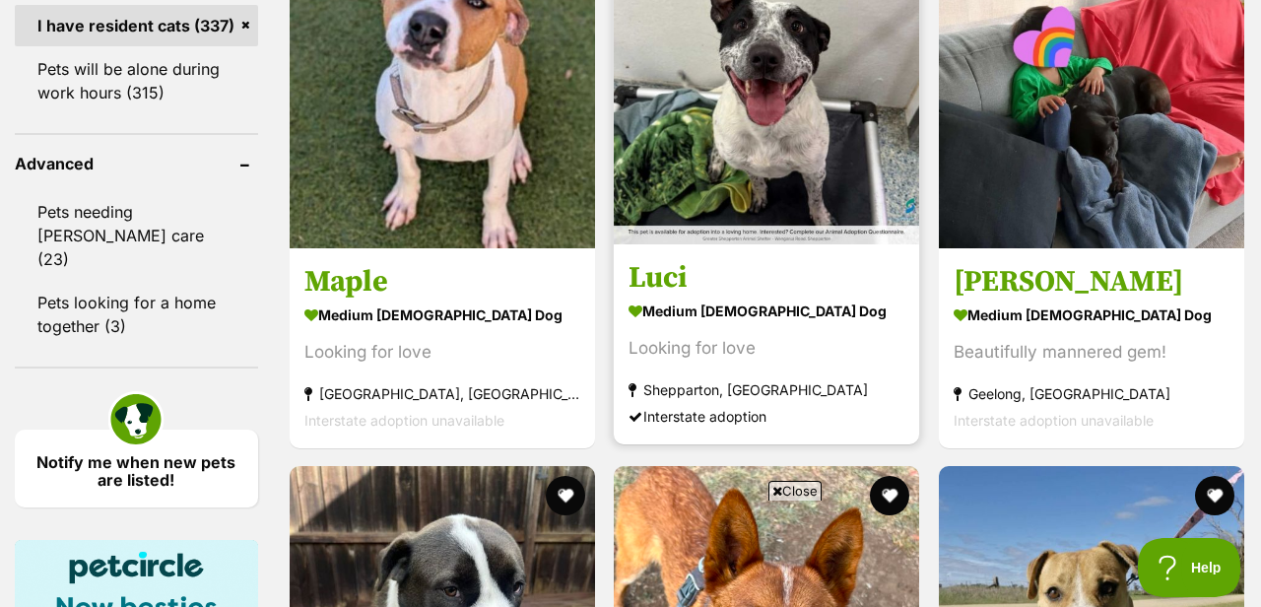
click at [682, 334] on section "medium female Dog Looking for love Shepparton, VIC Interstate adoption" at bounding box center [766, 361] width 276 height 133
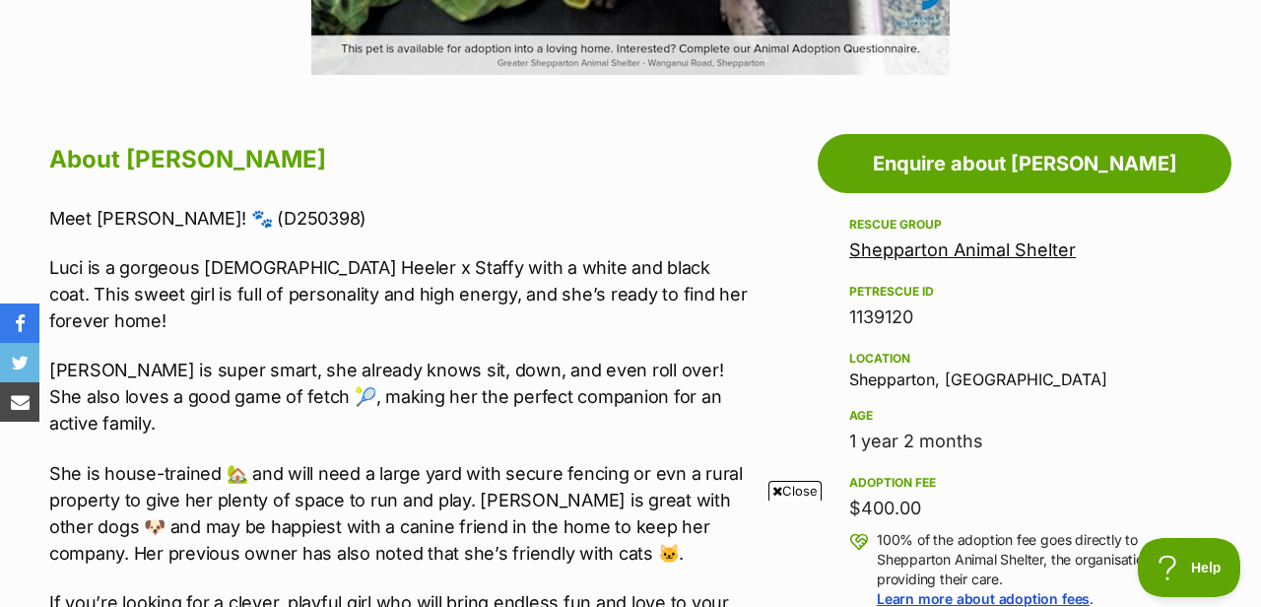
scroll to position [997, 0]
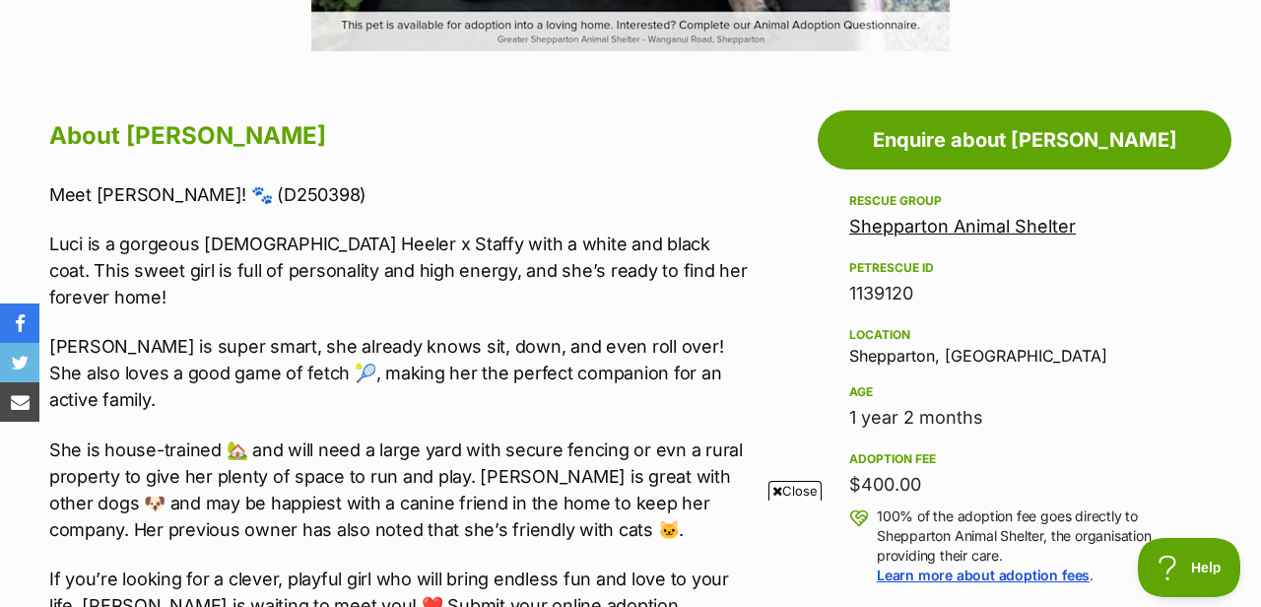
click at [788, 487] on span "Close" at bounding box center [794, 491] width 53 height 20
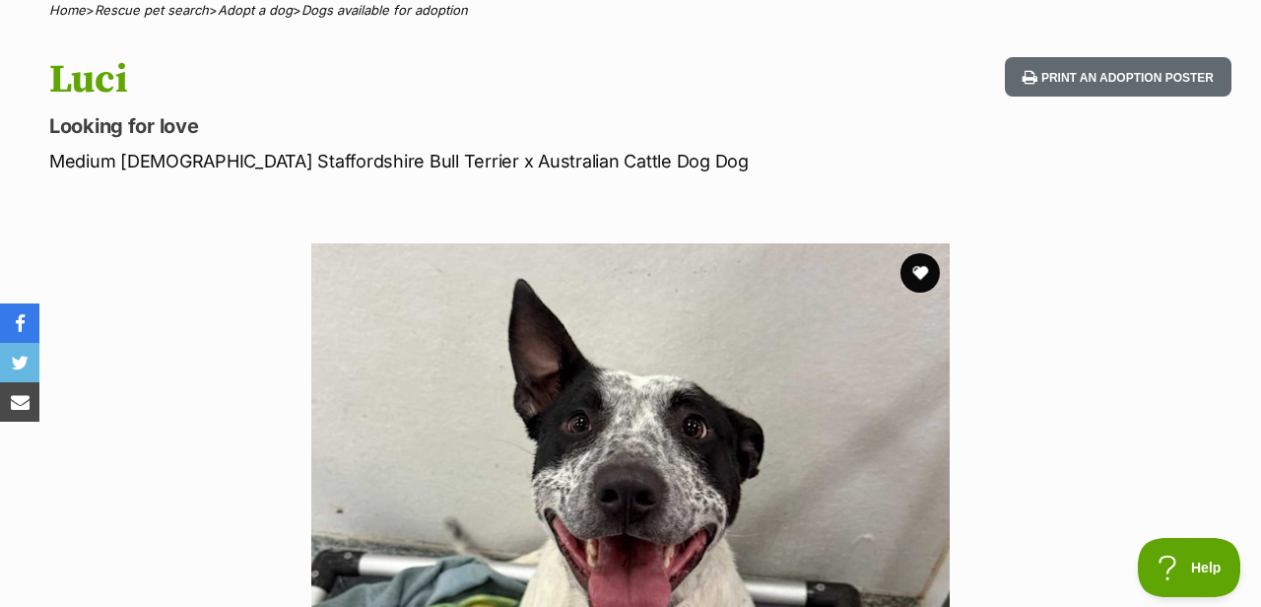
scroll to position [153, 0]
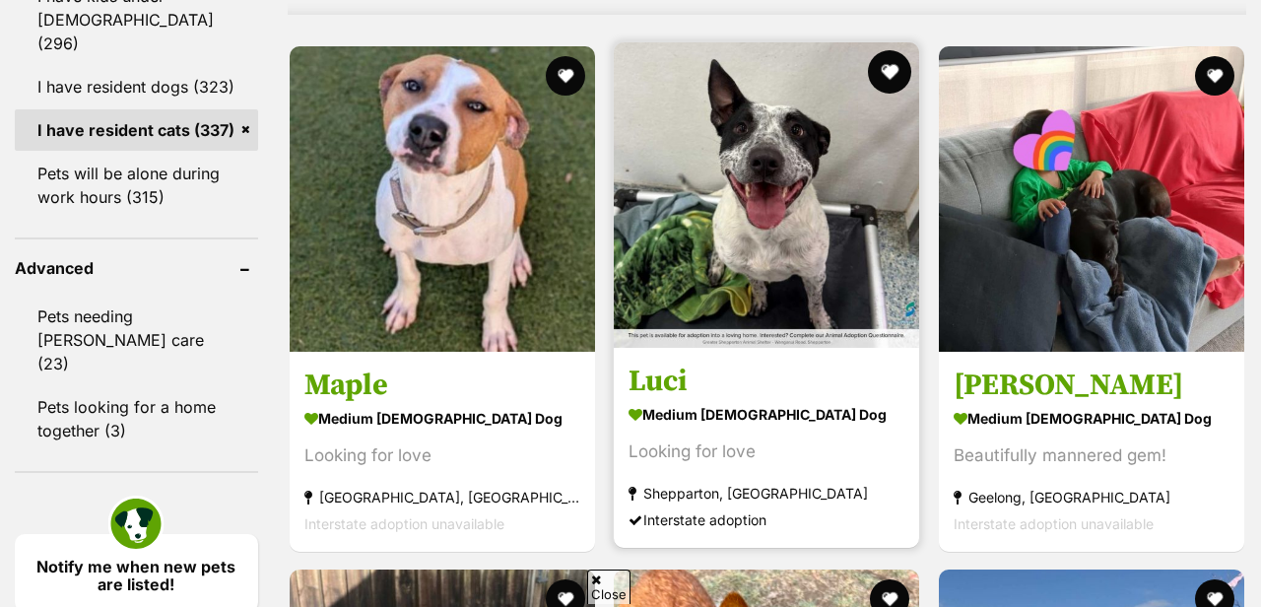
click at [896, 73] on button "favourite" at bounding box center [890, 71] width 43 height 43
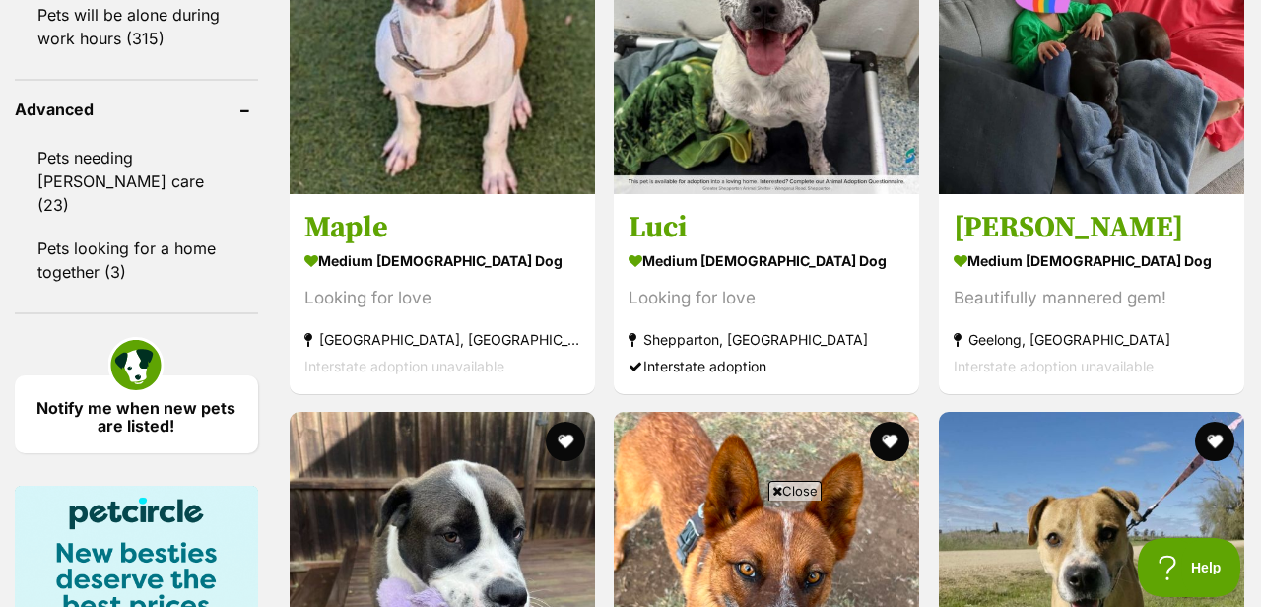
scroll to position [2227, 0]
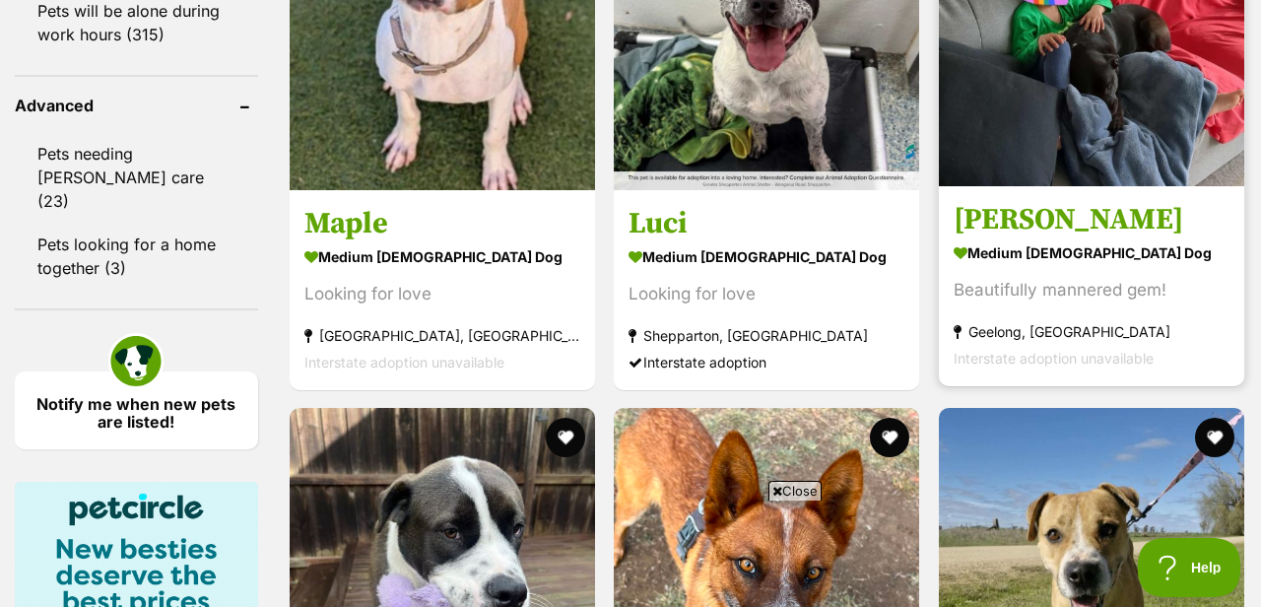
click at [991, 247] on strong "medium [DEMOGRAPHIC_DATA] Dog" at bounding box center [1091, 251] width 276 height 29
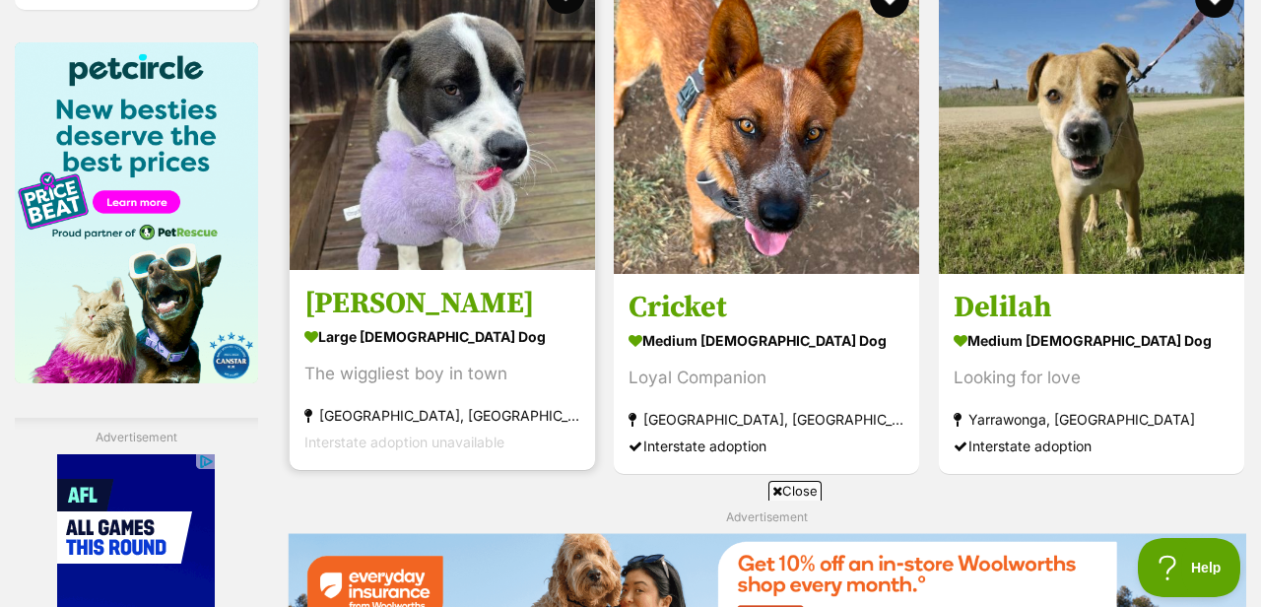
scroll to position [2696, 0]
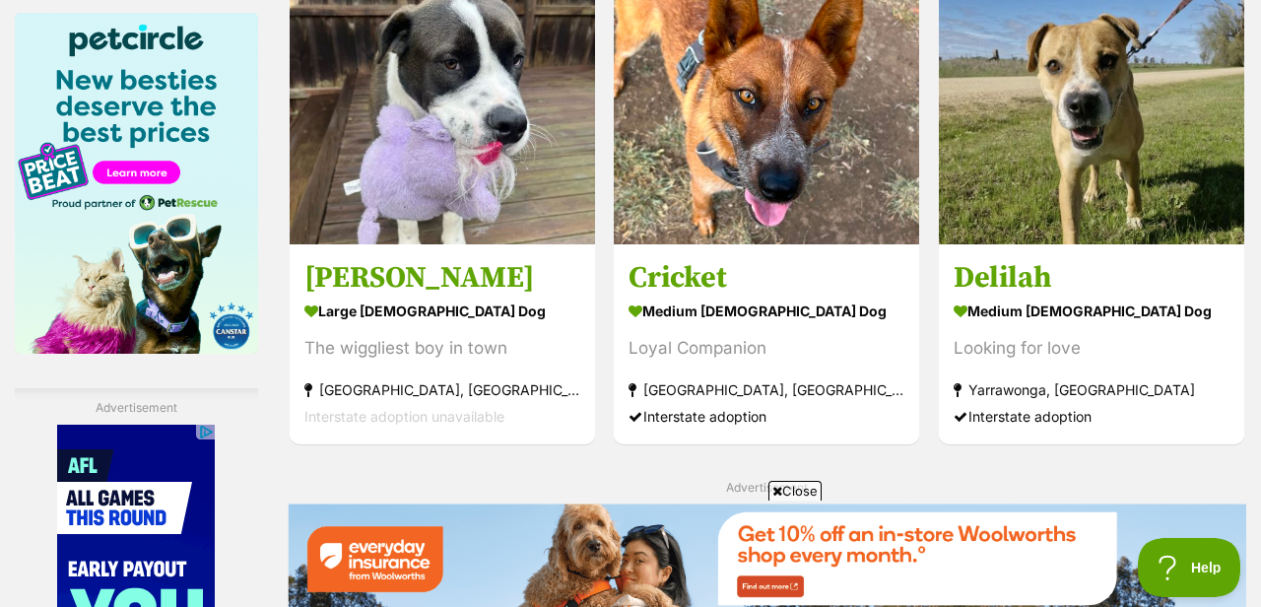
click at [797, 493] on span "Close" at bounding box center [794, 491] width 53 height 20
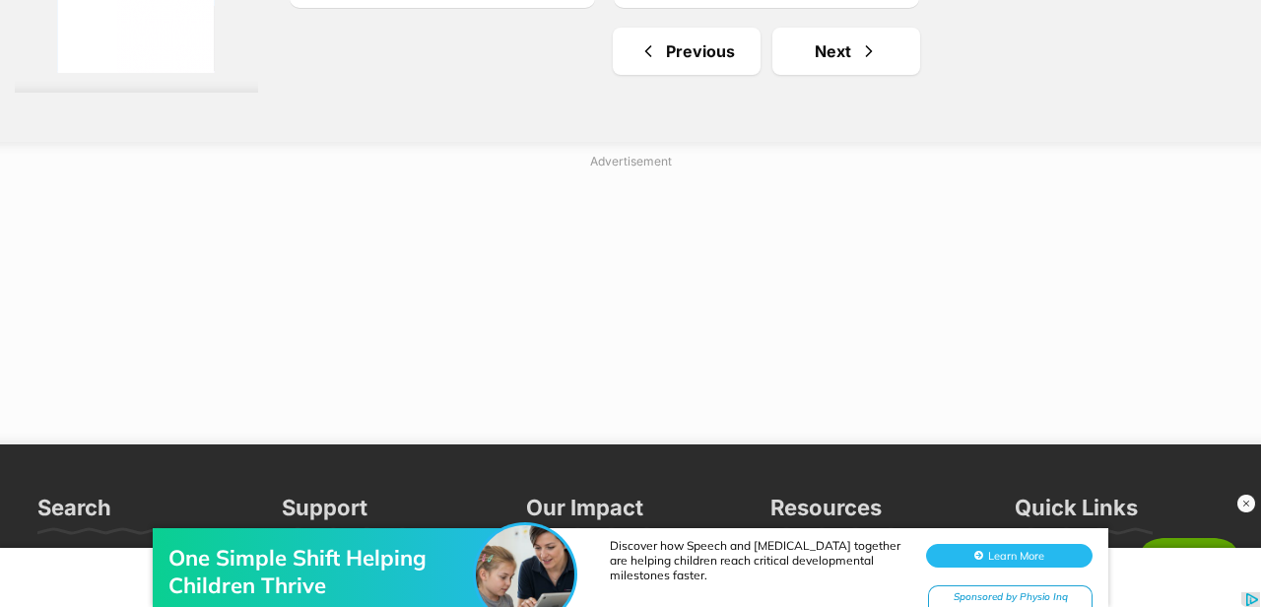
scroll to position [5084, 0]
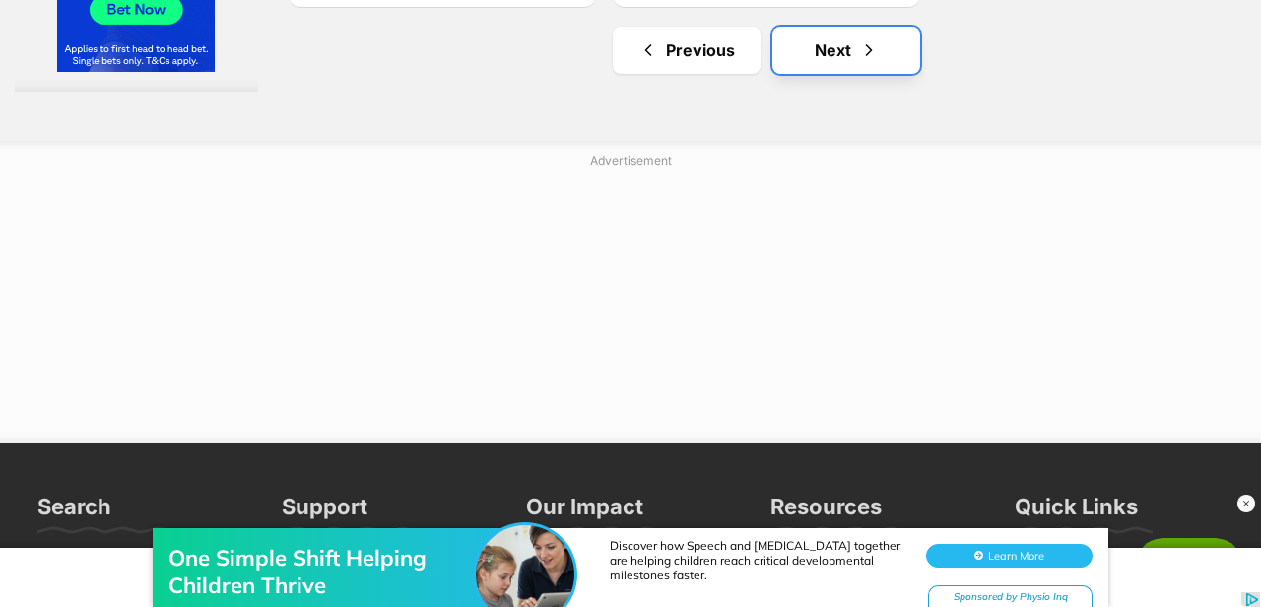
click at [828, 58] on link "Next" at bounding box center [846, 50] width 148 height 47
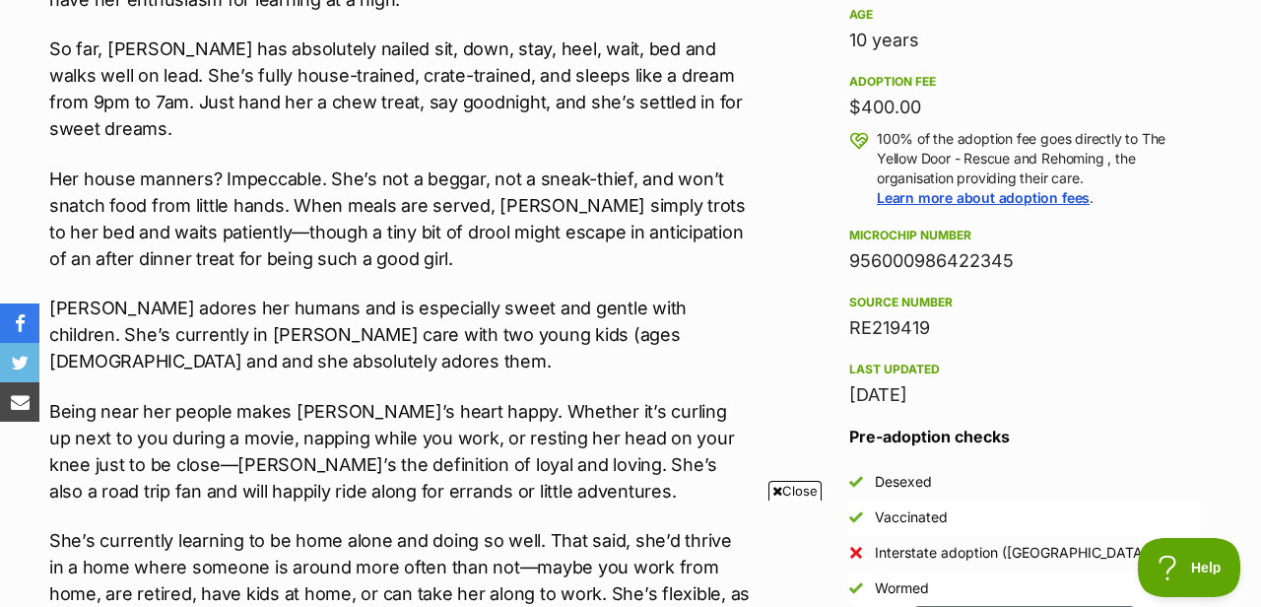
scroll to position [1394, 0]
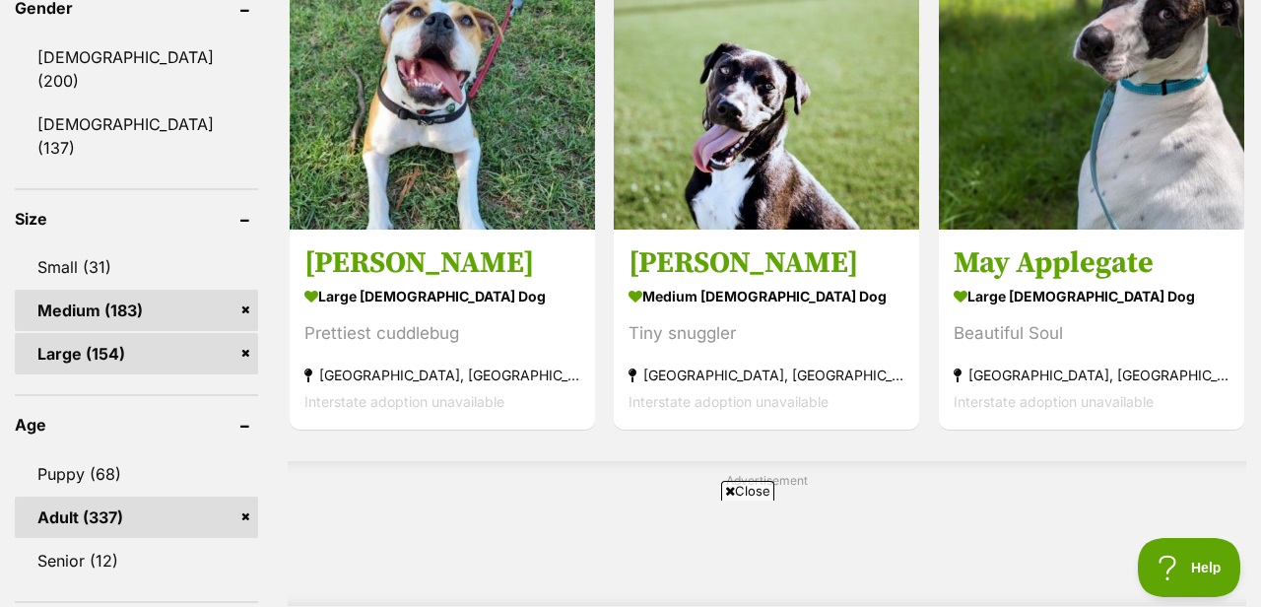
scroll to position [1292, 0]
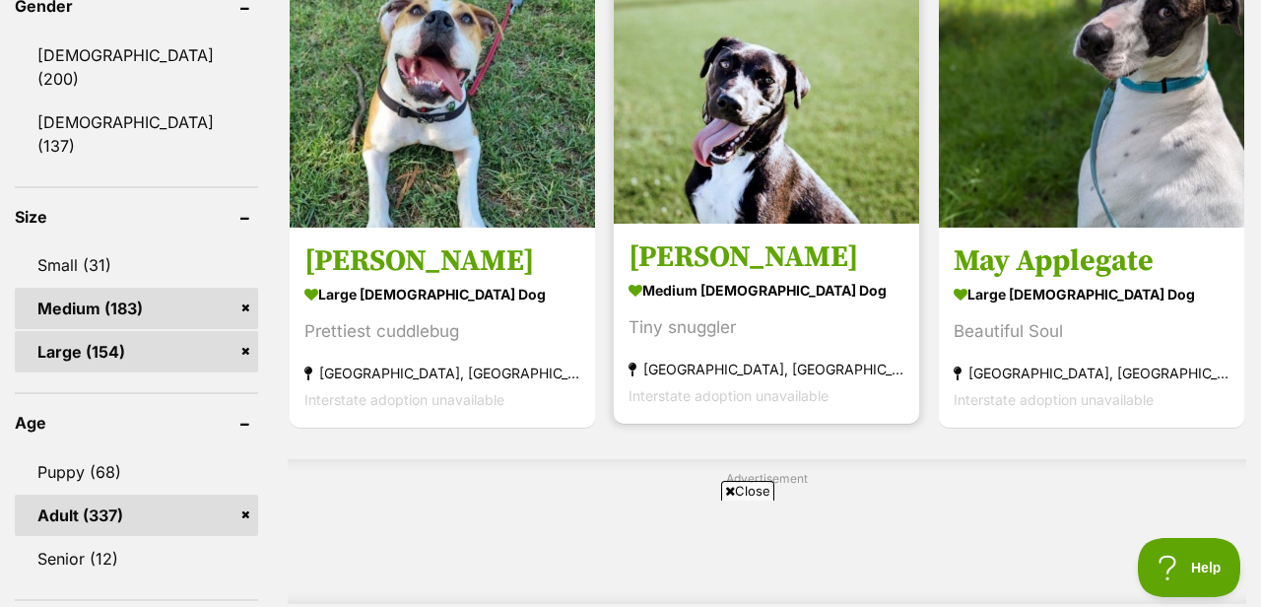
click at [702, 259] on h3 "[PERSON_NAME]" at bounding box center [766, 256] width 276 height 37
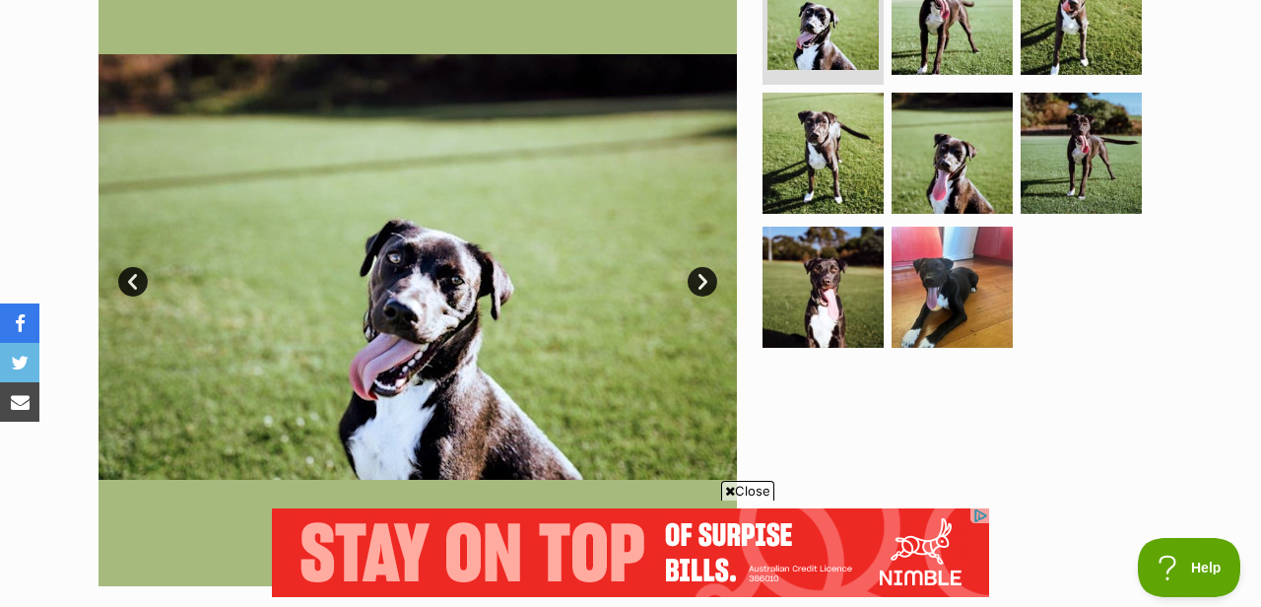
scroll to position [503, 0]
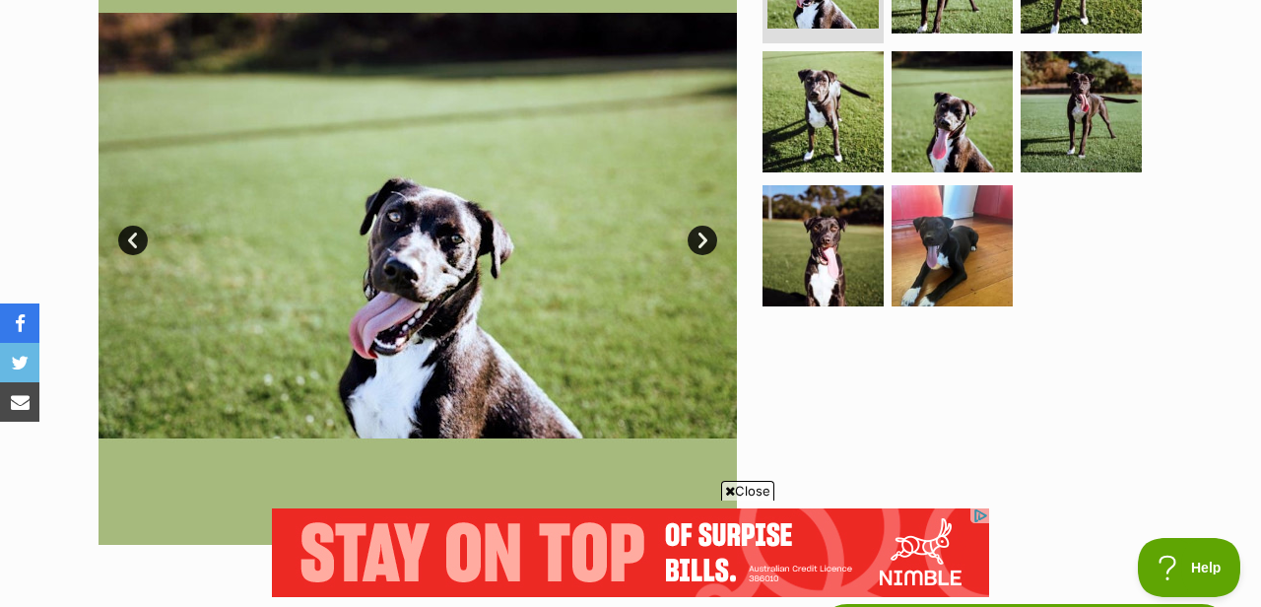
click at [742, 482] on span "Close" at bounding box center [747, 491] width 53 height 20
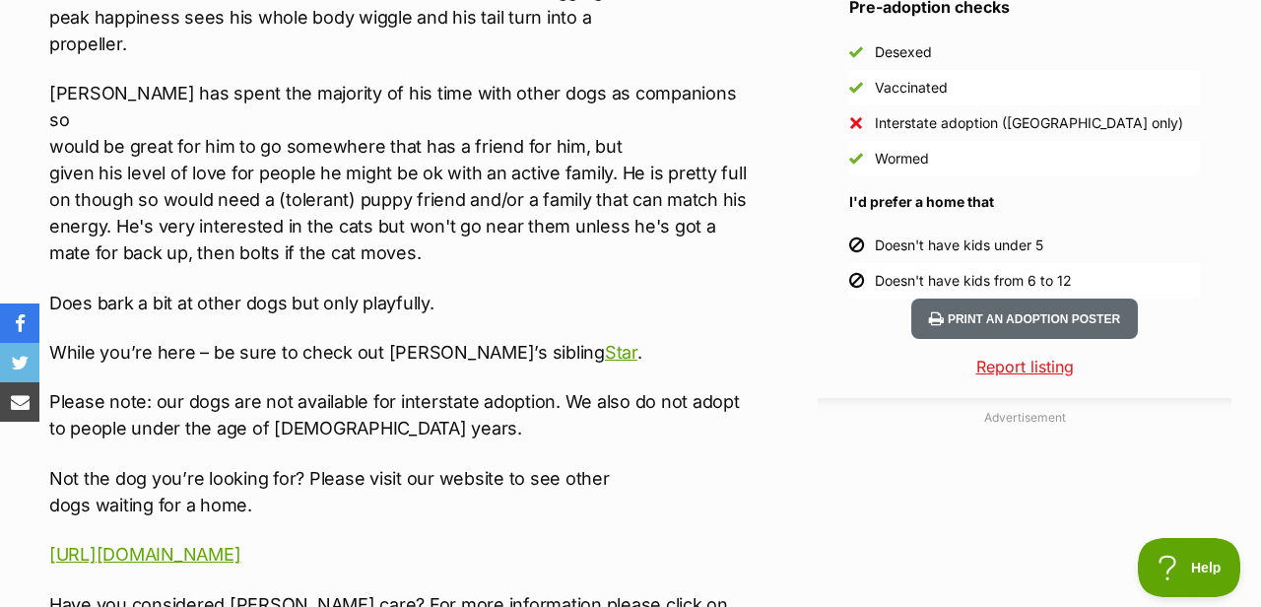
scroll to position [1898, 0]
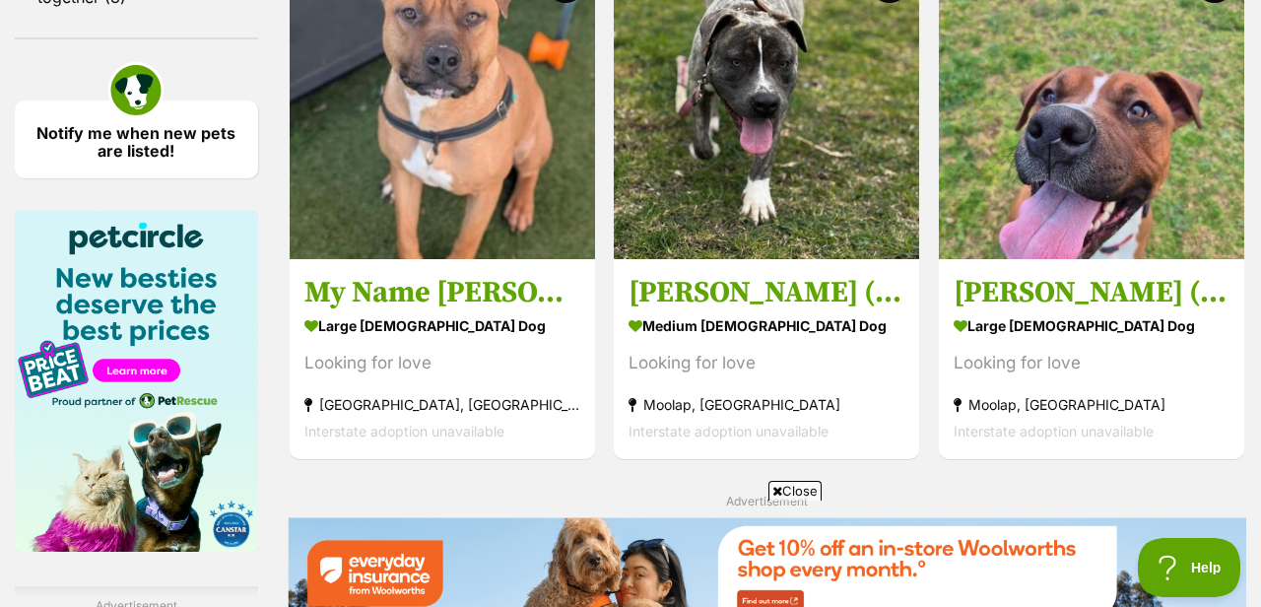
scroll to position [2499, 0]
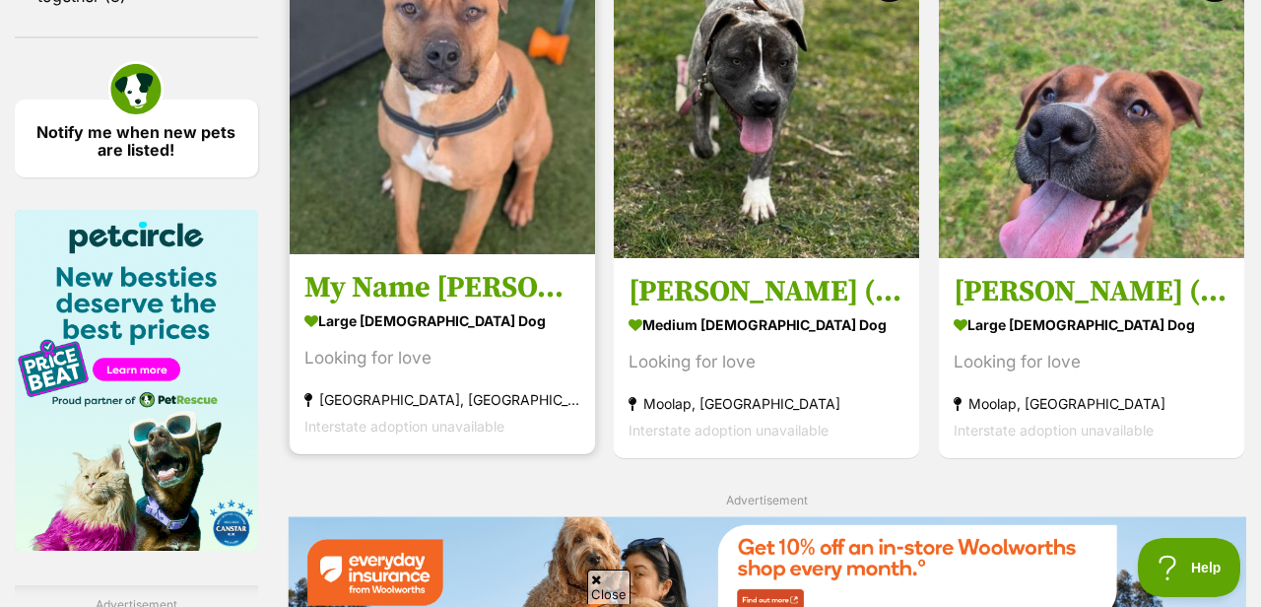
click at [471, 295] on h3 "My Name [PERSON_NAME]" at bounding box center [442, 286] width 276 height 37
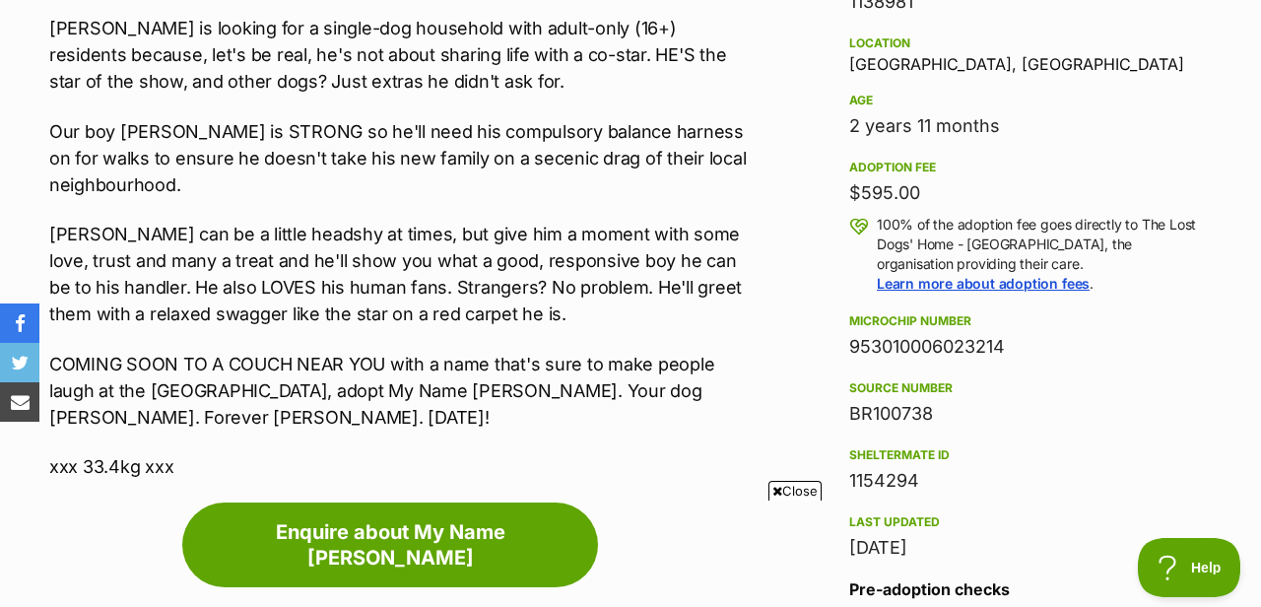
scroll to position [1343, 0]
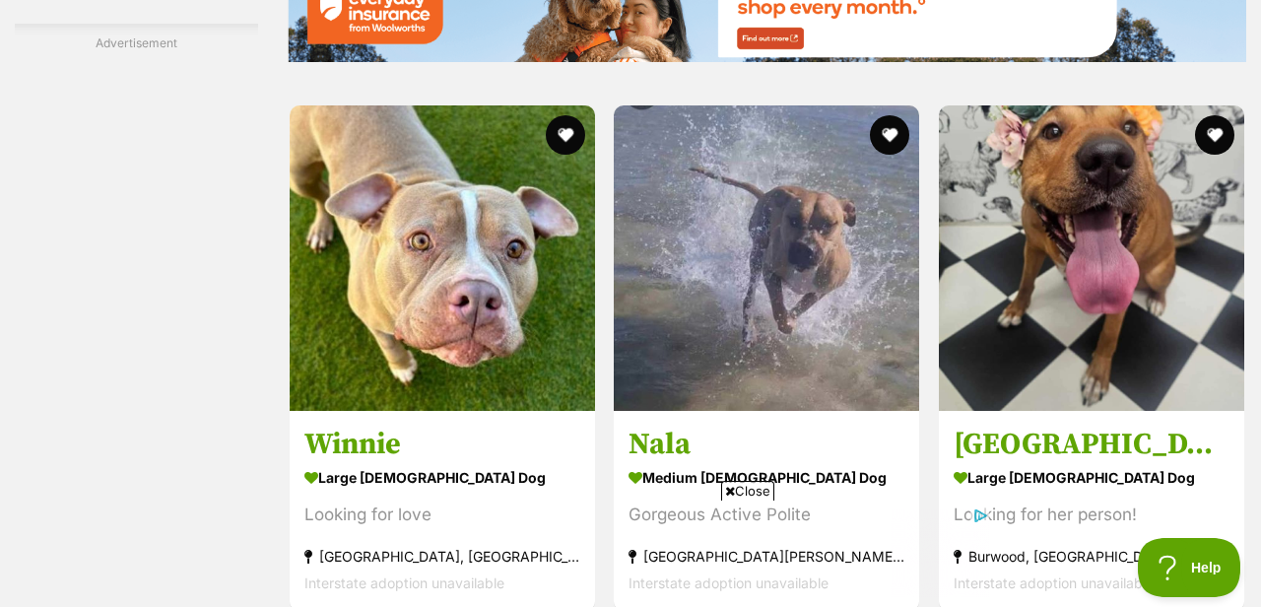
click at [759, 495] on span "Close" at bounding box center [747, 491] width 53 height 20
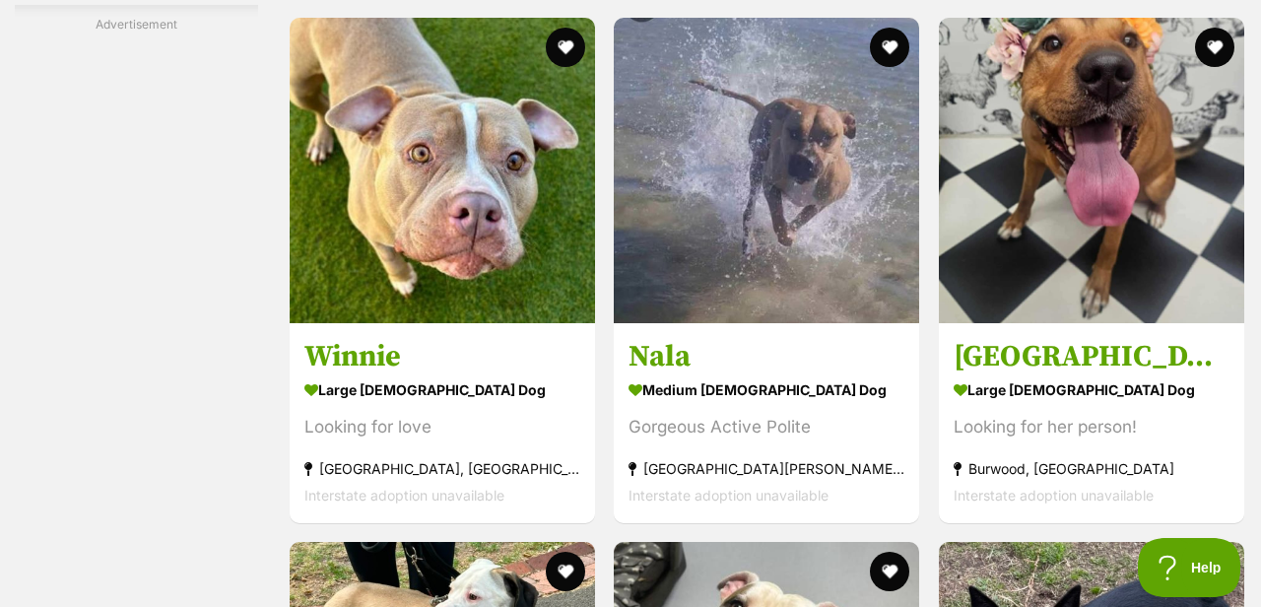
scroll to position [3149, 0]
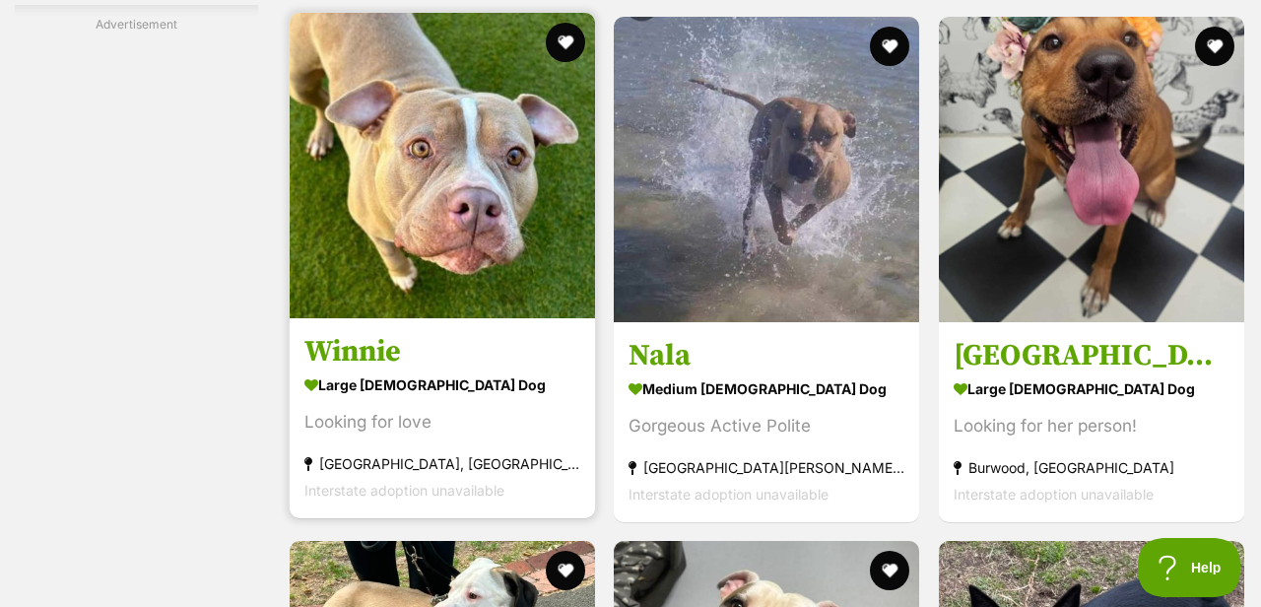
click at [404, 360] on h3 "Winnie" at bounding box center [442, 351] width 276 height 37
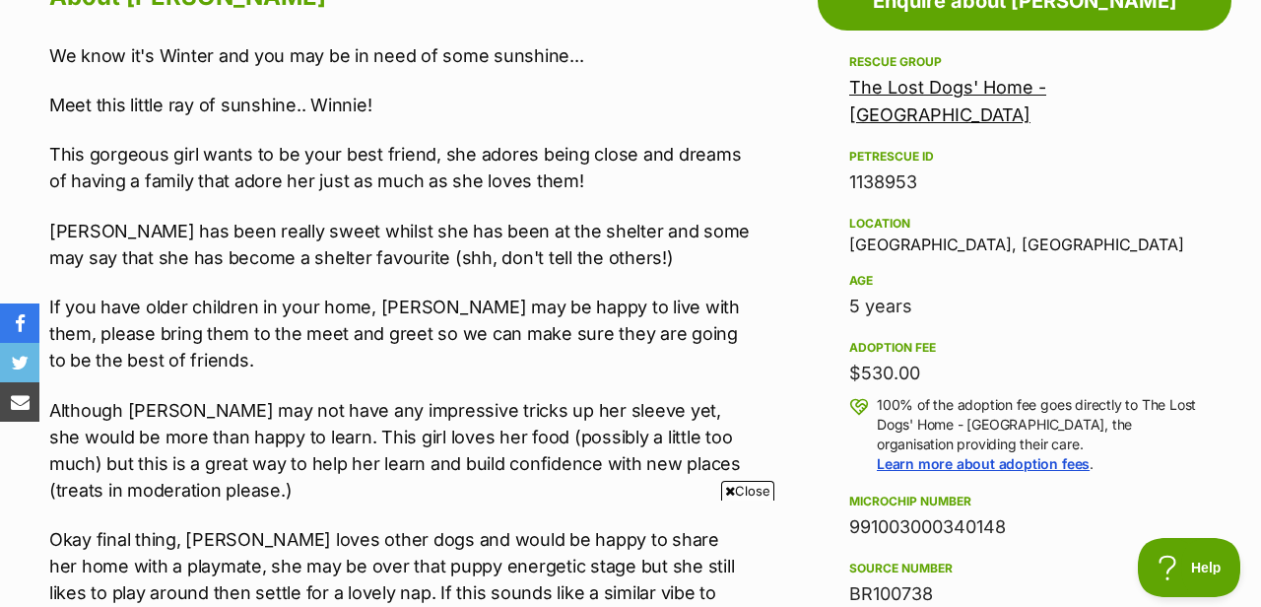
scroll to position [1146, 0]
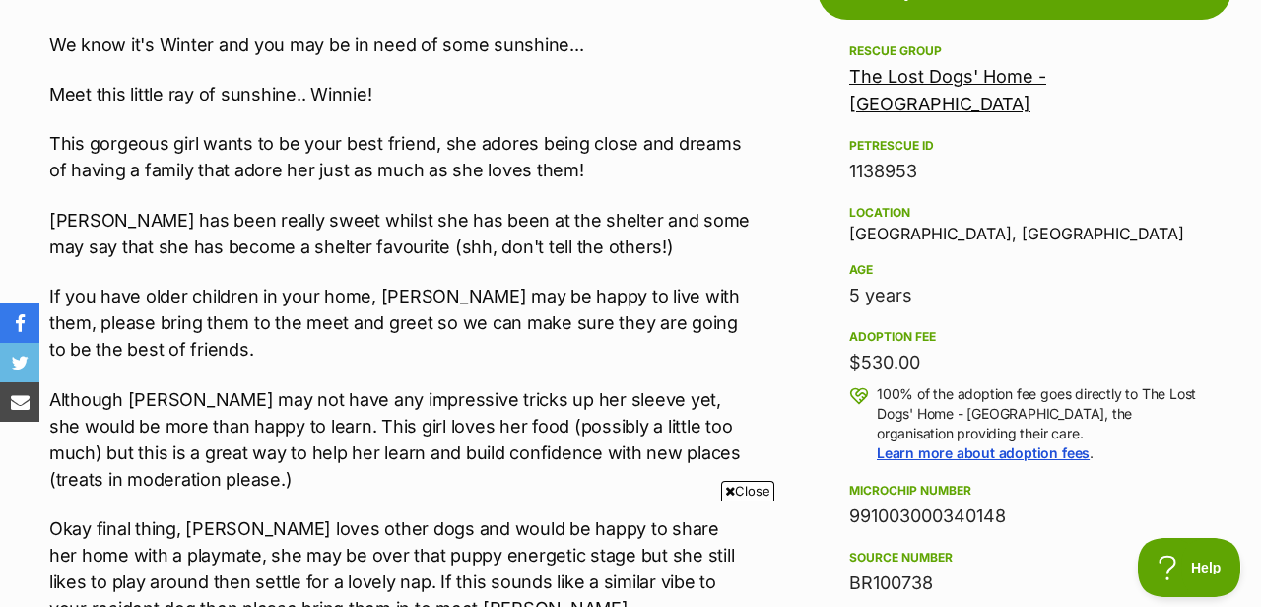
click at [742, 491] on span "Close" at bounding box center [747, 491] width 53 height 20
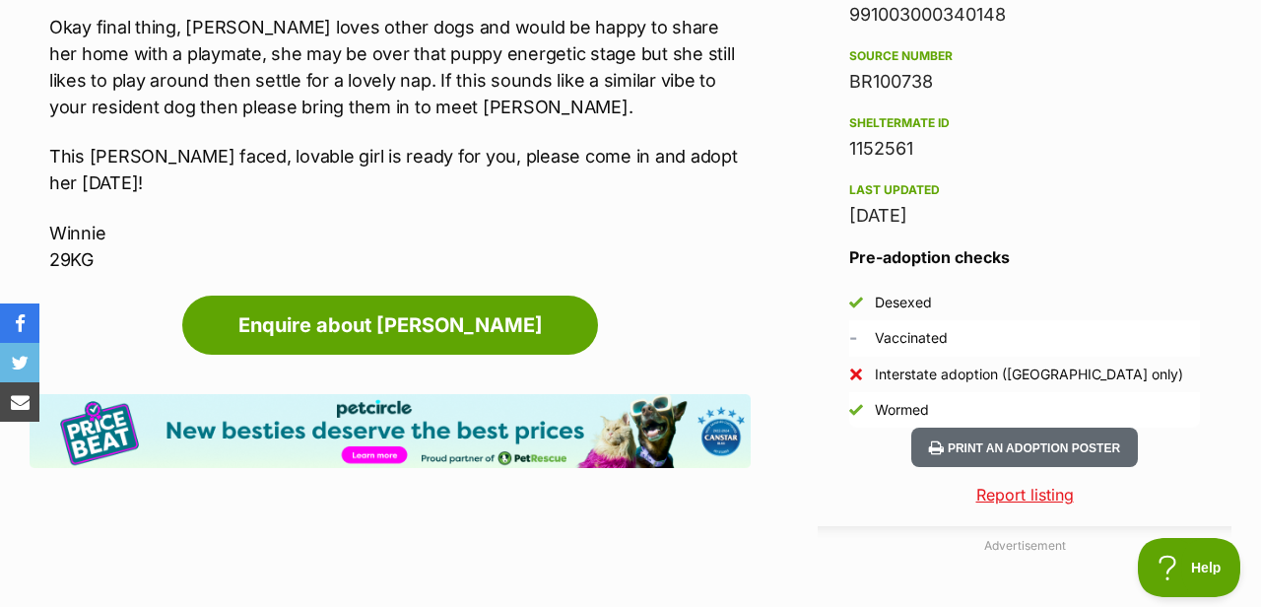
scroll to position [1651, 0]
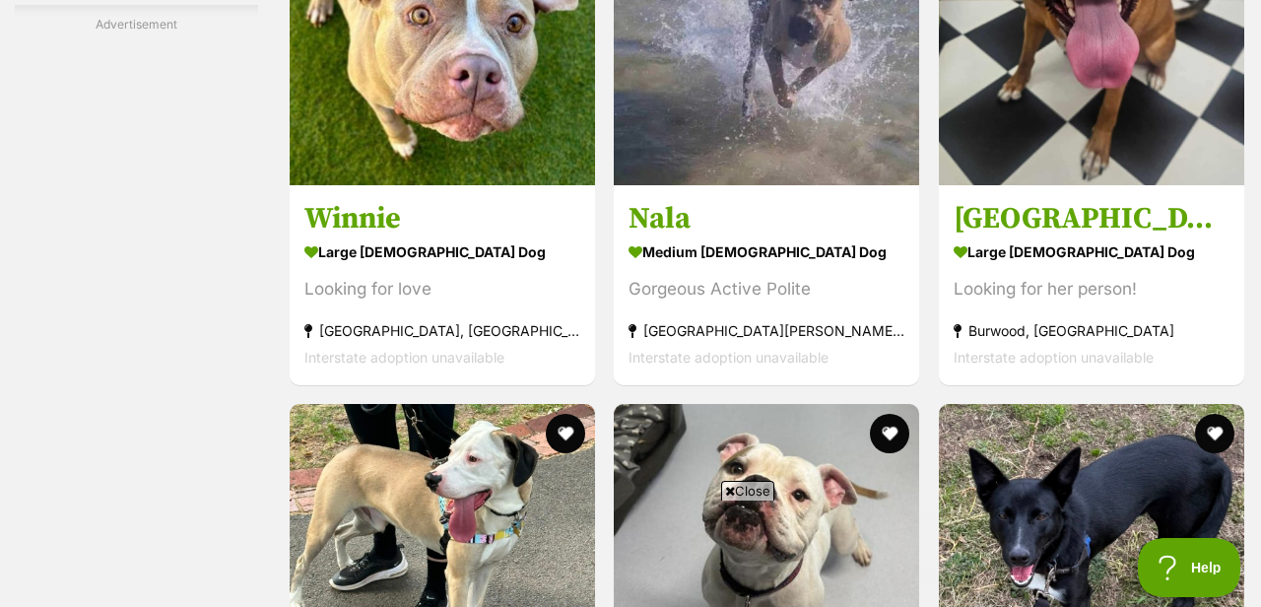
click at [746, 491] on span "Close" at bounding box center [747, 491] width 53 height 20
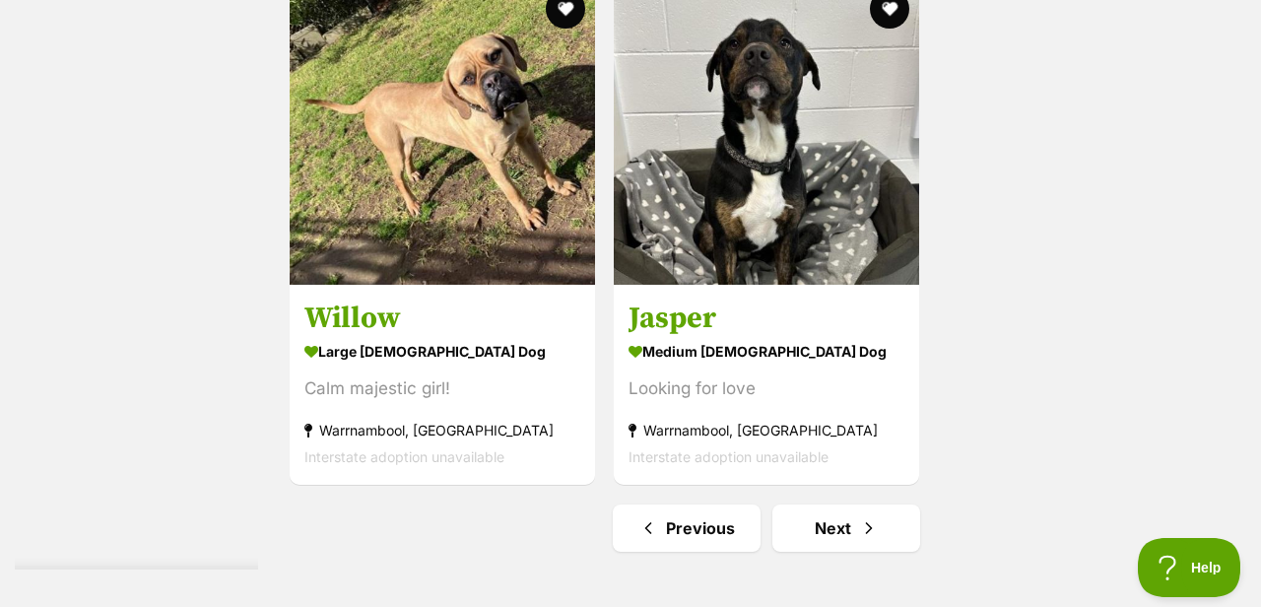
scroll to position [4424, 0]
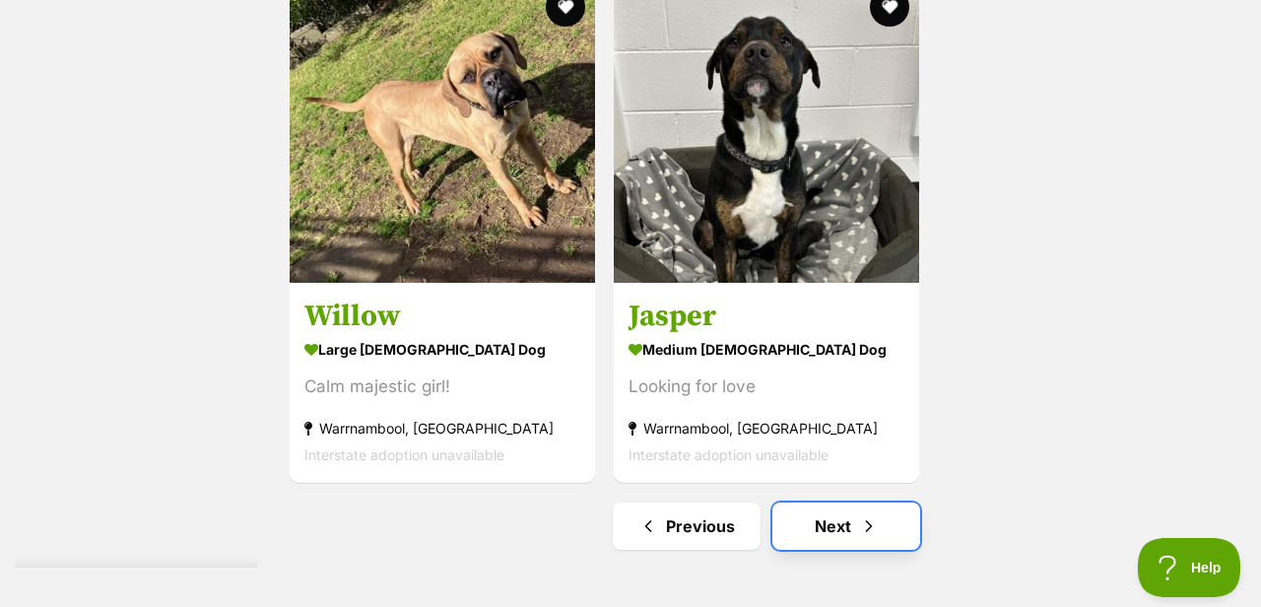
click at [802, 524] on link "Next" at bounding box center [846, 525] width 148 height 47
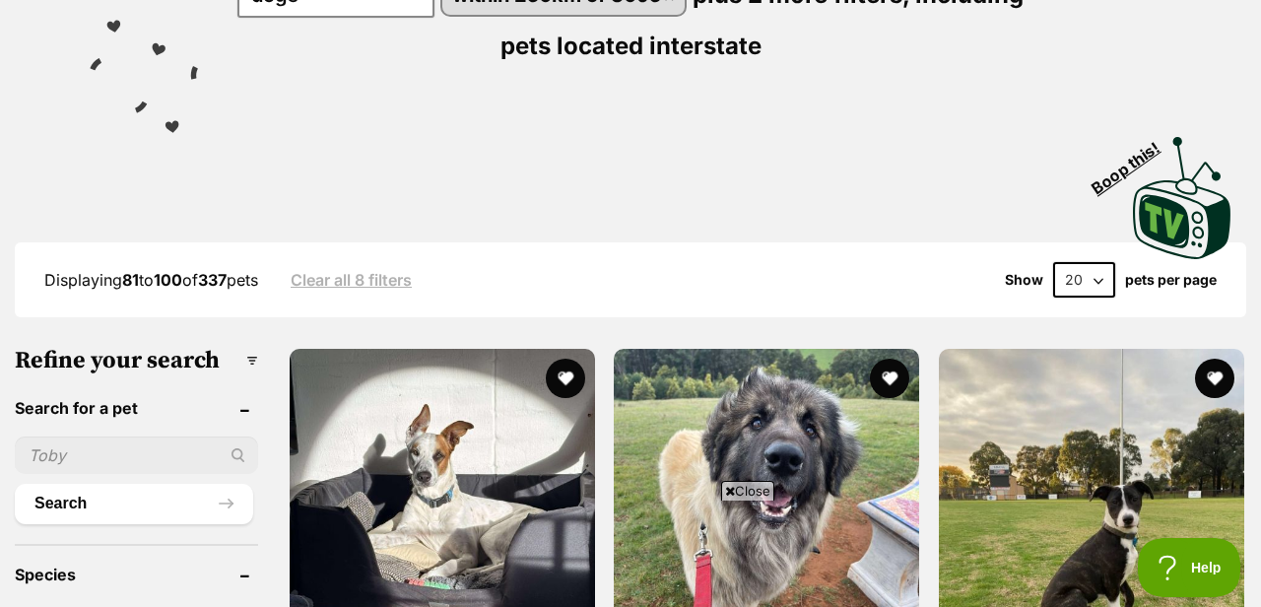
scroll to position [344, 0]
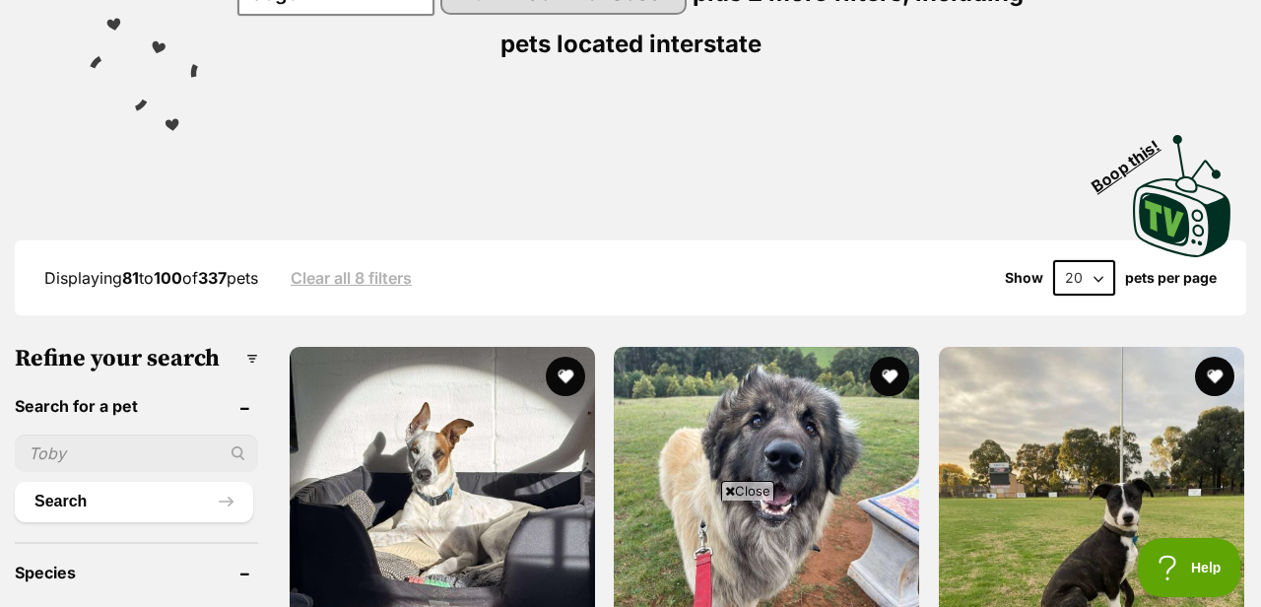
click at [744, 491] on span "Close" at bounding box center [747, 491] width 53 height 20
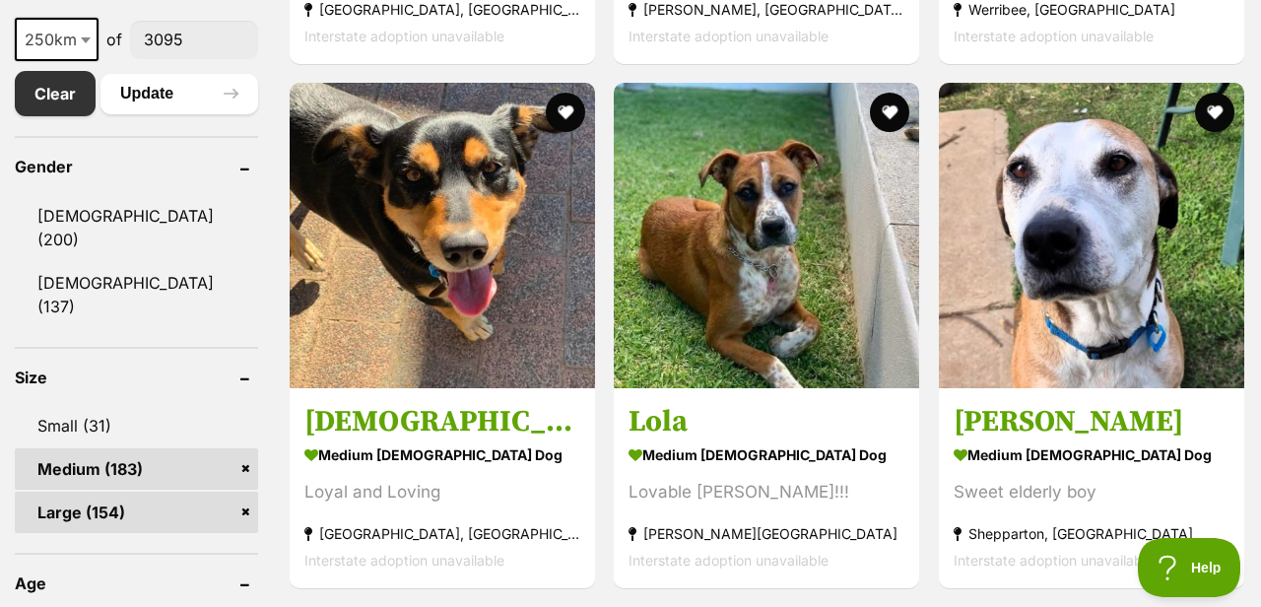
scroll to position [0, 0]
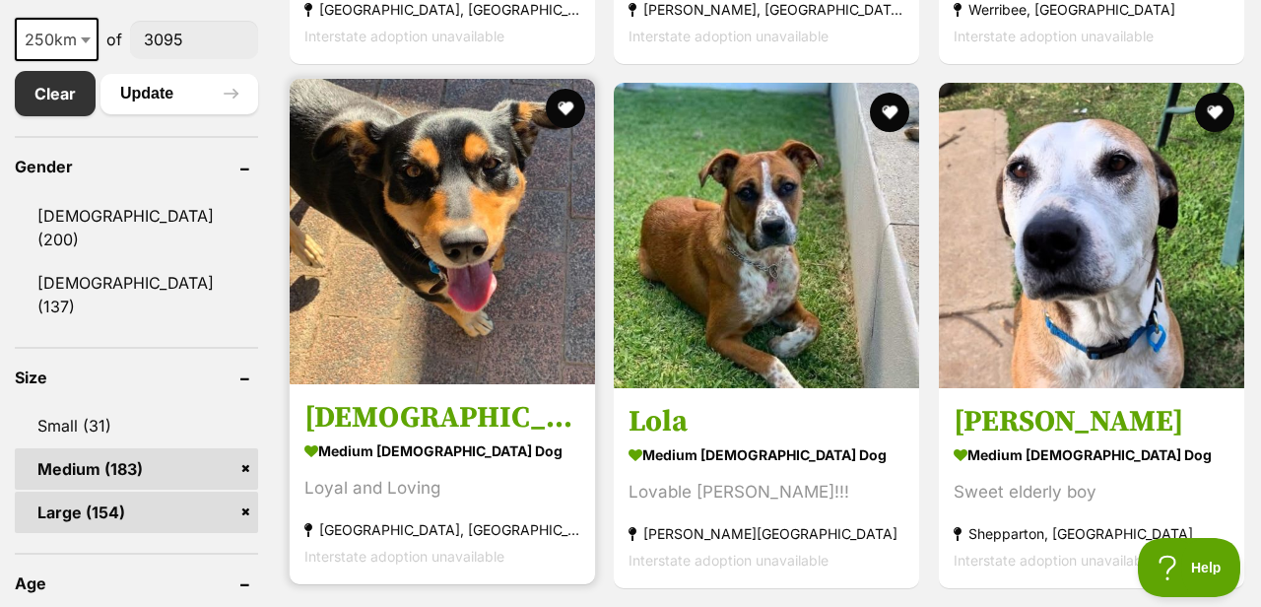
click at [366, 425] on h3 "Bodhi" at bounding box center [442, 417] width 276 height 37
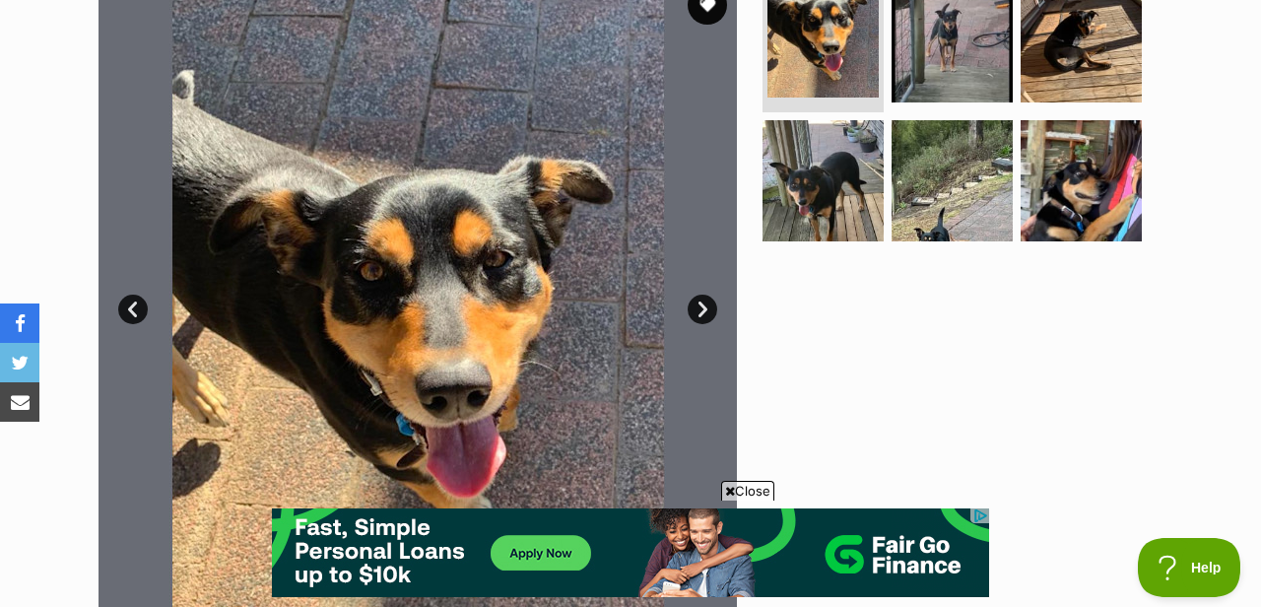
scroll to position [447, 0]
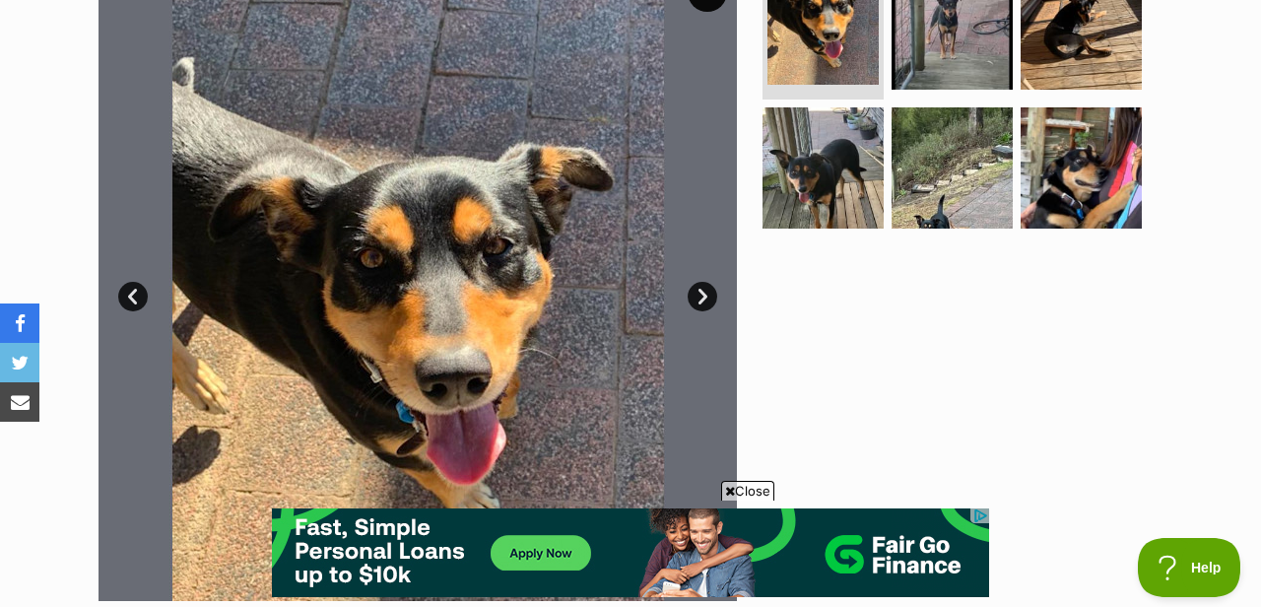
click at [756, 491] on span "Close" at bounding box center [747, 491] width 53 height 20
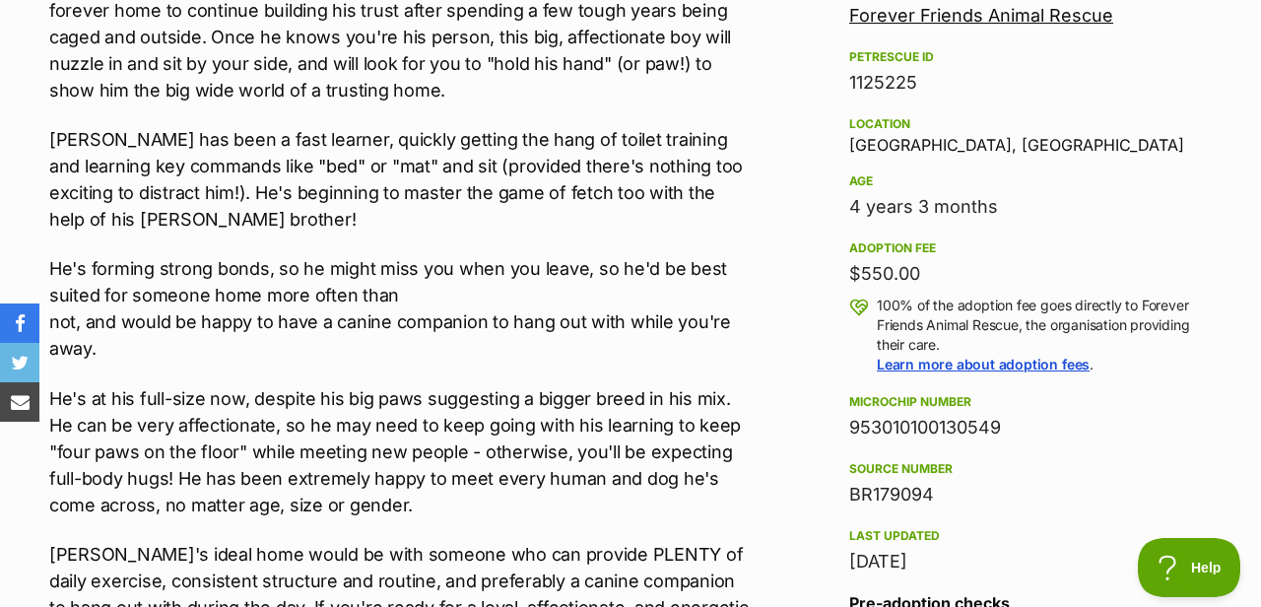
scroll to position [1167, 0]
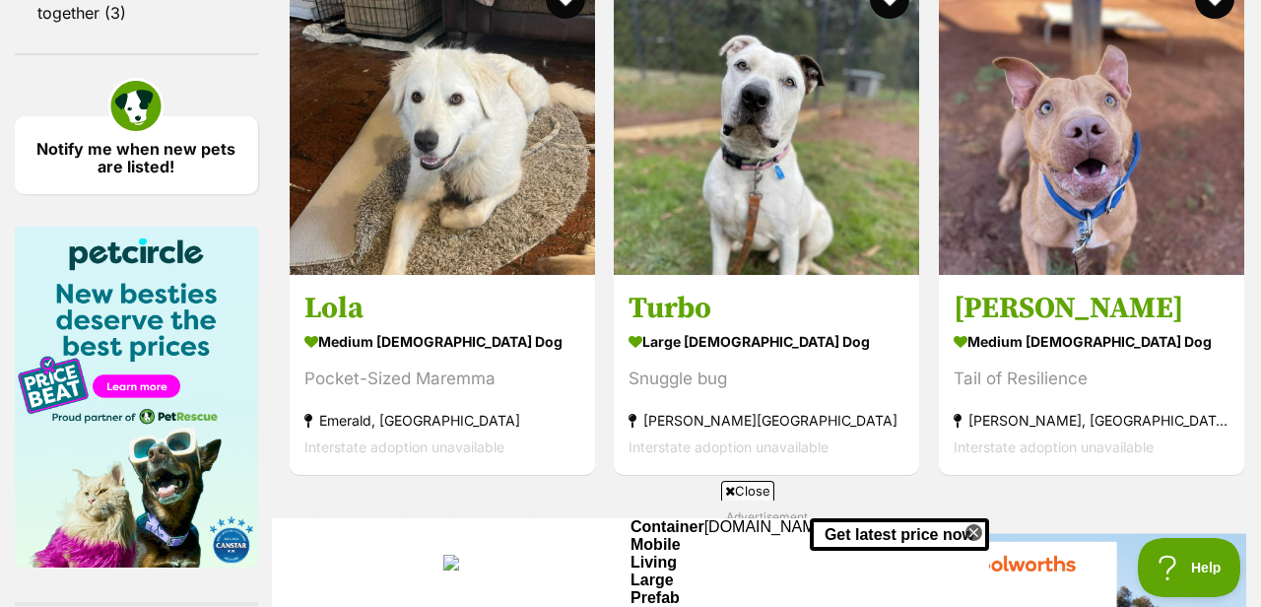
scroll to position [2485, 0]
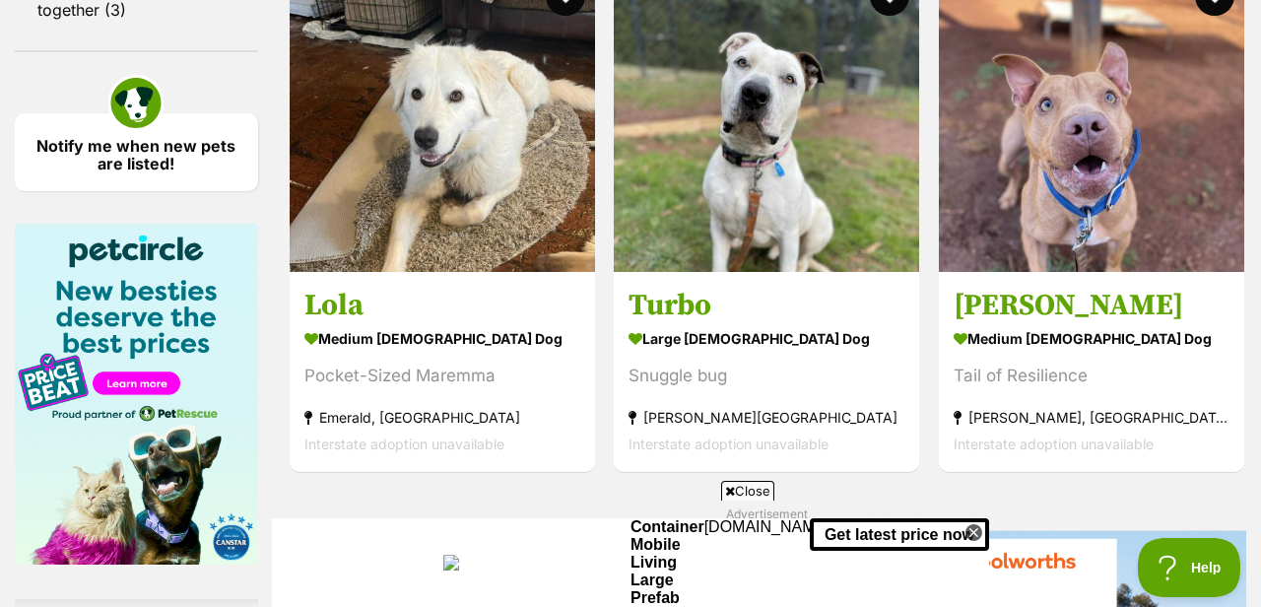
click at [743, 493] on span "Close" at bounding box center [747, 491] width 53 height 20
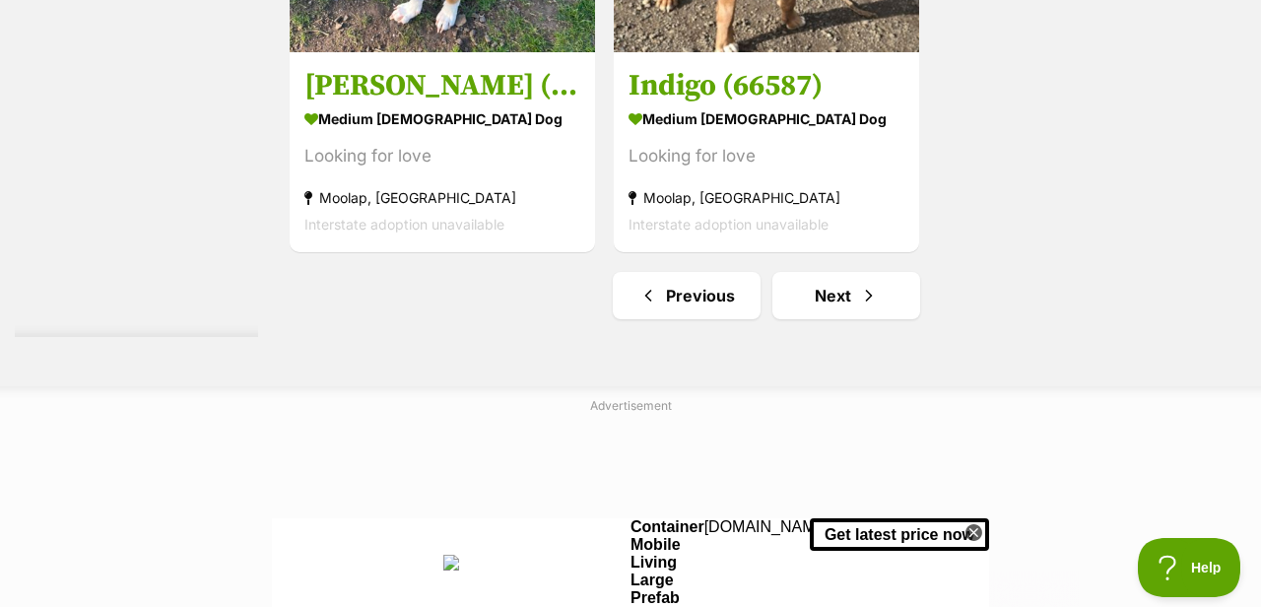
scroll to position [4669, 0]
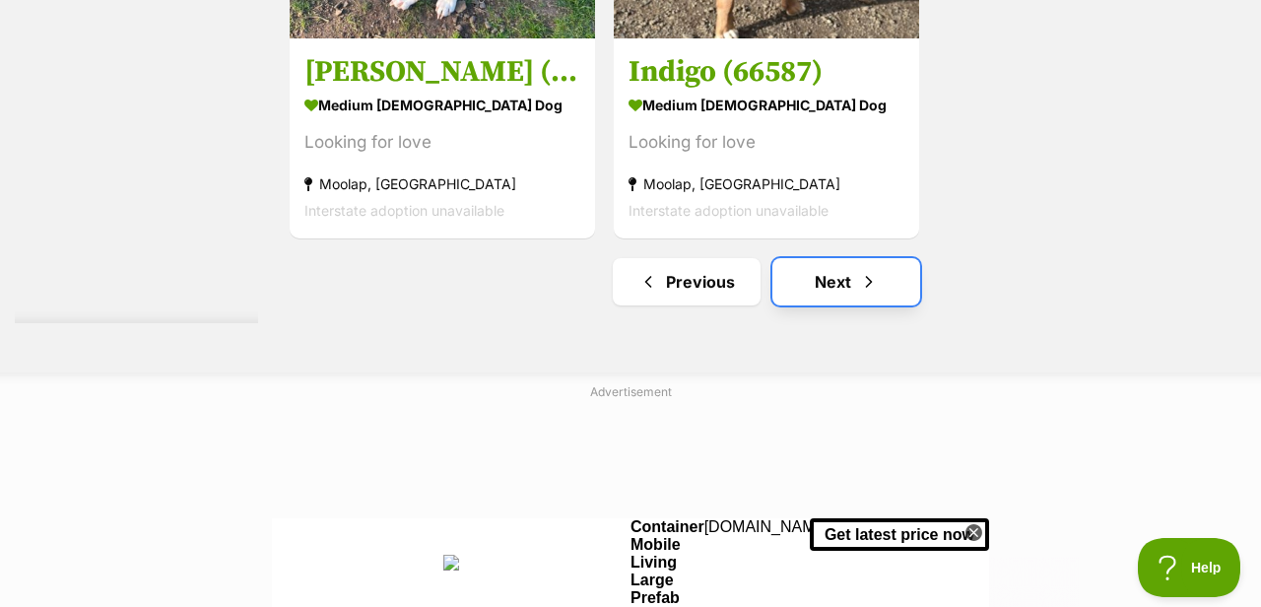
click at [824, 280] on link "Next" at bounding box center [846, 281] width 148 height 47
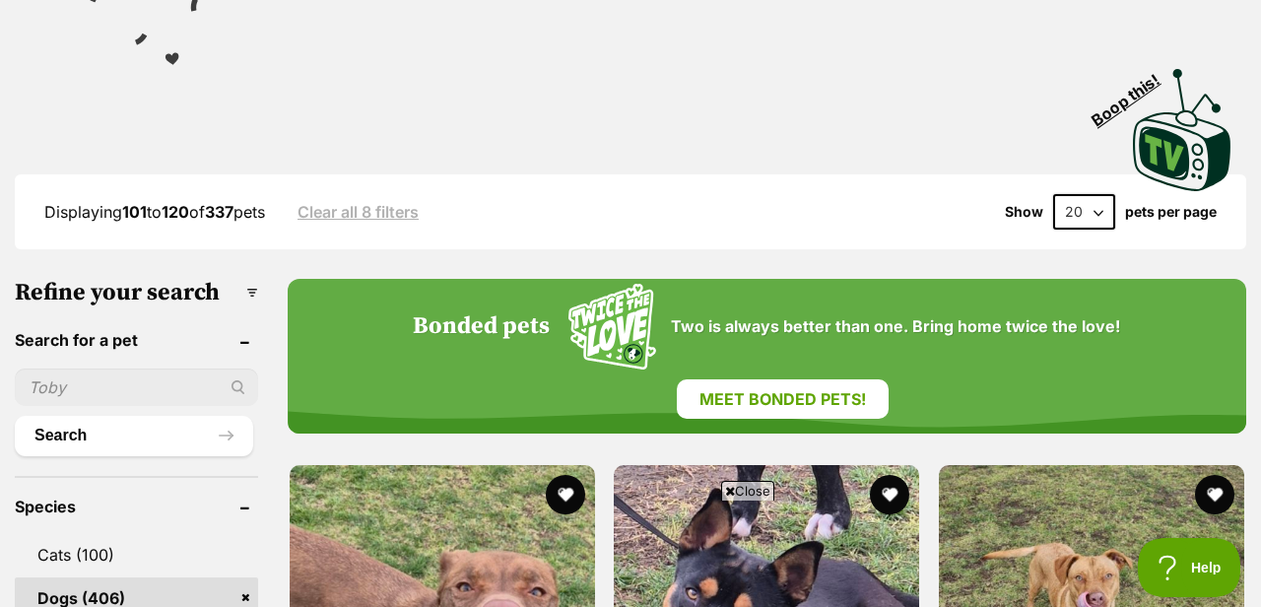
scroll to position [411, 0]
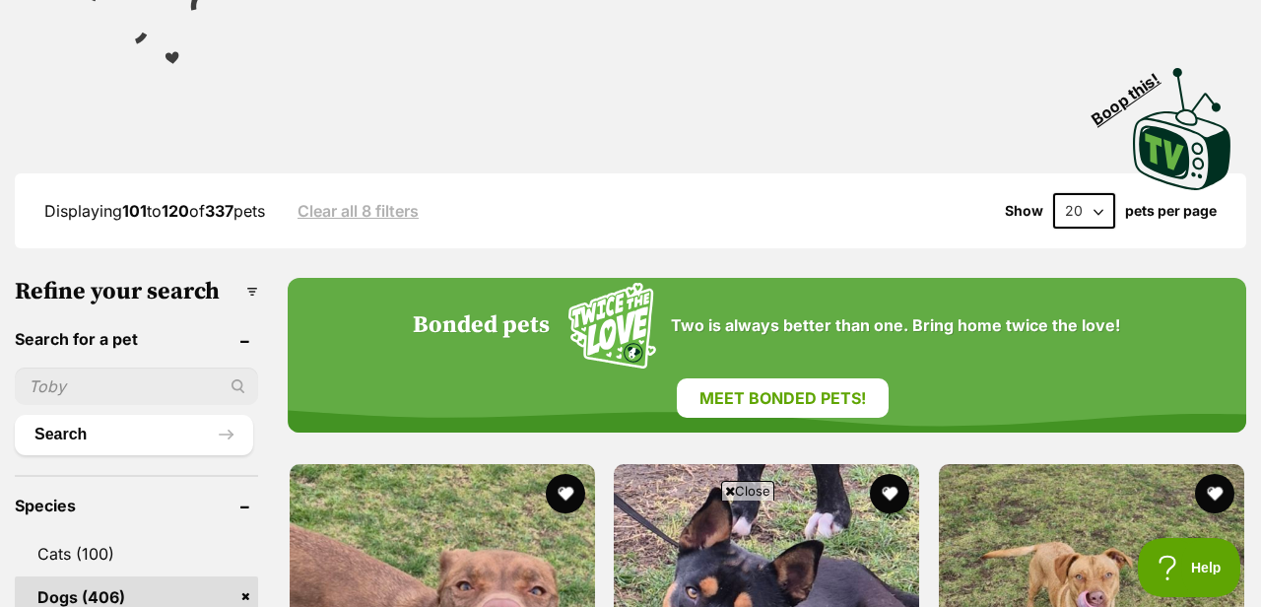
click at [753, 491] on span "Close" at bounding box center [747, 491] width 53 height 20
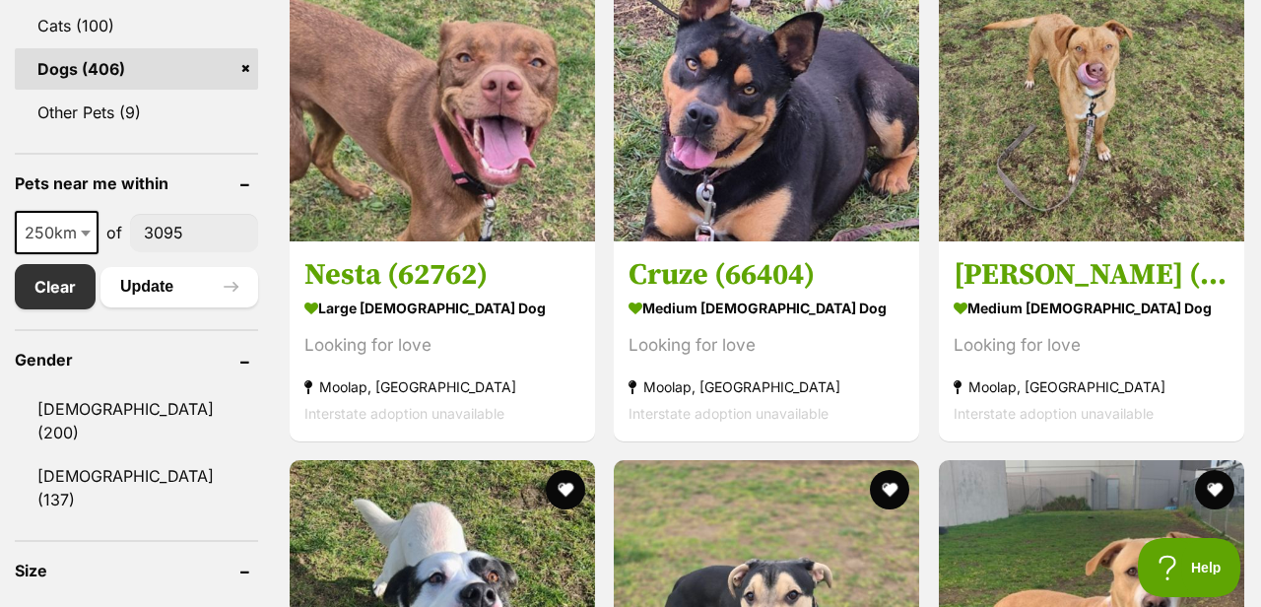
scroll to position [940, 0]
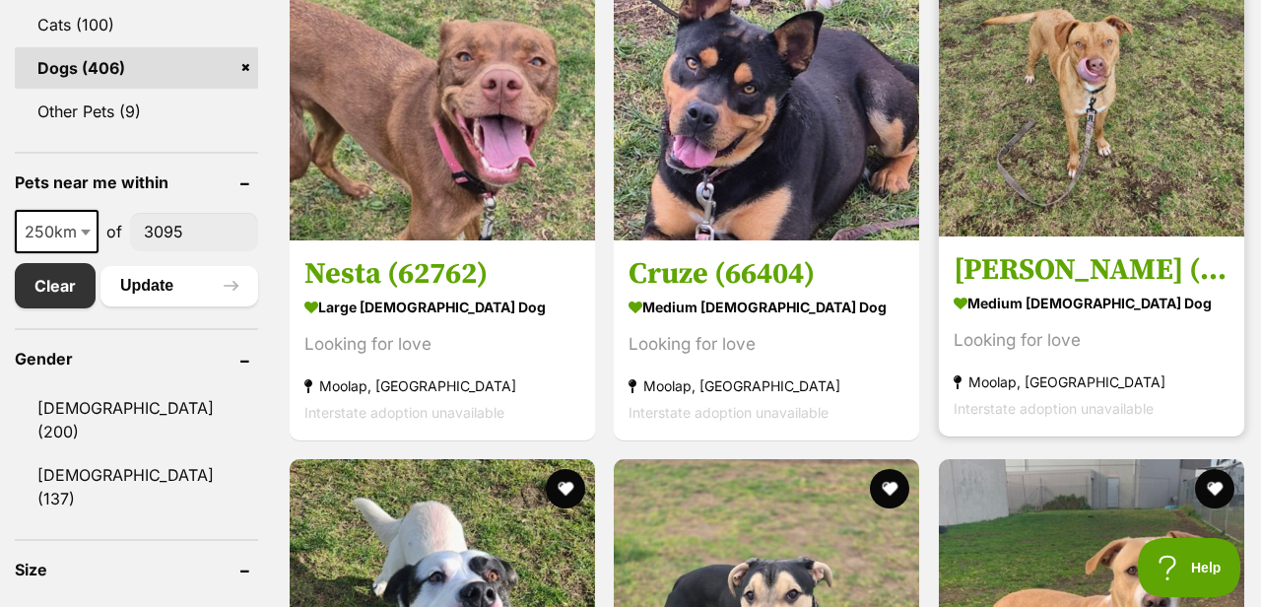
click at [1008, 276] on h3 "[PERSON_NAME] (66402)" at bounding box center [1091, 269] width 276 height 37
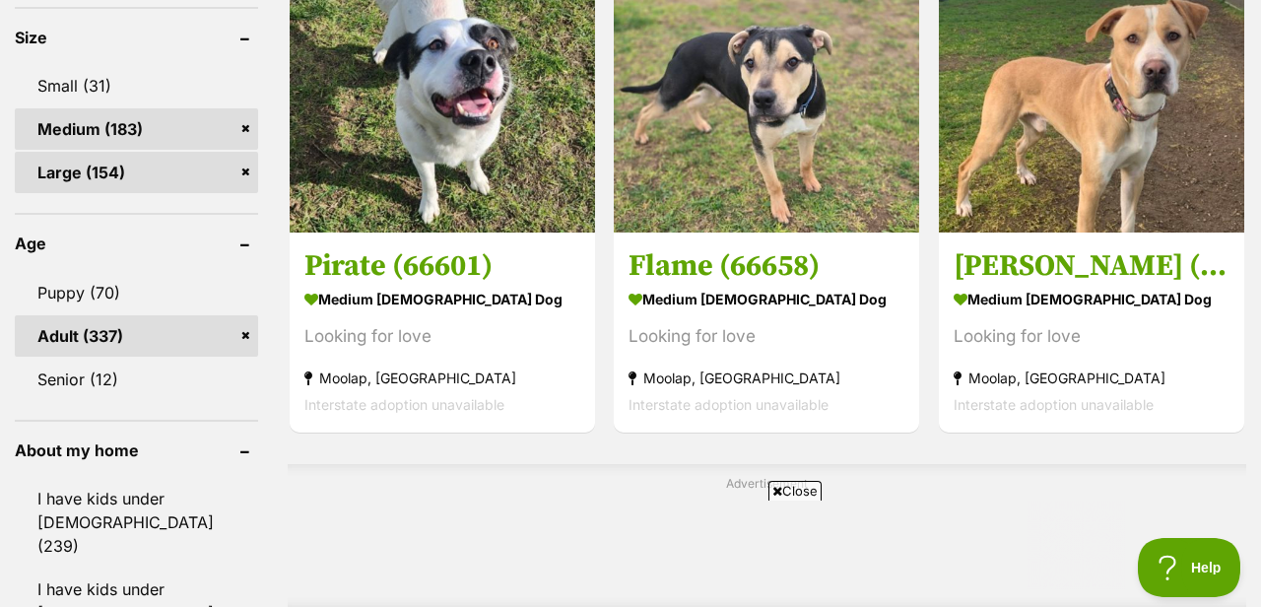
scroll to position [1495, 0]
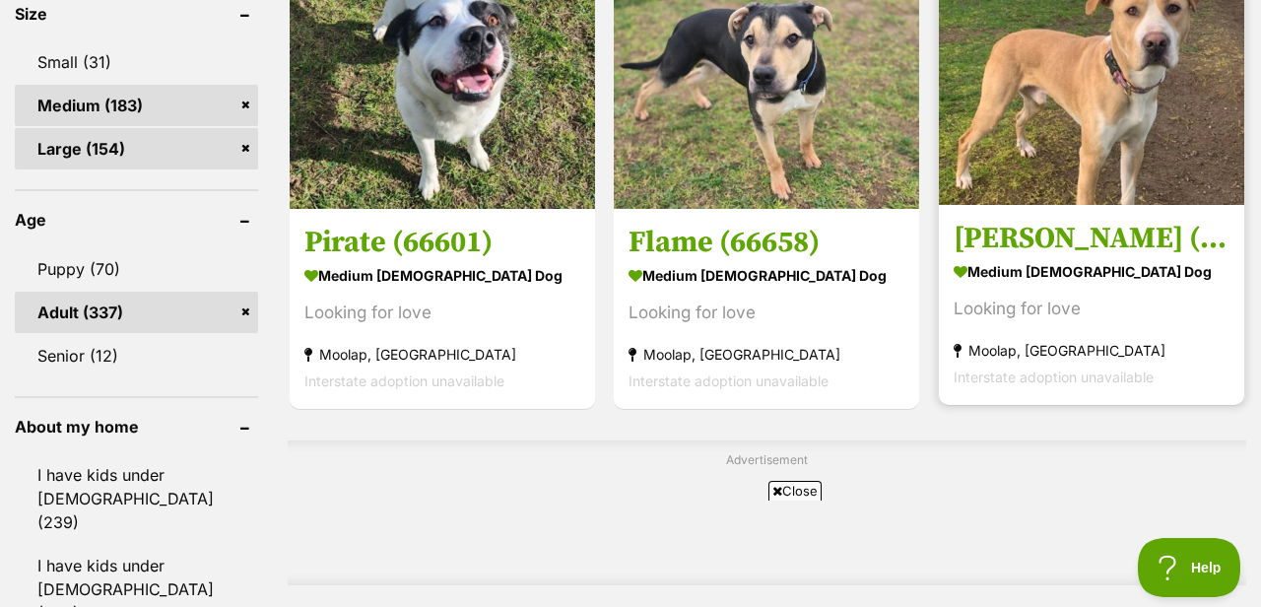
click at [993, 242] on h3 "[PERSON_NAME] (66549)" at bounding box center [1091, 238] width 276 height 37
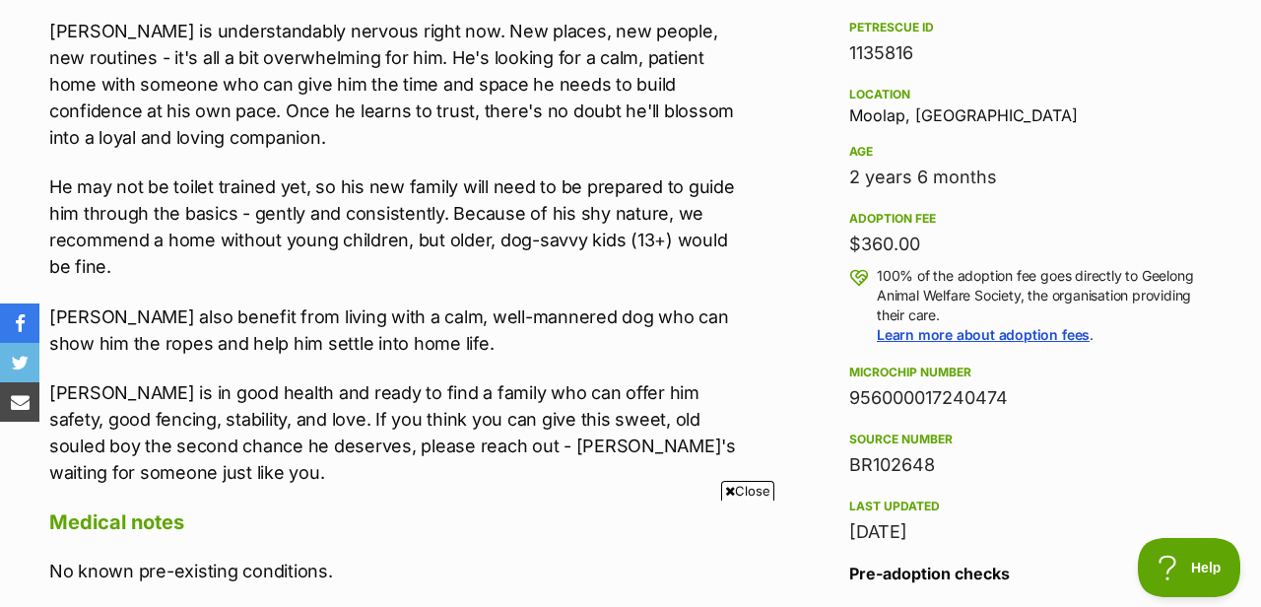
scroll to position [1265, 0]
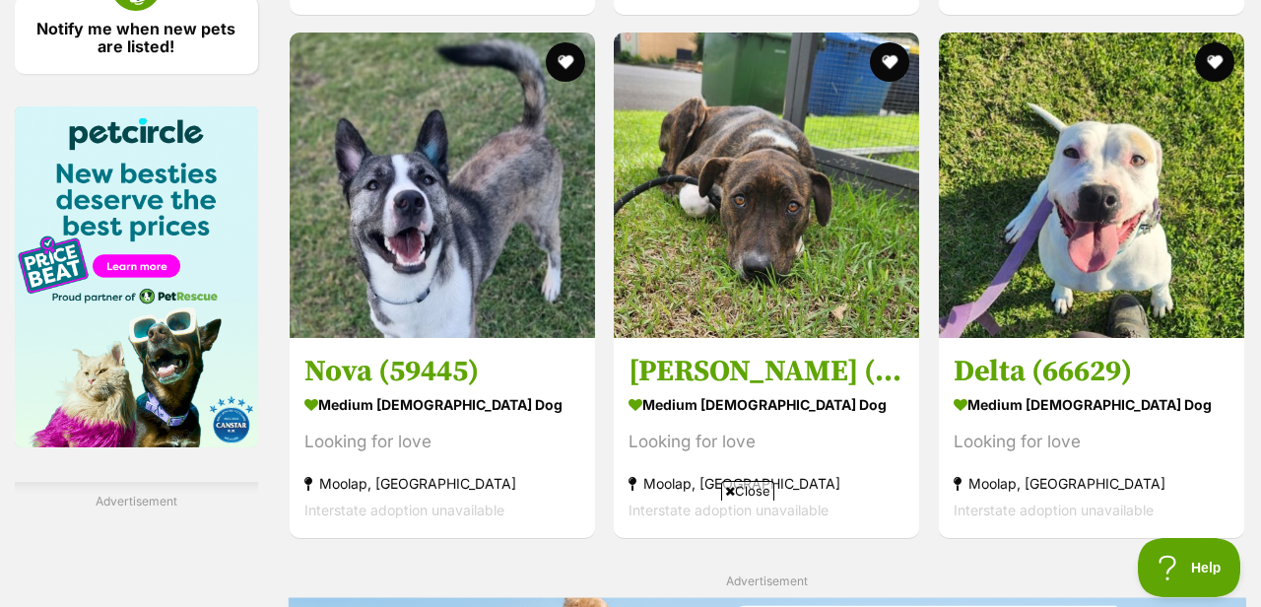
scroll to position [2617, 0]
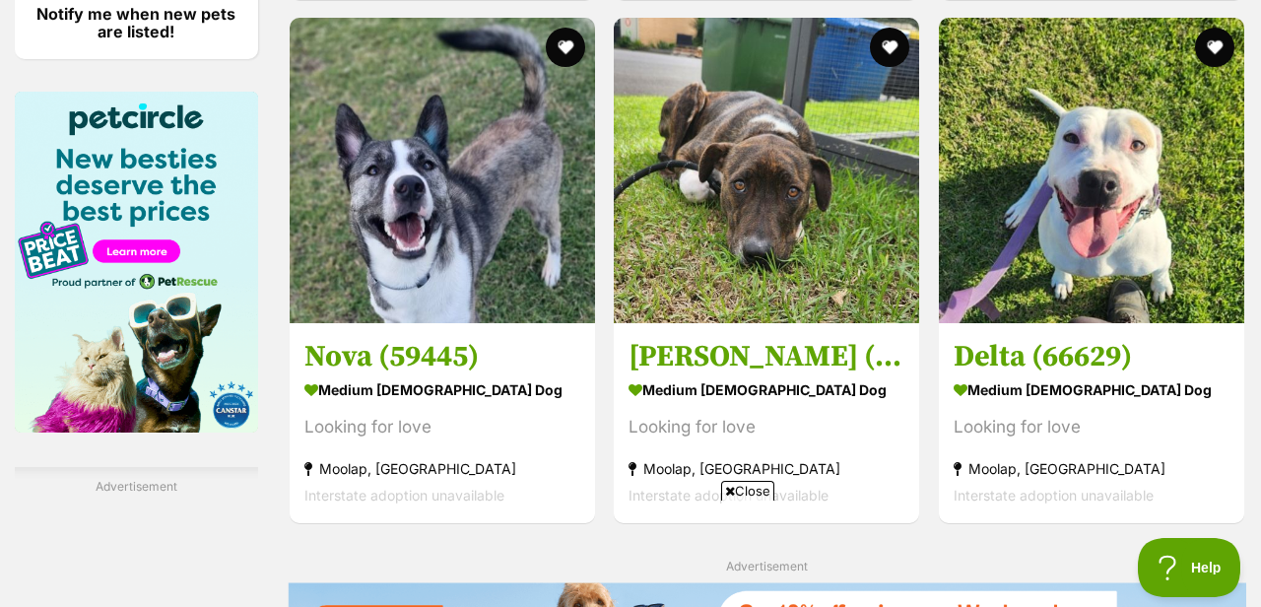
click at [744, 492] on span "Close" at bounding box center [747, 491] width 53 height 20
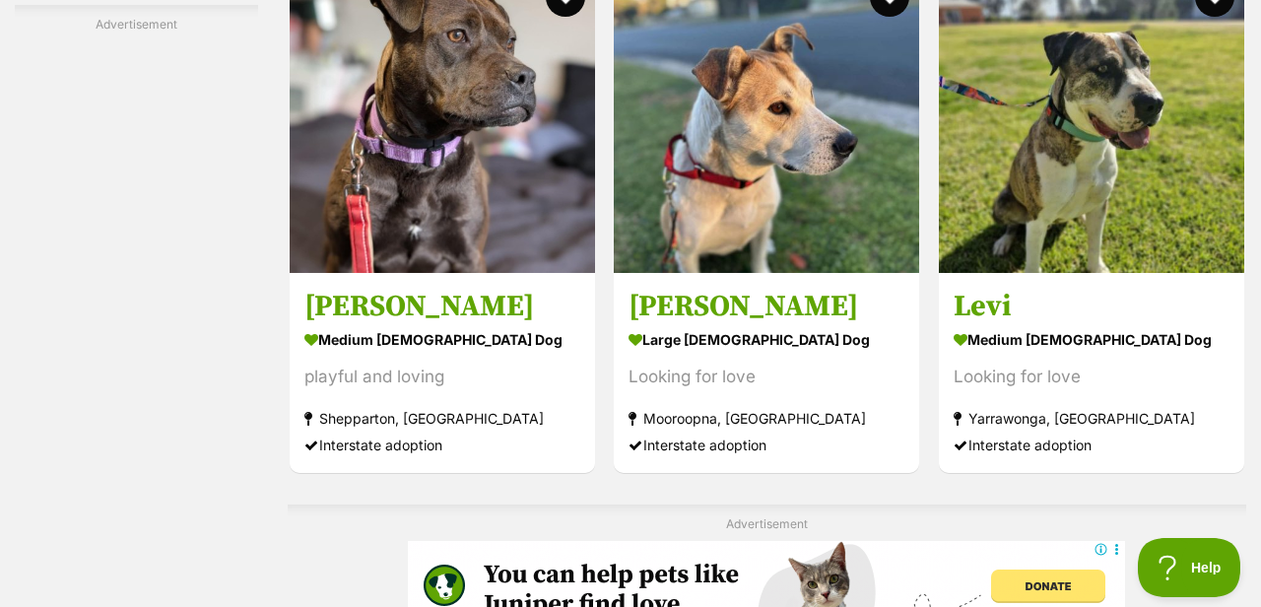
scroll to position [3907, 0]
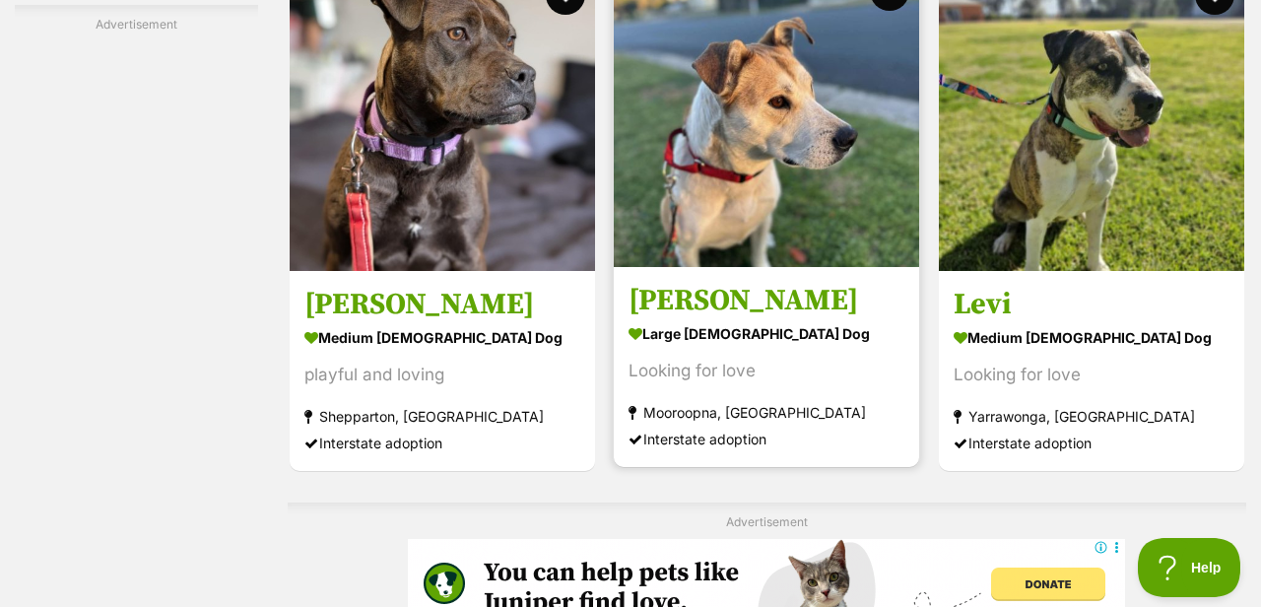
click at [671, 318] on h3 "[PERSON_NAME]" at bounding box center [766, 300] width 276 height 37
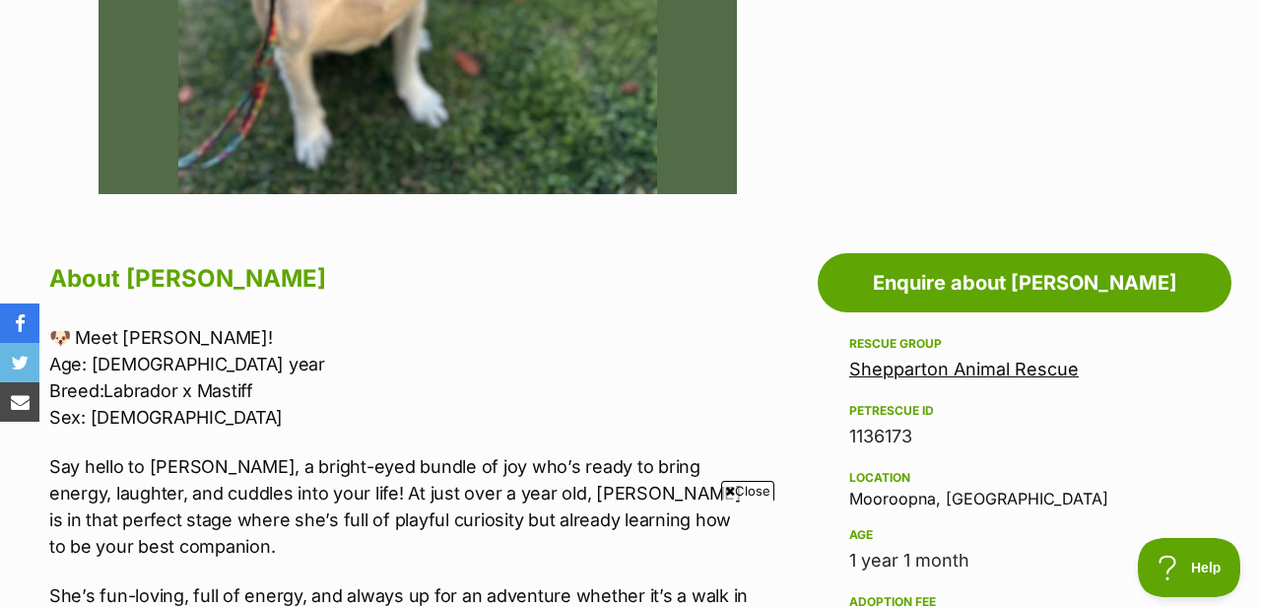
scroll to position [930, 0]
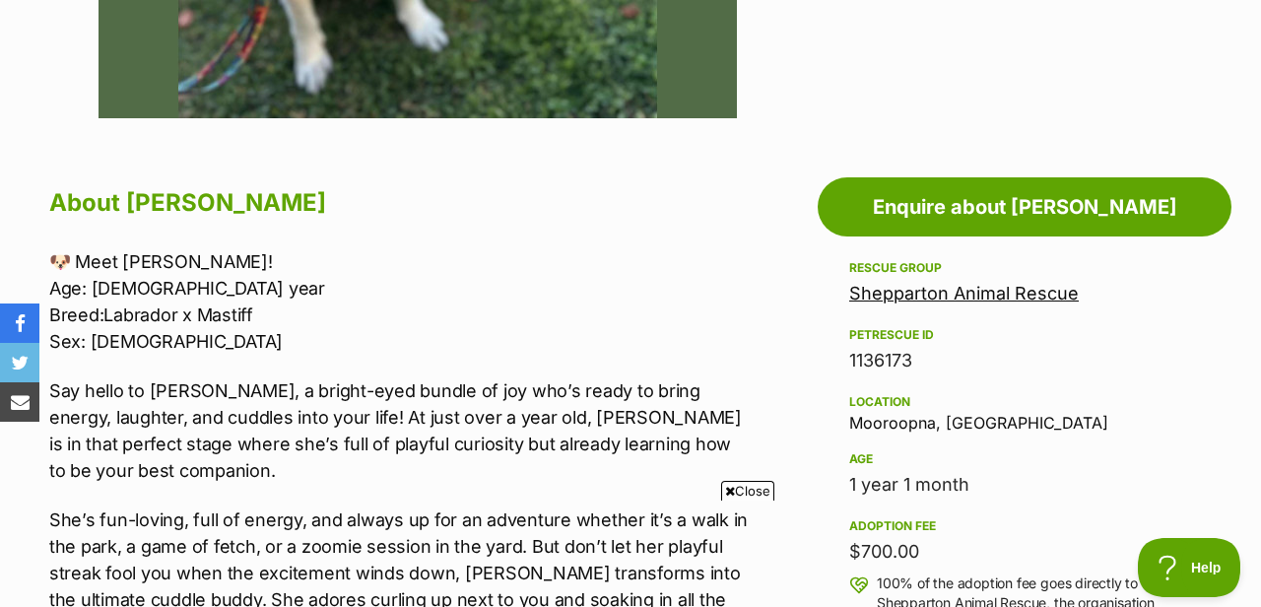
click at [754, 488] on span "Close" at bounding box center [747, 491] width 53 height 20
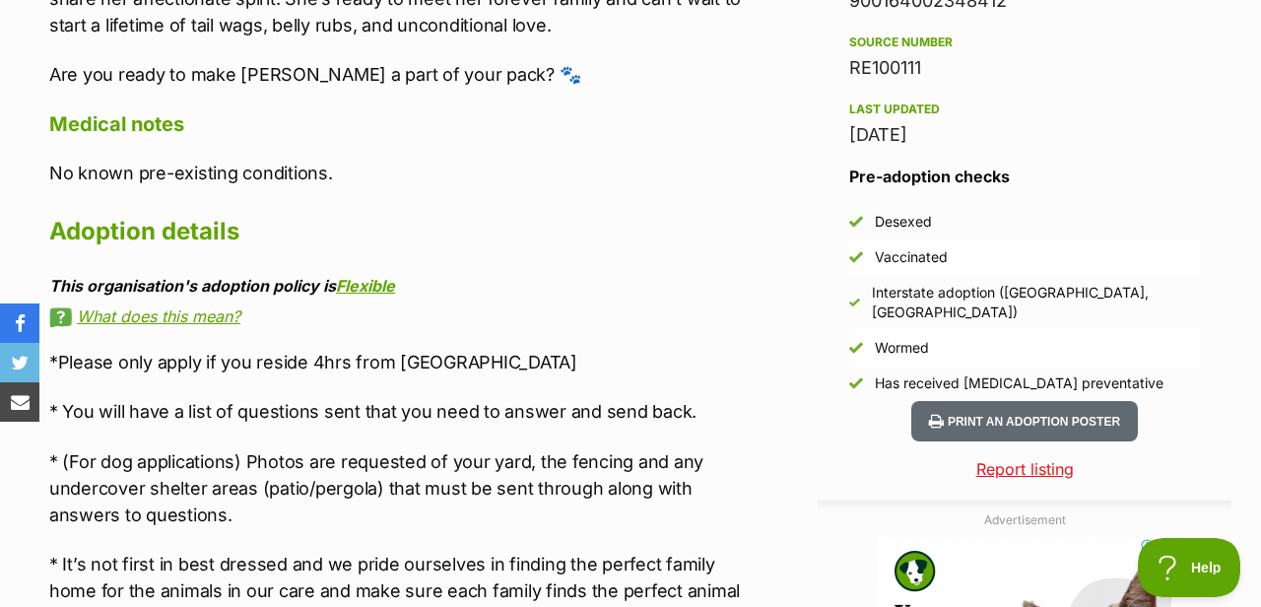
scroll to position [1636, 0]
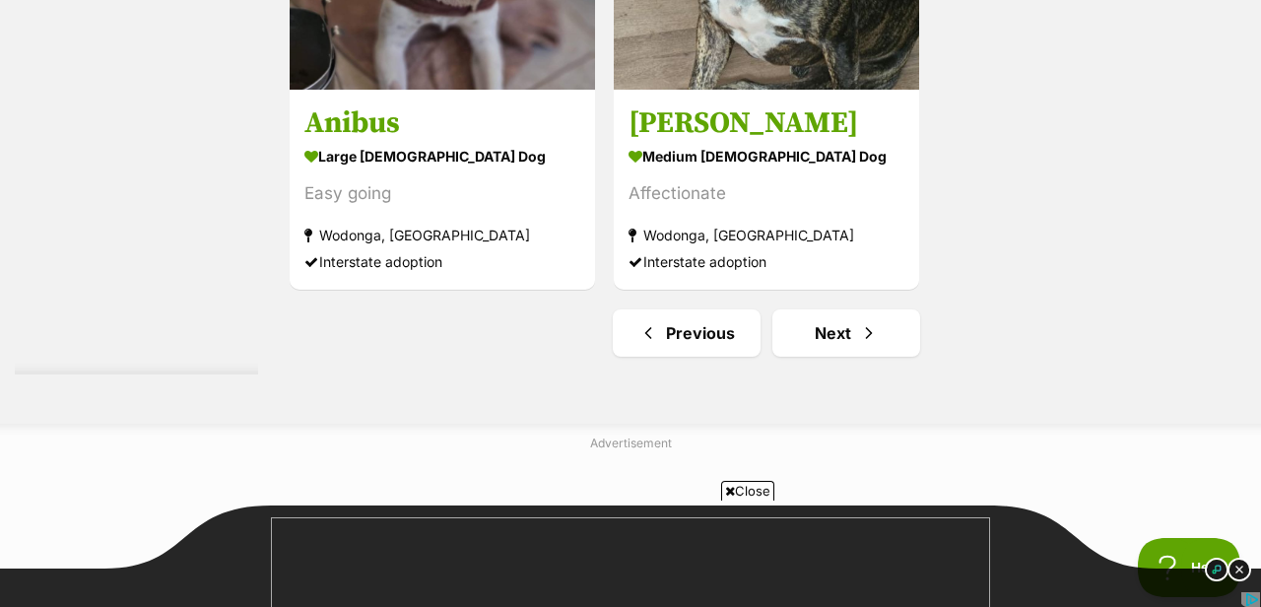
scroll to position [4803, 0]
click at [791, 344] on link "Next" at bounding box center [846, 331] width 148 height 47
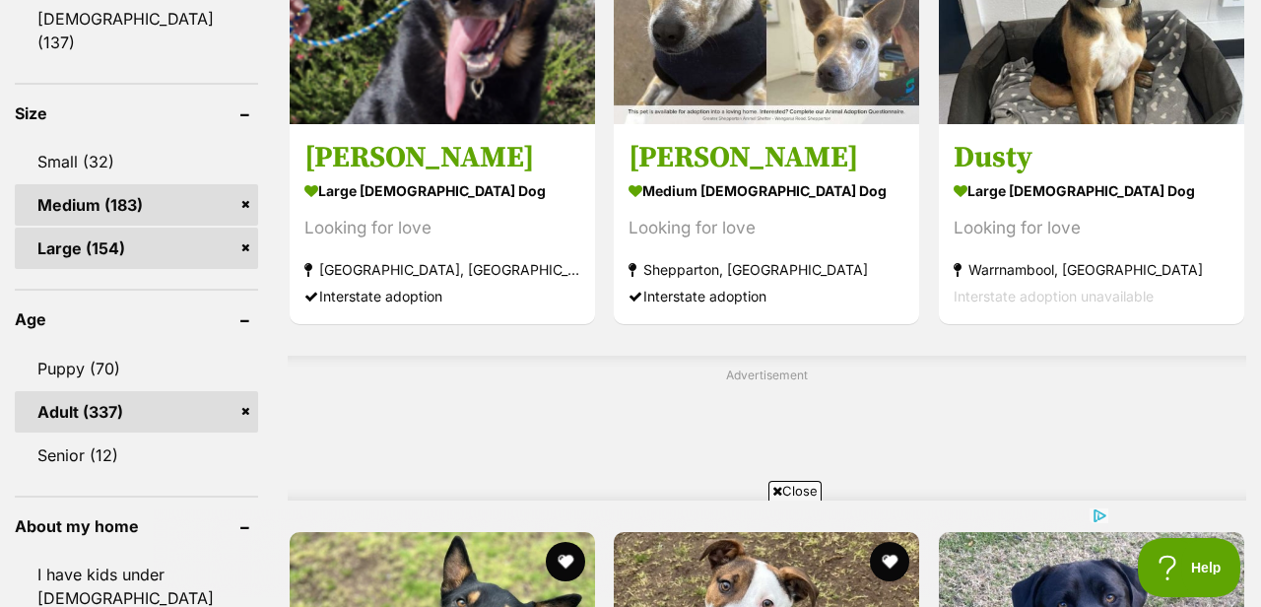
scroll to position [1404, 0]
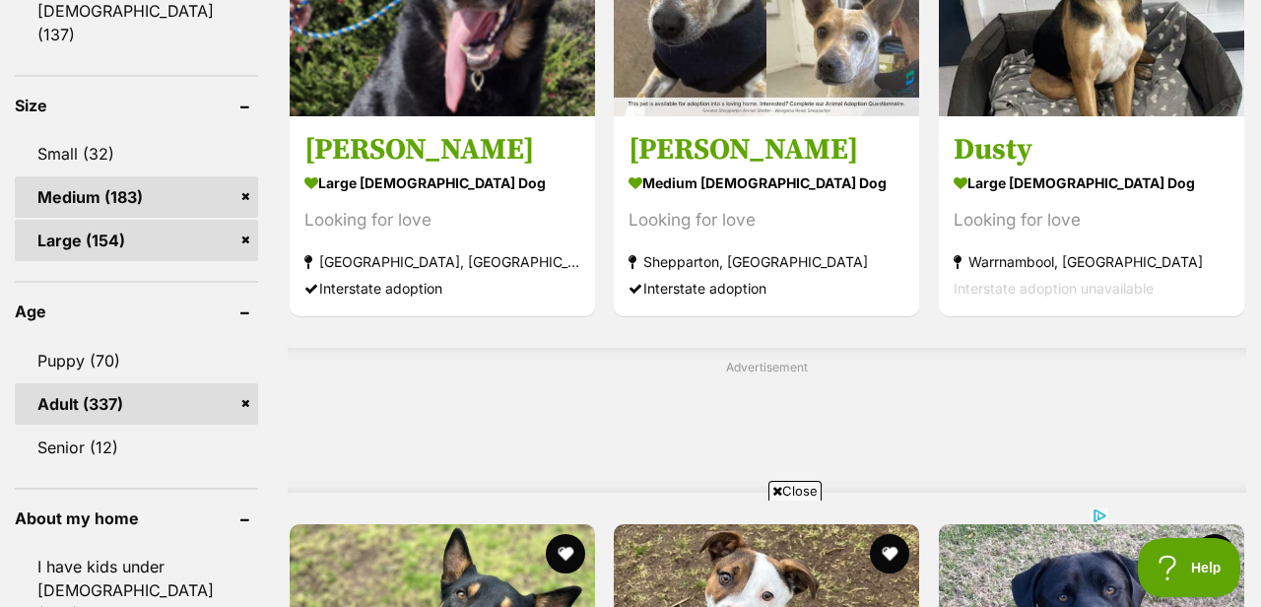
click at [786, 491] on span "Close" at bounding box center [794, 491] width 53 height 20
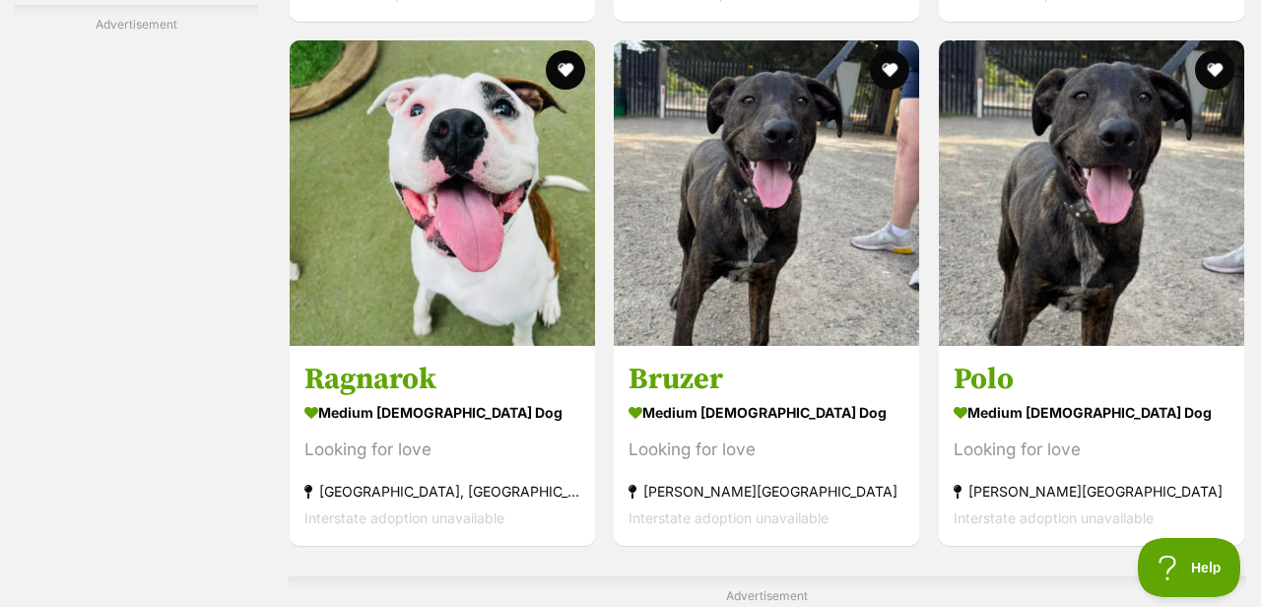
scroll to position [3650, 0]
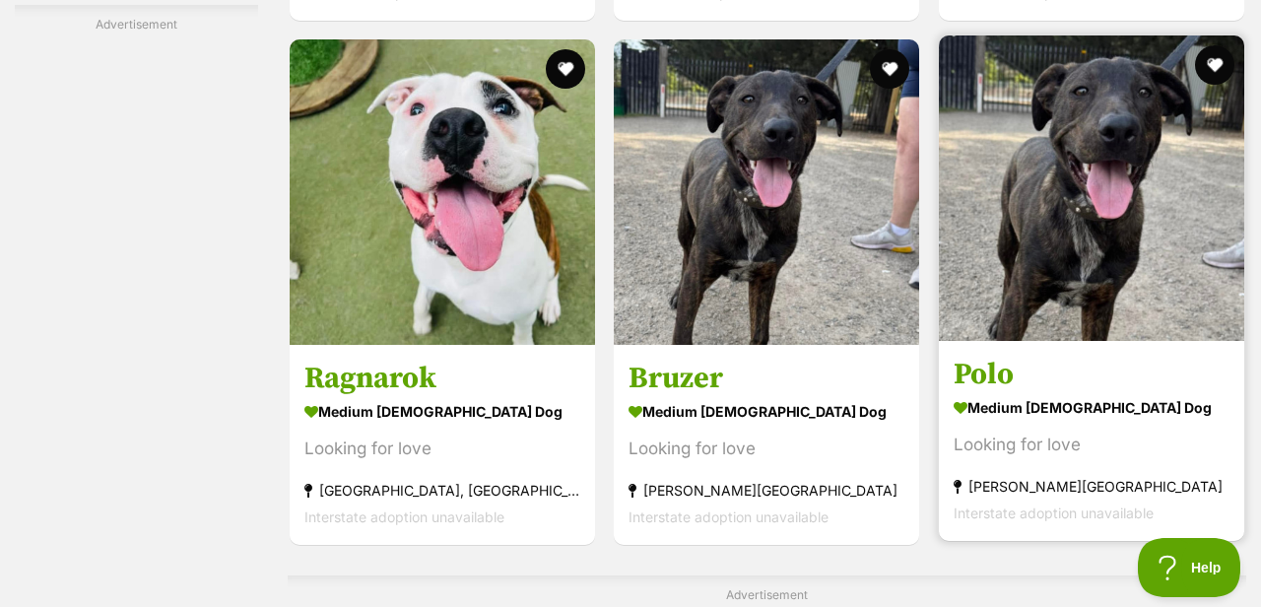
click at [1000, 404] on strong "medium female Dog" at bounding box center [1091, 406] width 276 height 29
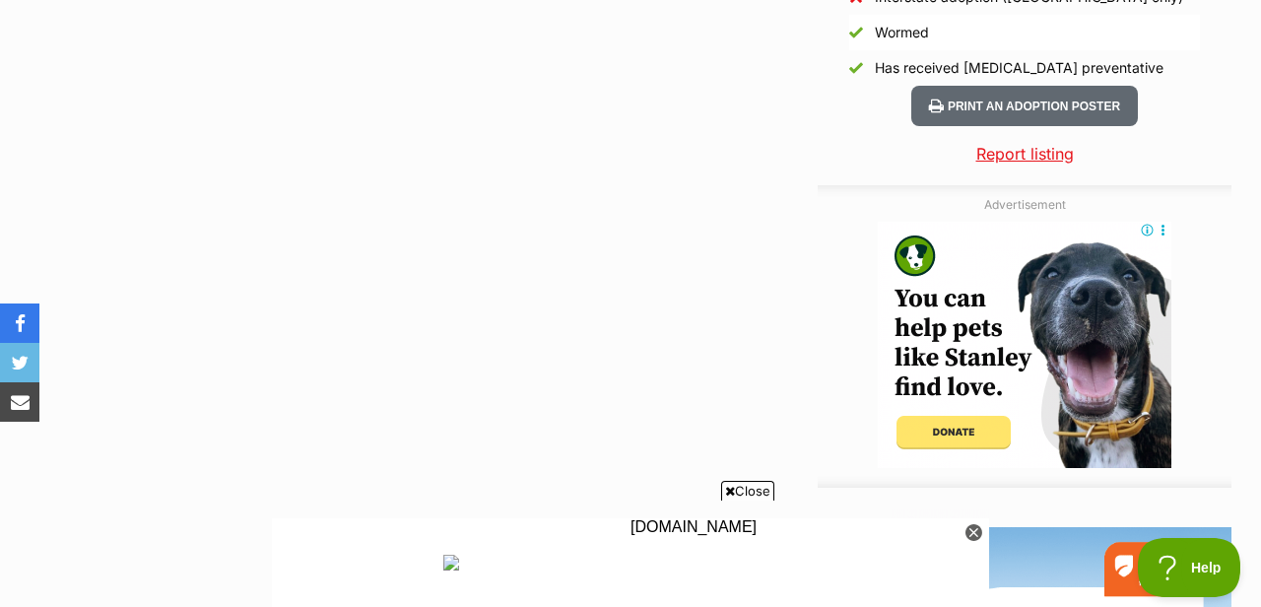
scroll to position [1954, 0]
